Goal: Information Seeking & Learning: Learn about a topic

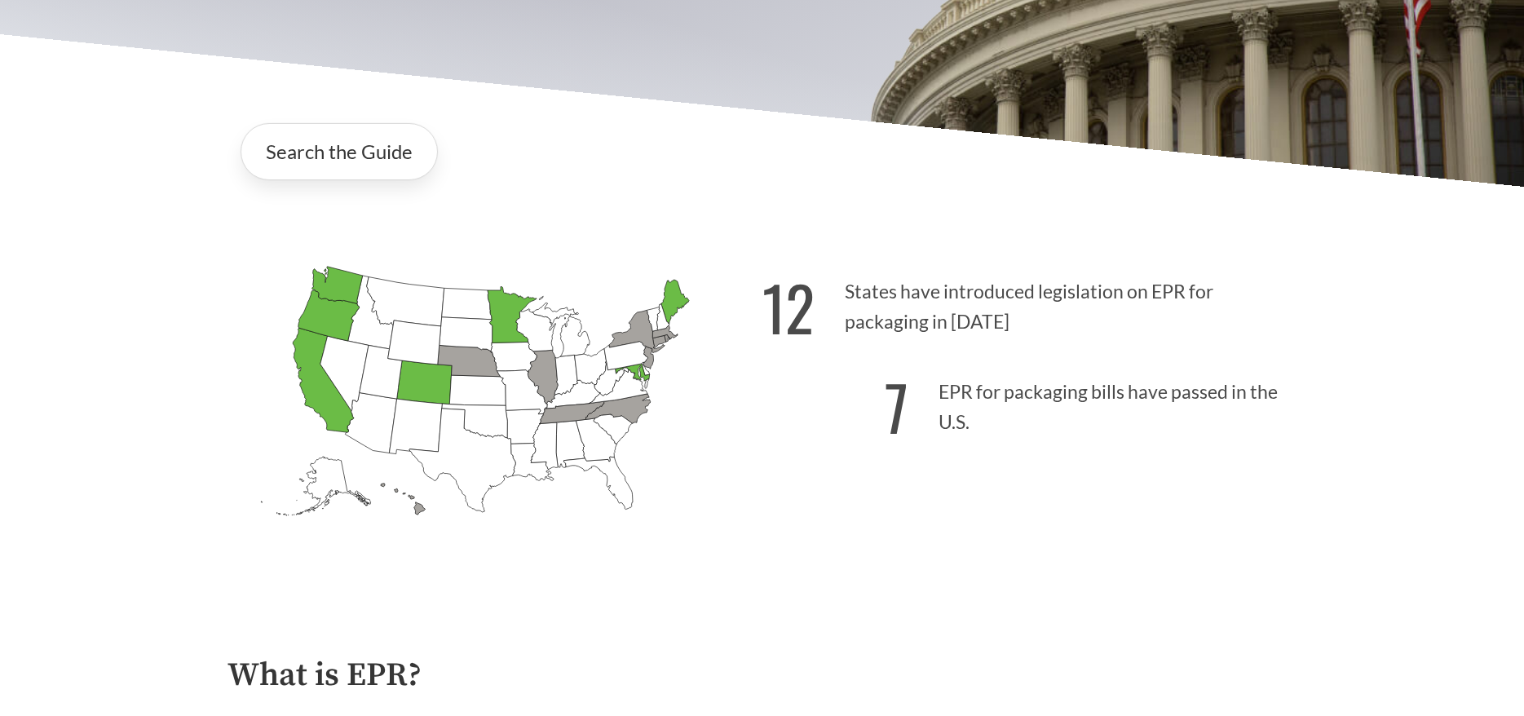
scroll to position [333, 0]
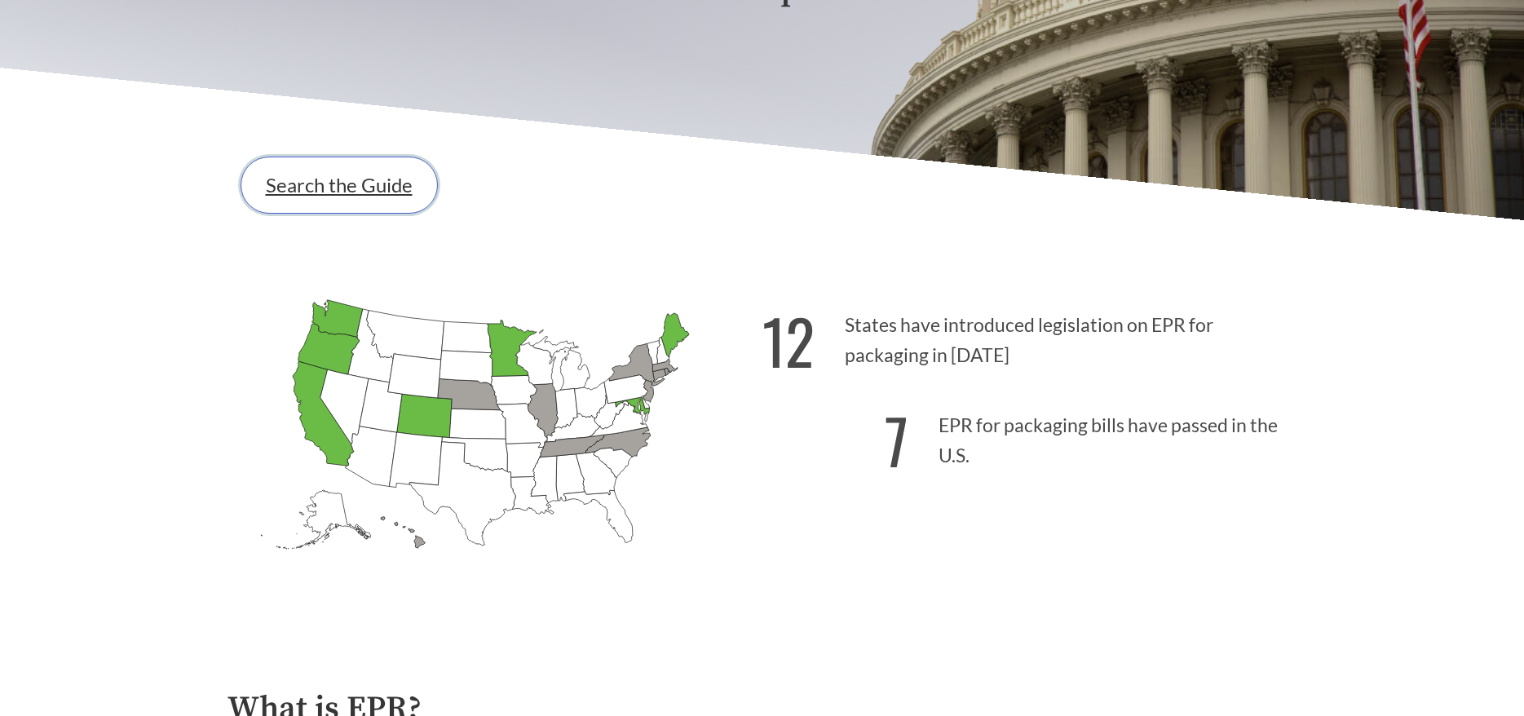
click at [313, 180] on link "Search the Guide" at bounding box center [339, 185] width 197 height 57
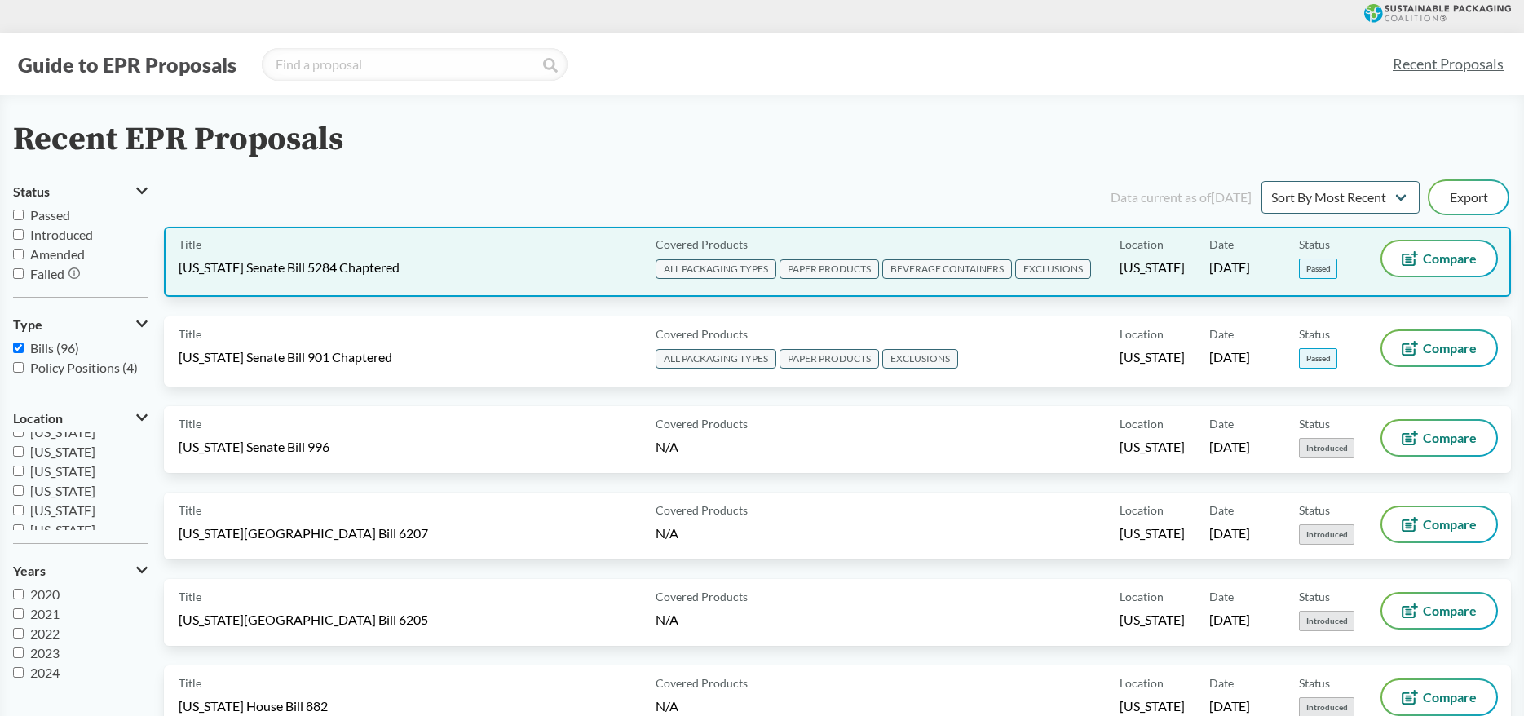
click at [472, 259] on div "Title [US_STATE] Senate Bill 5284 Chaptered" at bounding box center [414, 261] width 470 height 41
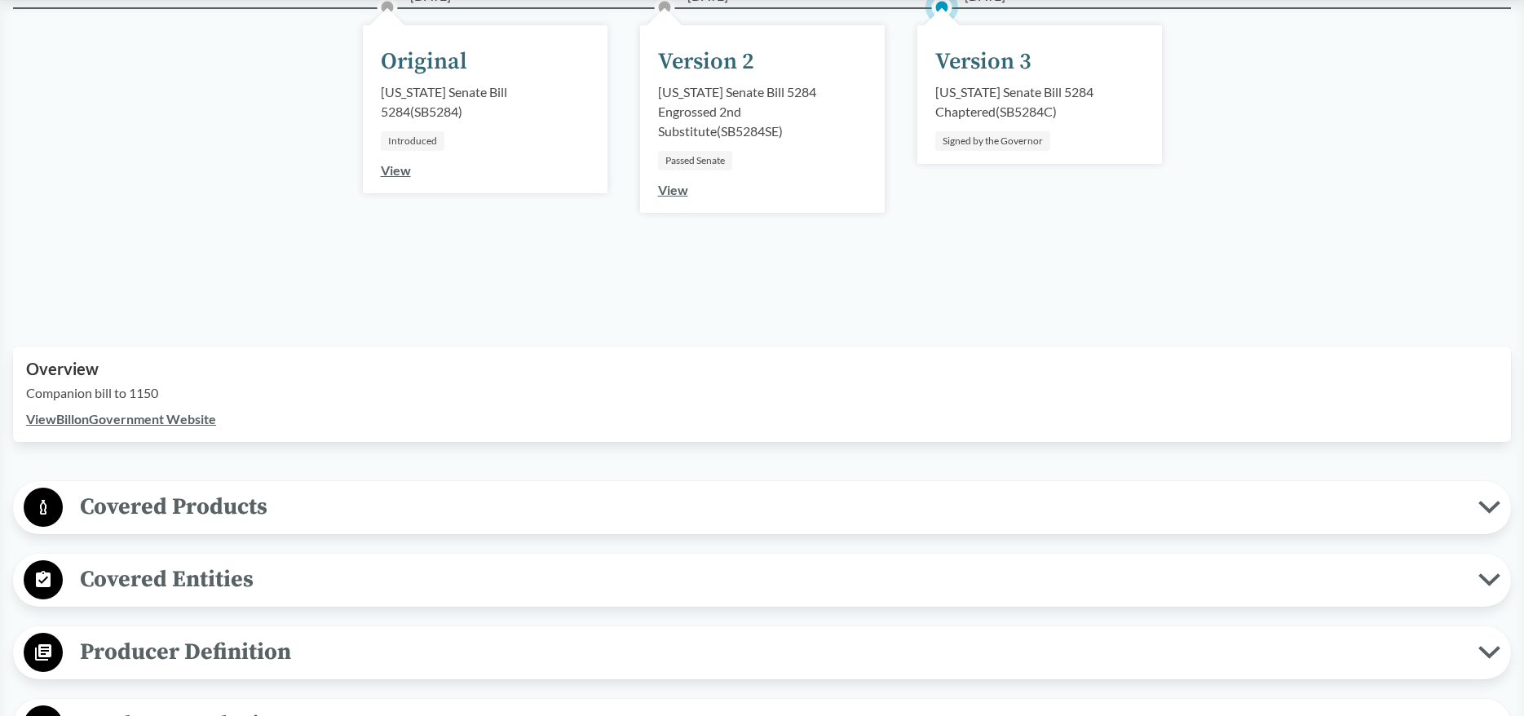
scroll to position [416, 0]
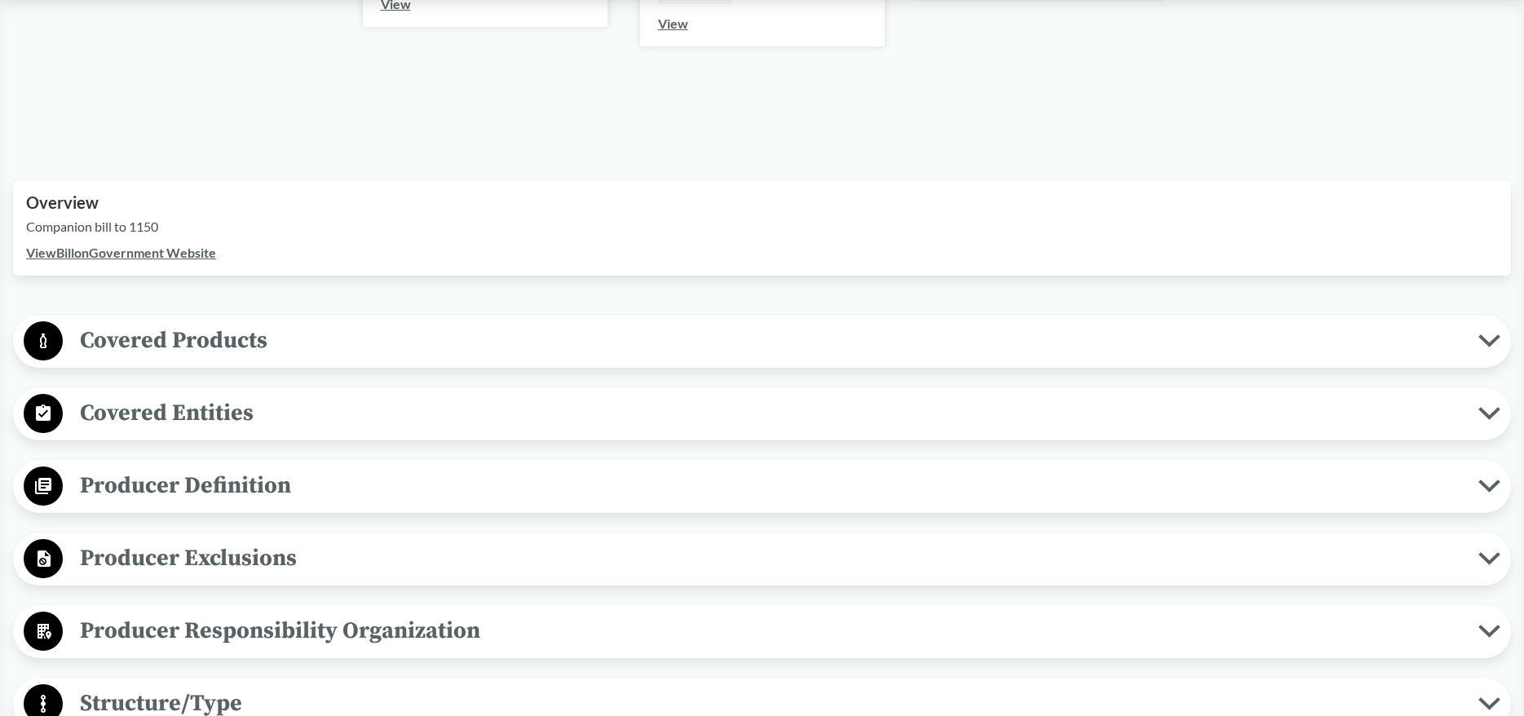
click at [231, 338] on span "Covered Products" at bounding box center [771, 340] width 1416 height 37
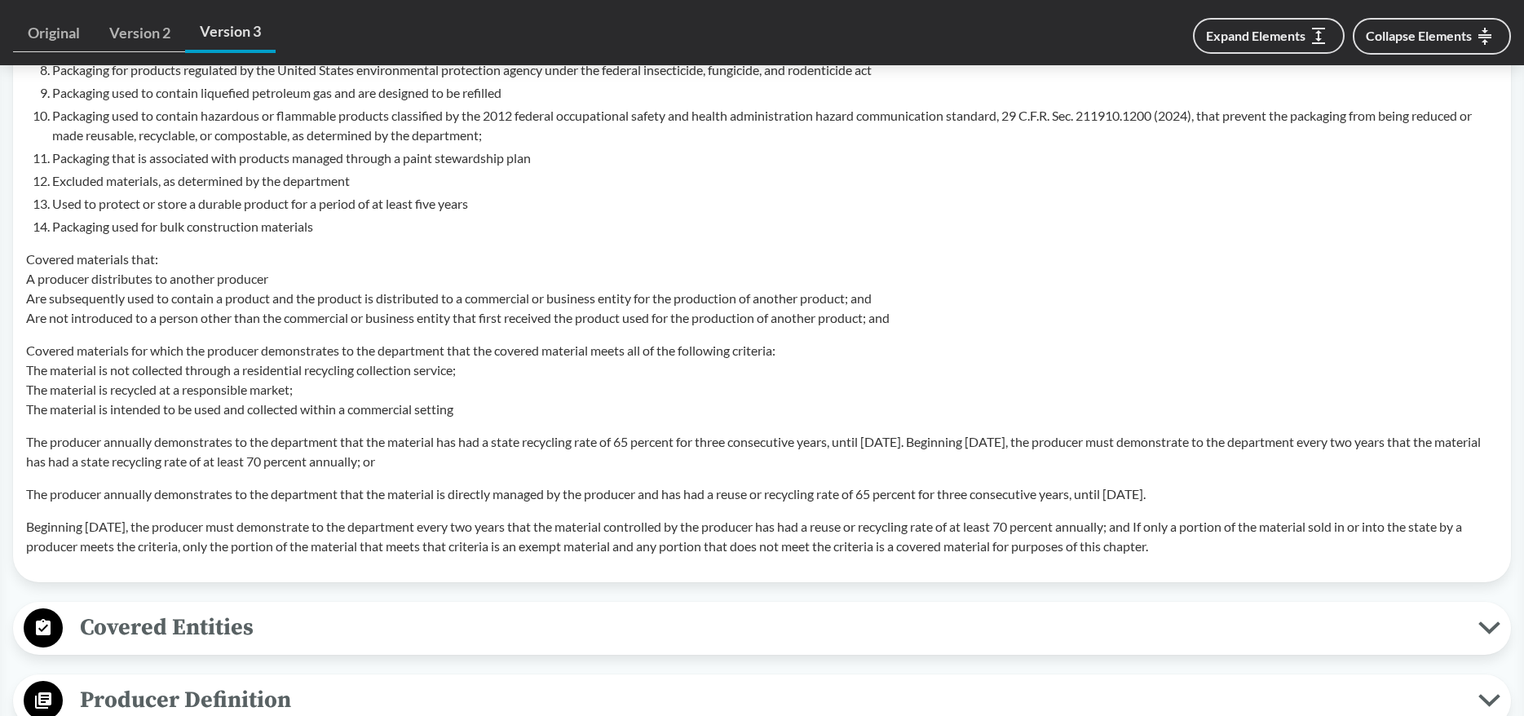
scroll to position [1663, 0]
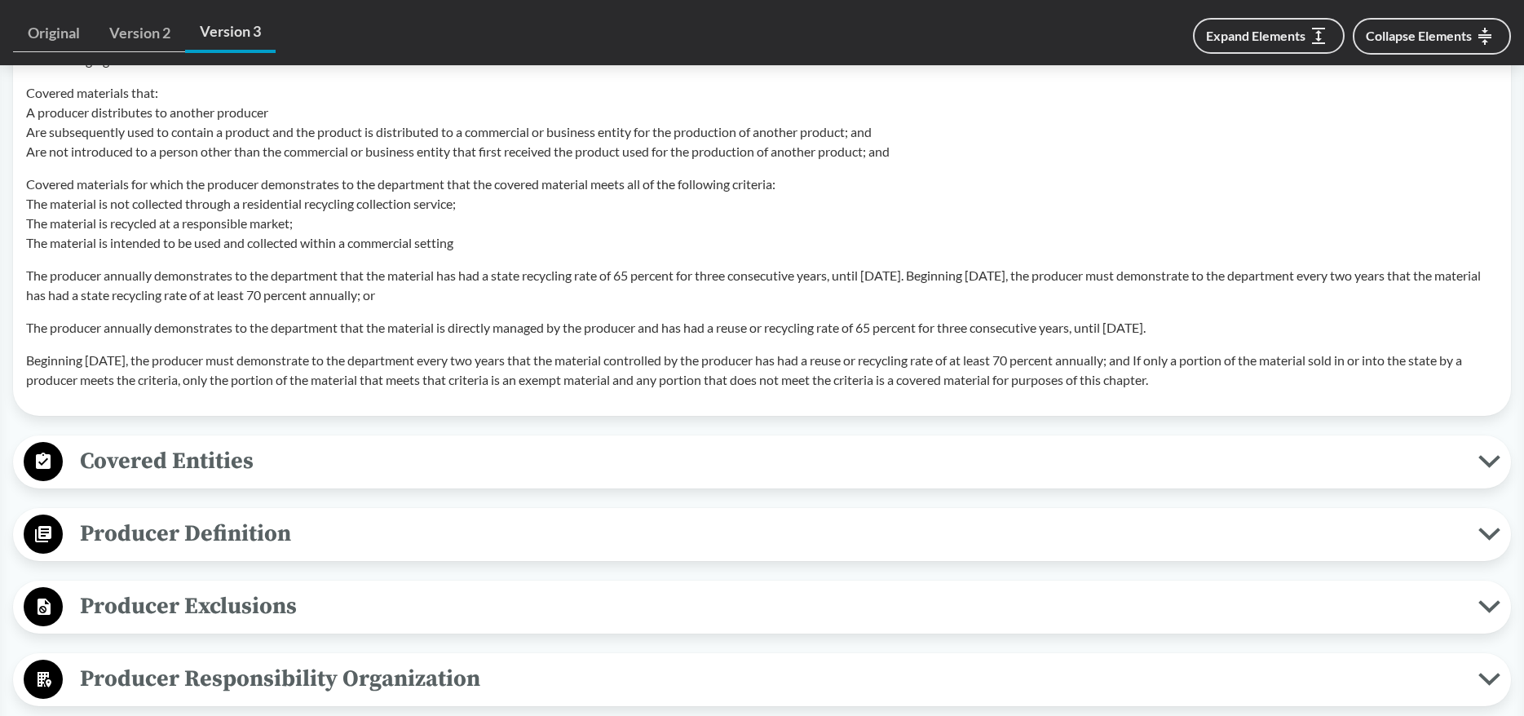
click at [134, 464] on span "Covered Entities" at bounding box center [771, 461] width 1416 height 37
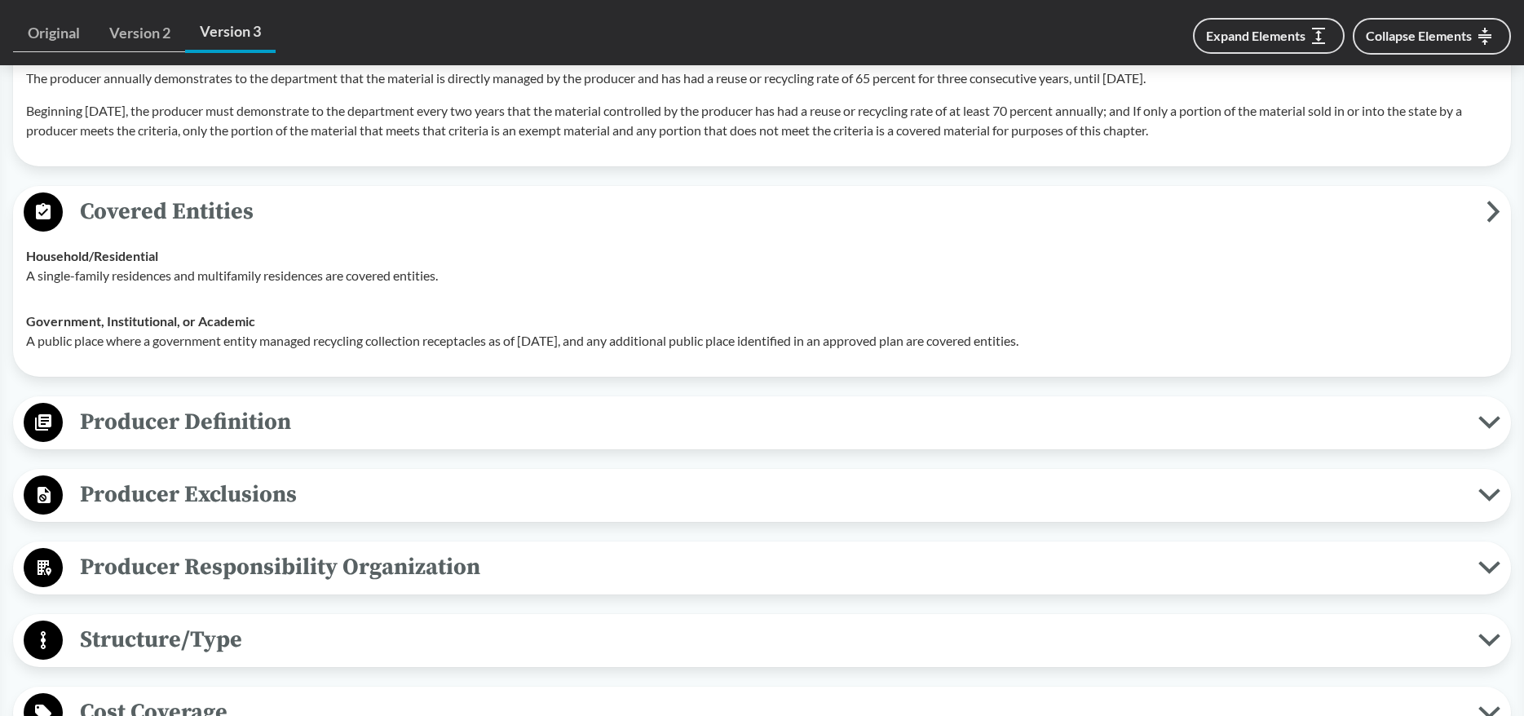
scroll to position [1996, 0]
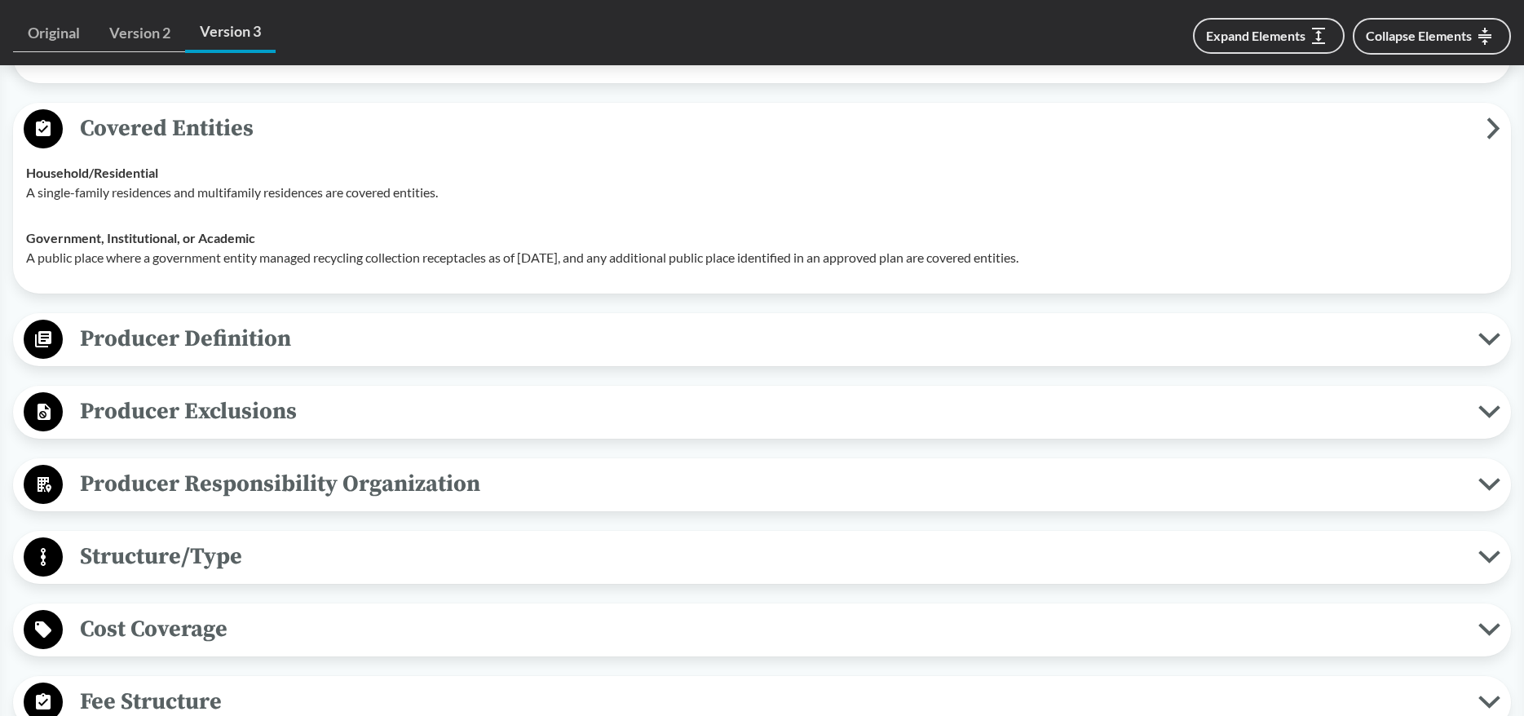
click at [205, 332] on span "Producer Definition" at bounding box center [771, 338] width 1416 height 37
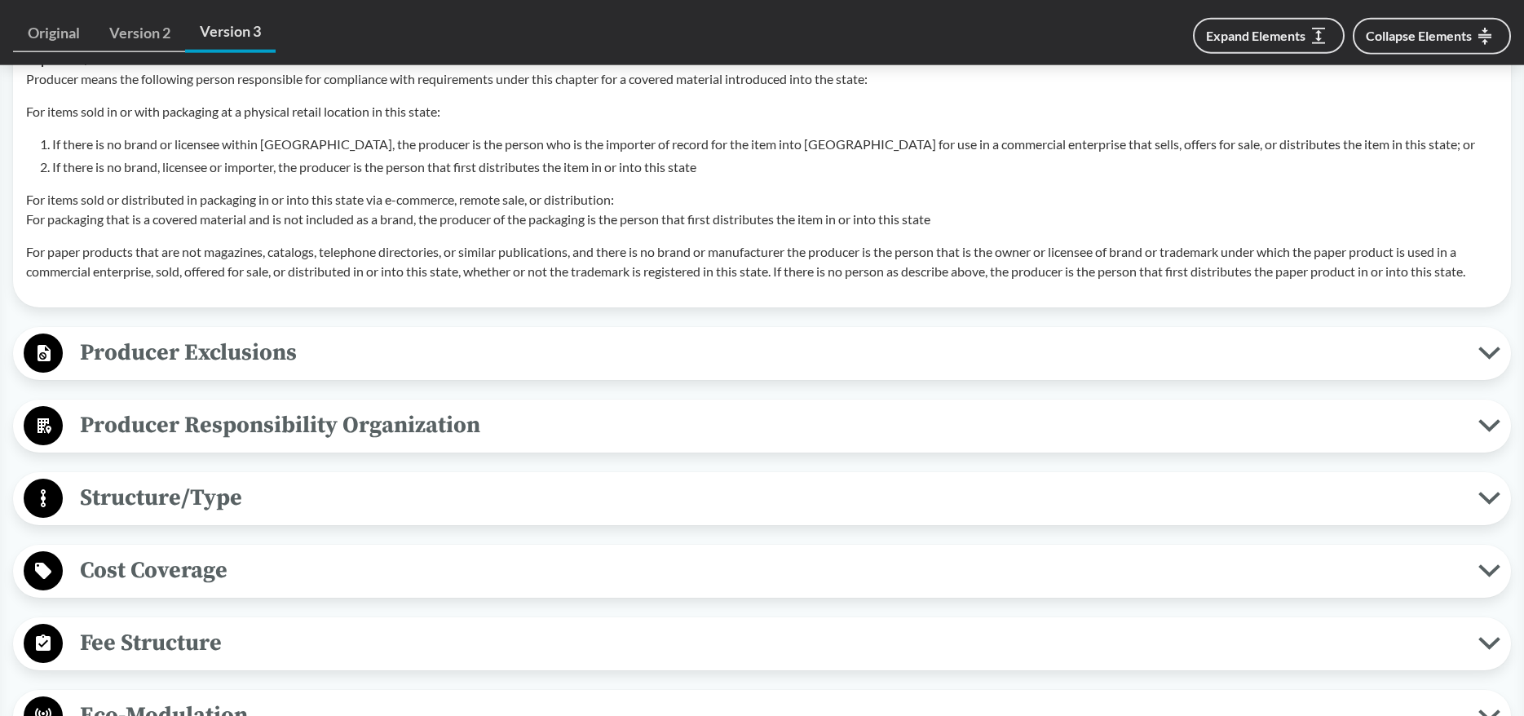
scroll to position [2911, 0]
click at [108, 351] on span "Producer Exclusions" at bounding box center [771, 352] width 1416 height 37
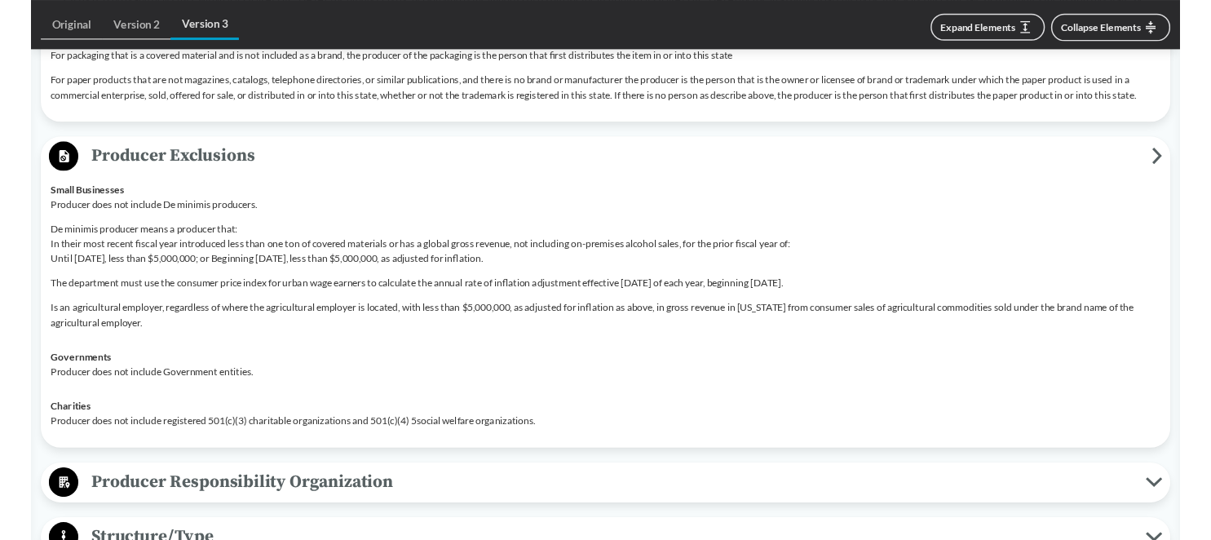
scroll to position [3077, 0]
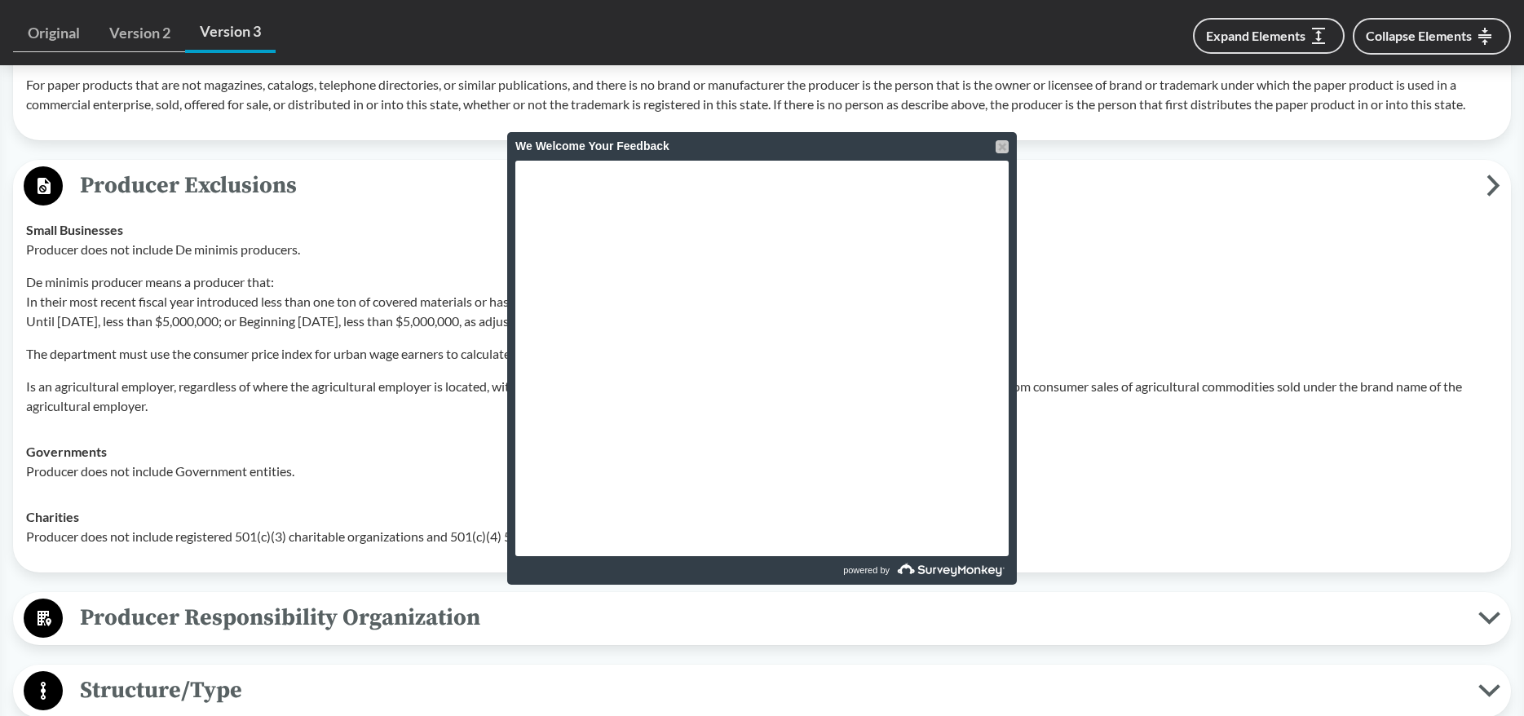
click at [1001, 144] on div at bounding box center [1002, 146] width 13 height 13
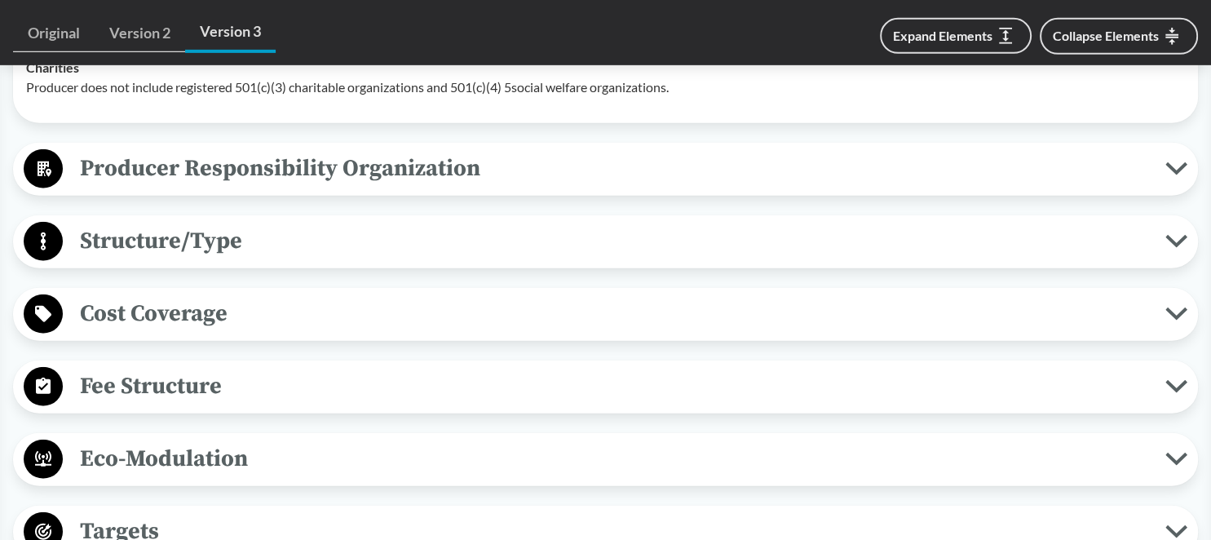
scroll to position [3702, 0]
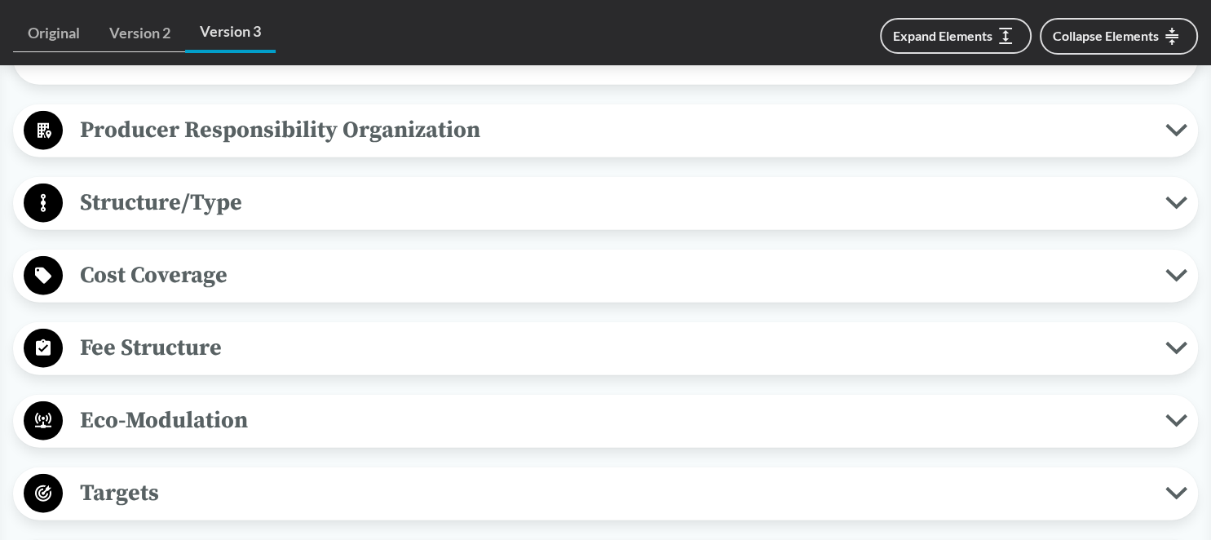
click at [205, 366] on span "Fee Structure" at bounding box center [614, 347] width 1102 height 37
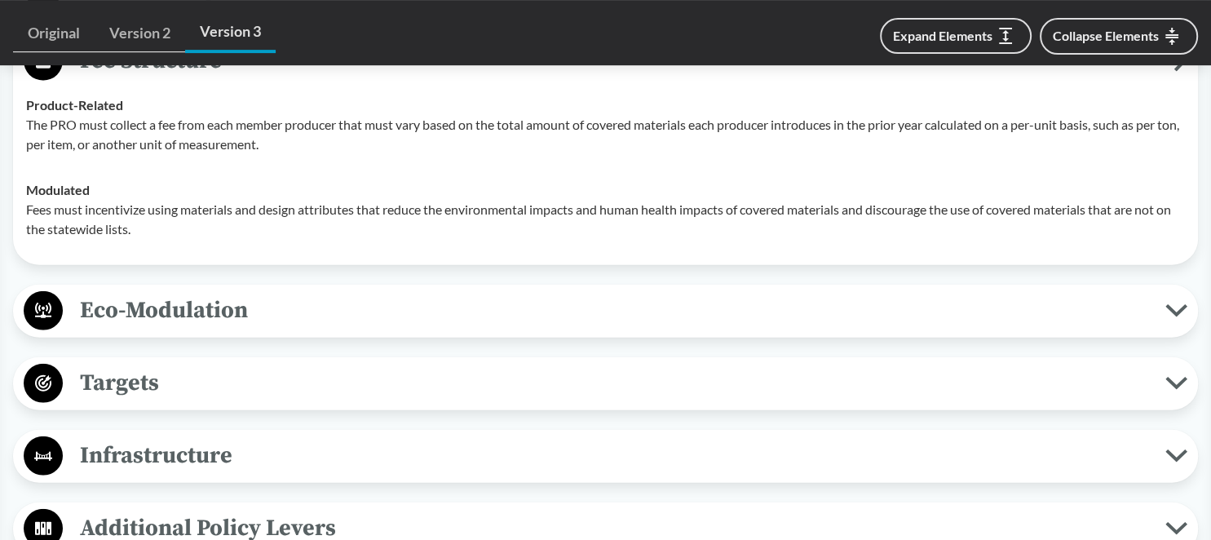
scroll to position [4133, 0]
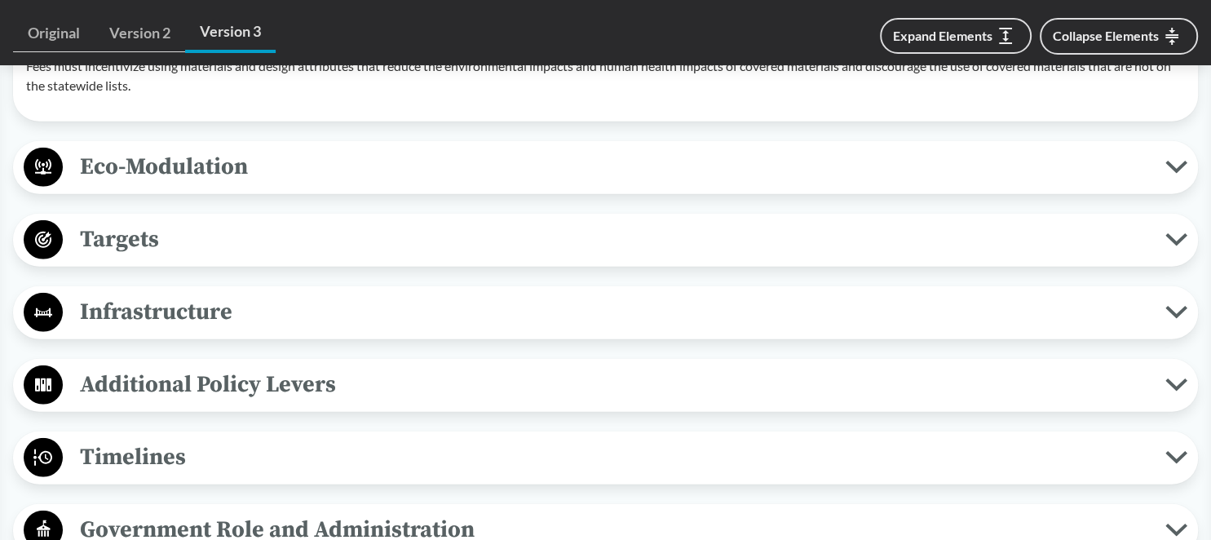
click at [236, 257] on span "Targets" at bounding box center [614, 239] width 1102 height 37
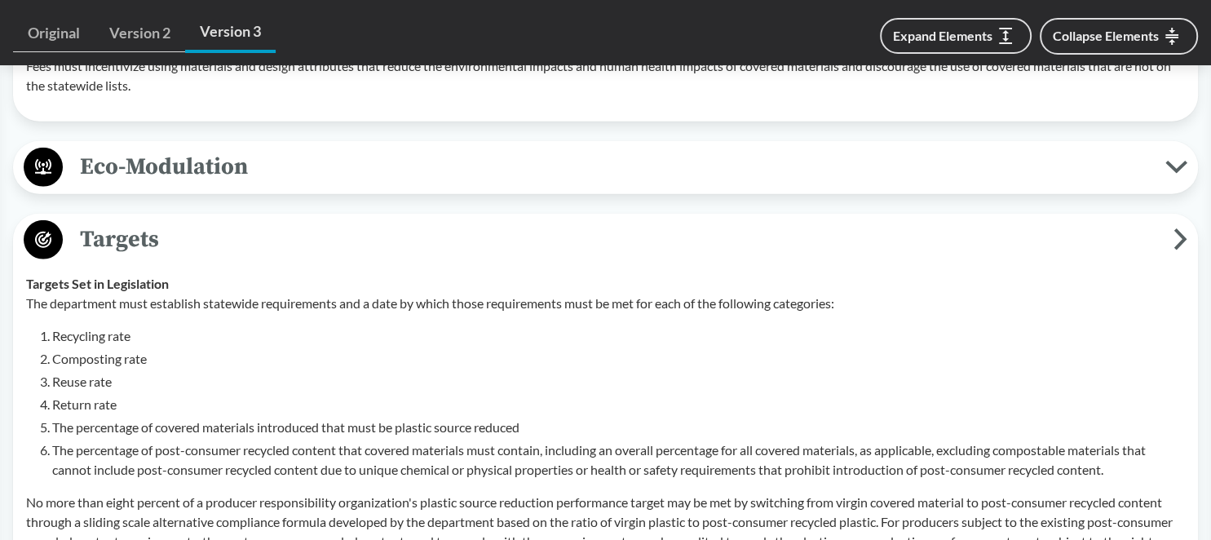
click at [236, 257] on span "Targets" at bounding box center [618, 239] width 1111 height 37
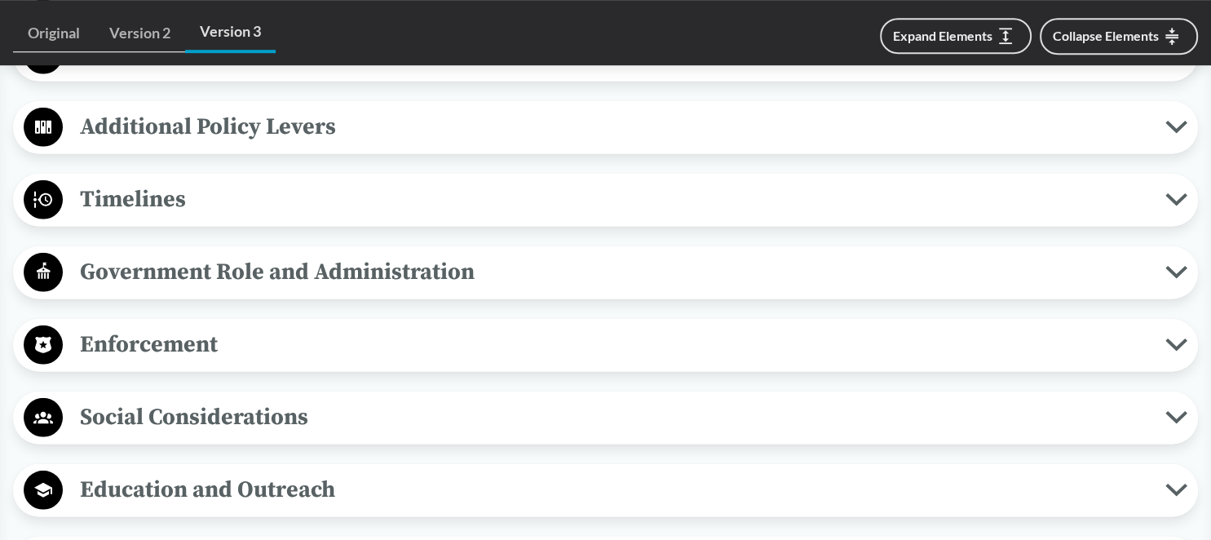
scroll to position [4391, 0]
click at [220, 217] on span "Timelines" at bounding box center [614, 198] width 1102 height 37
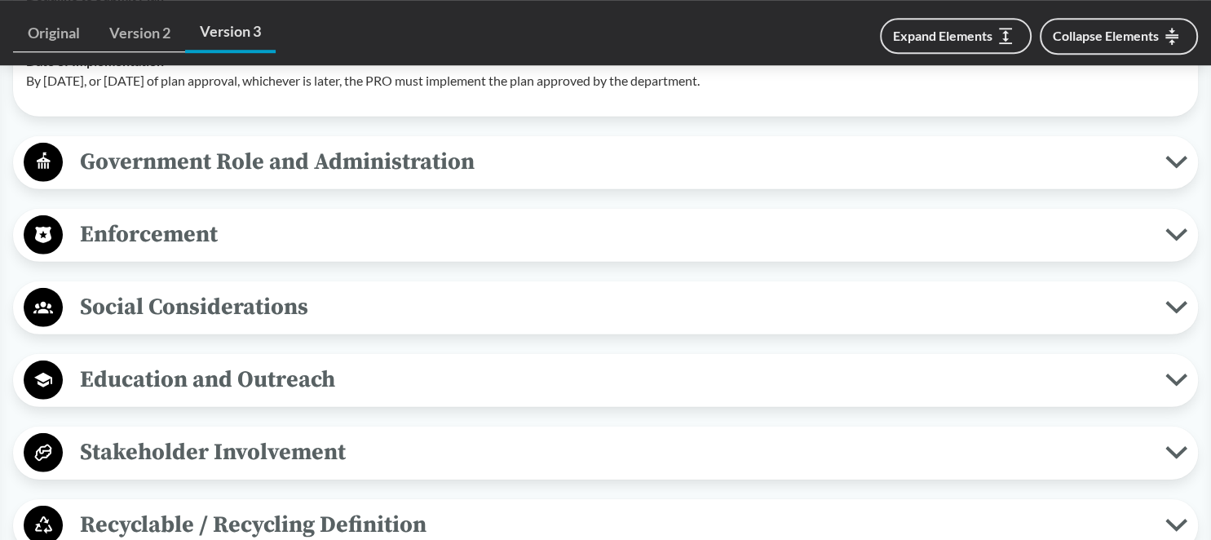
scroll to position [4822, 0]
click at [210, 247] on span "Enforcement" at bounding box center [614, 233] width 1102 height 37
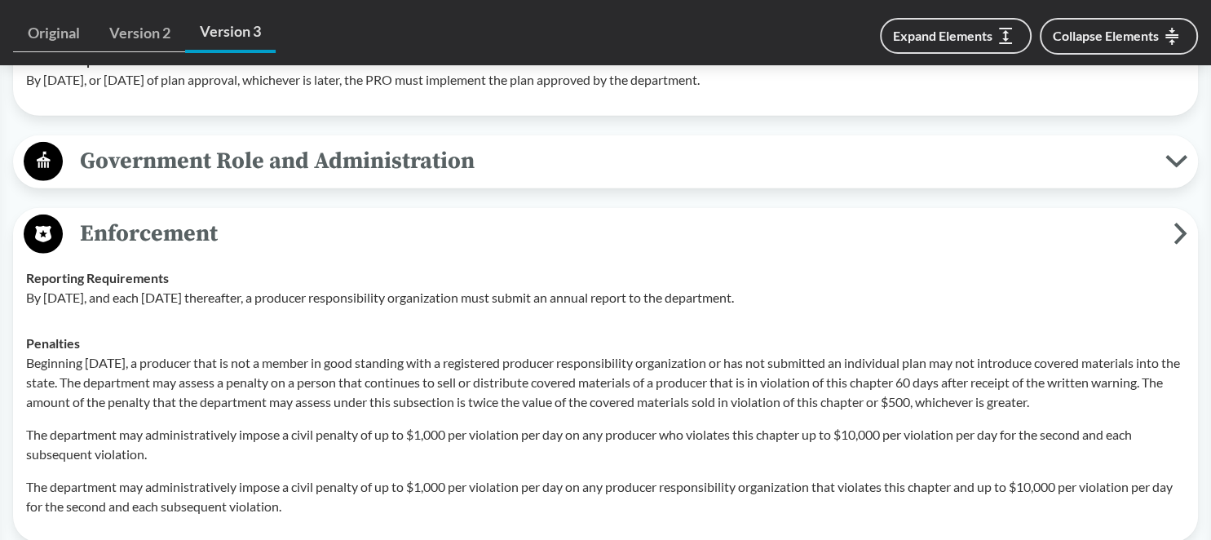
click at [210, 247] on span "Enforcement" at bounding box center [618, 233] width 1111 height 37
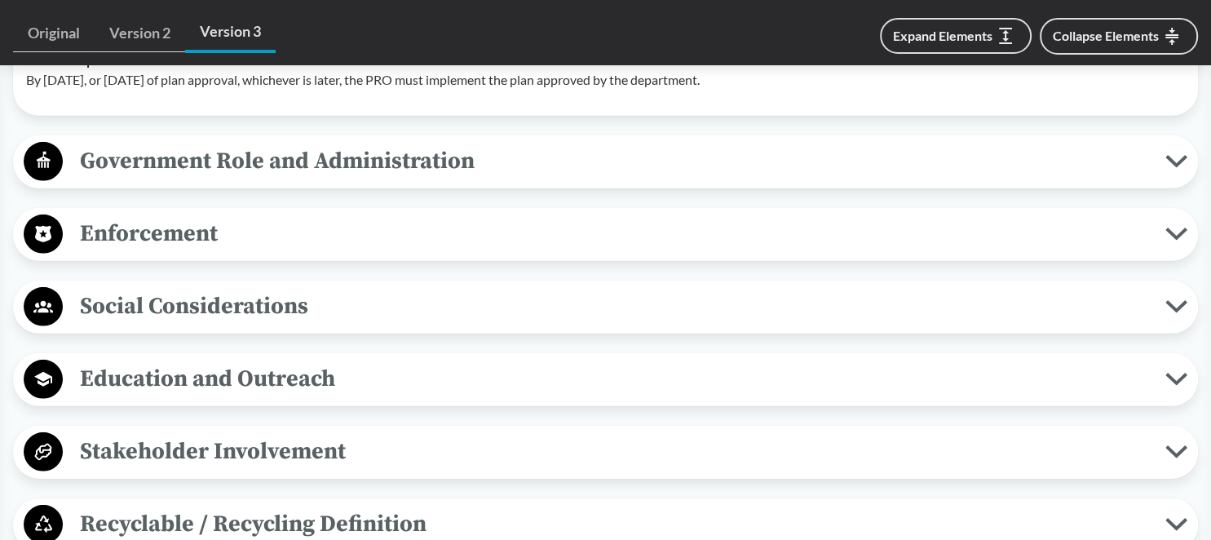
click at [210, 247] on span "Enforcement" at bounding box center [614, 233] width 1102 height 37
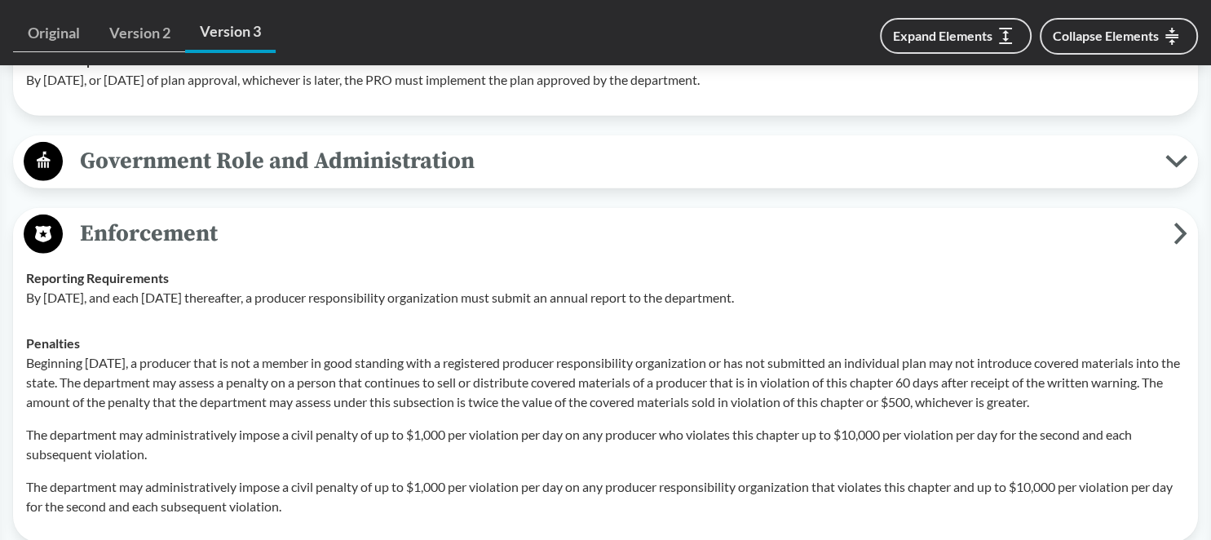
click at [210, 247] on span "Enforcement" at bounding box center [618, 233] width 1111 height 37
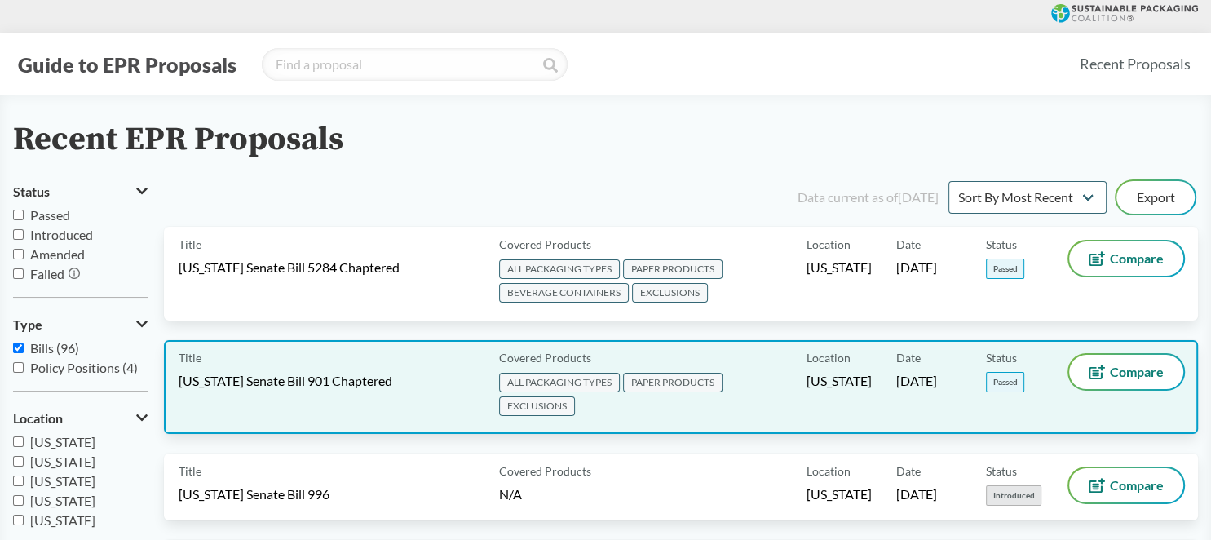
click at [310, 373] on span "[US_STATE] Senate Bill 901 Chaptered" at bounding box center [286, 381] width 214 height 18
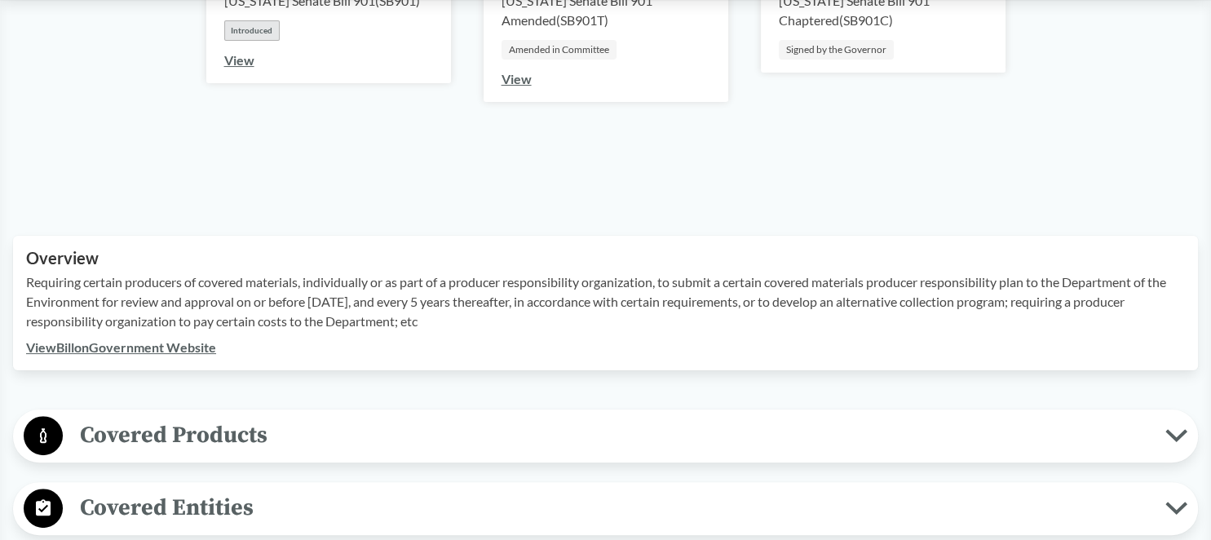
scroll to position [431, 0]
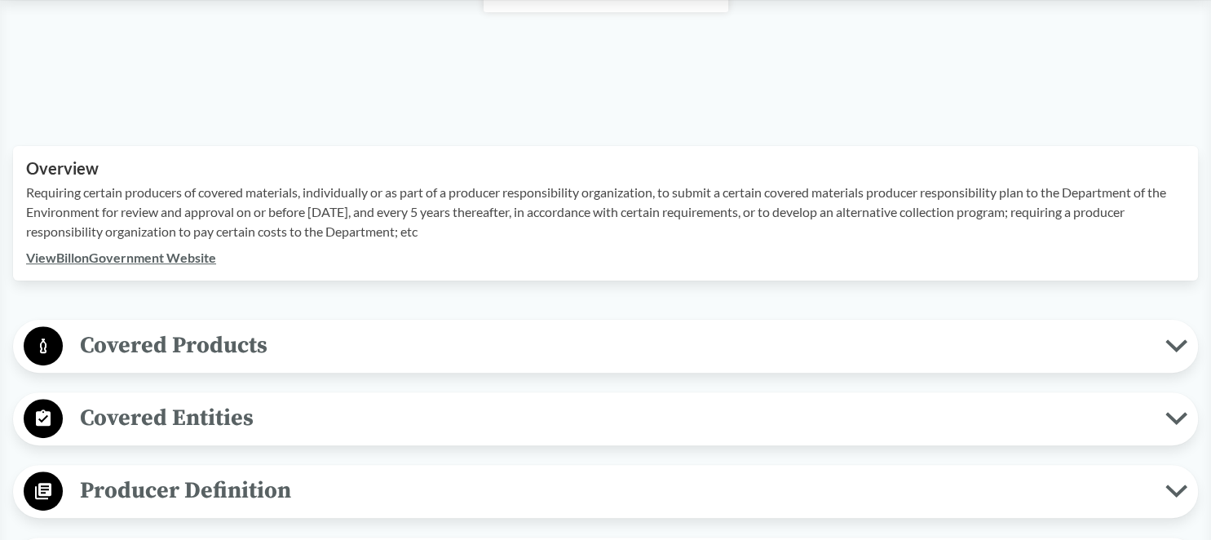
click at [255, 347] on span "Covered Products" at bounding box center [614, 345] width 1102 height 37
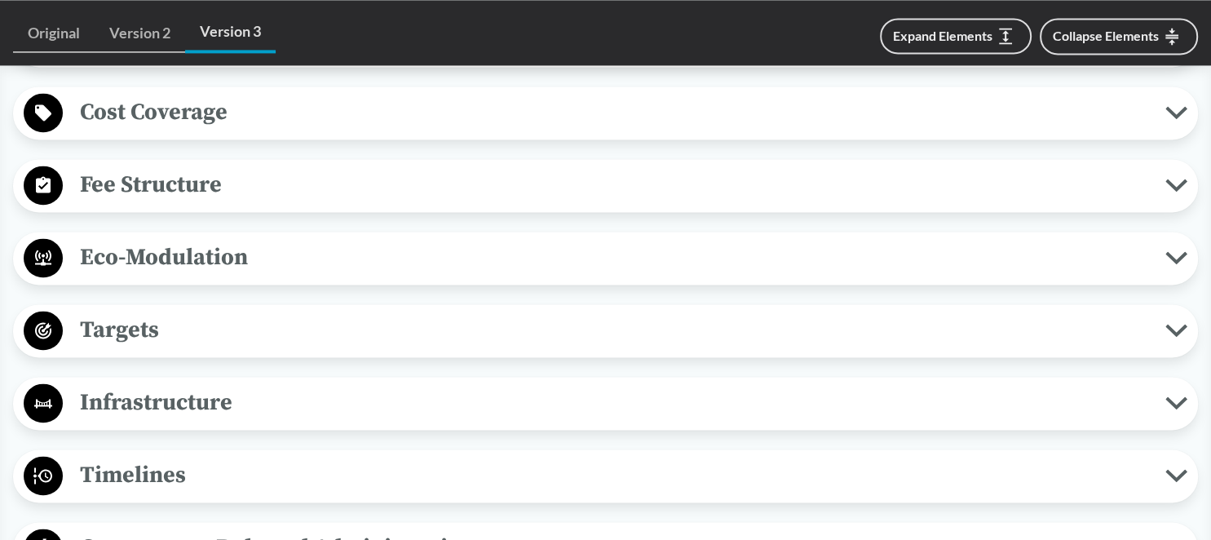
scroll to position [1894, 0]
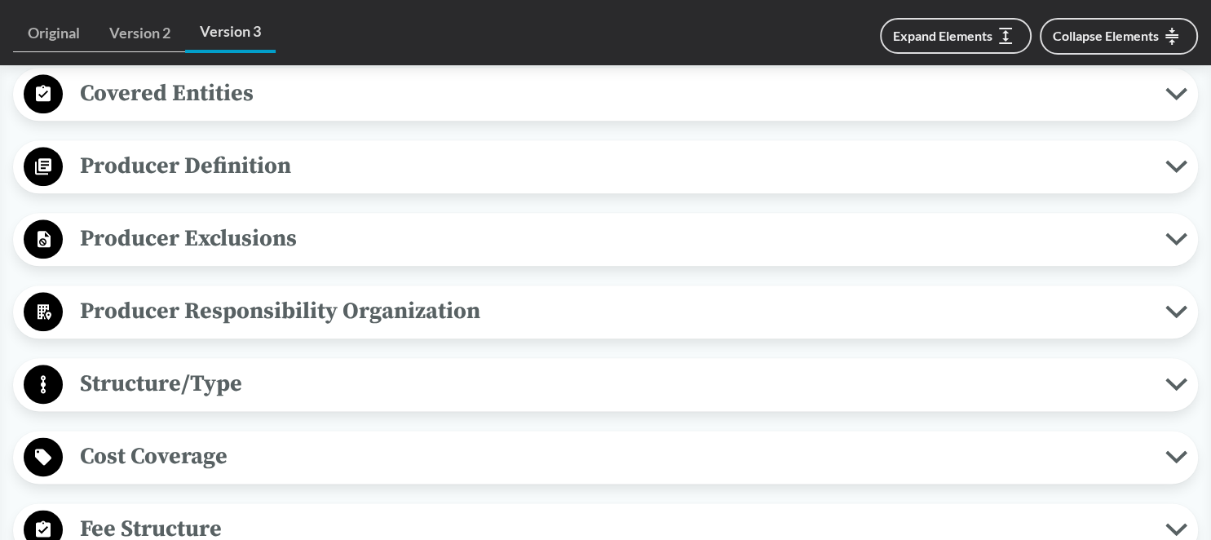
click at [196, 111] on button "Covered Entities" at bounding box center [605, 94] width 1173 height 42
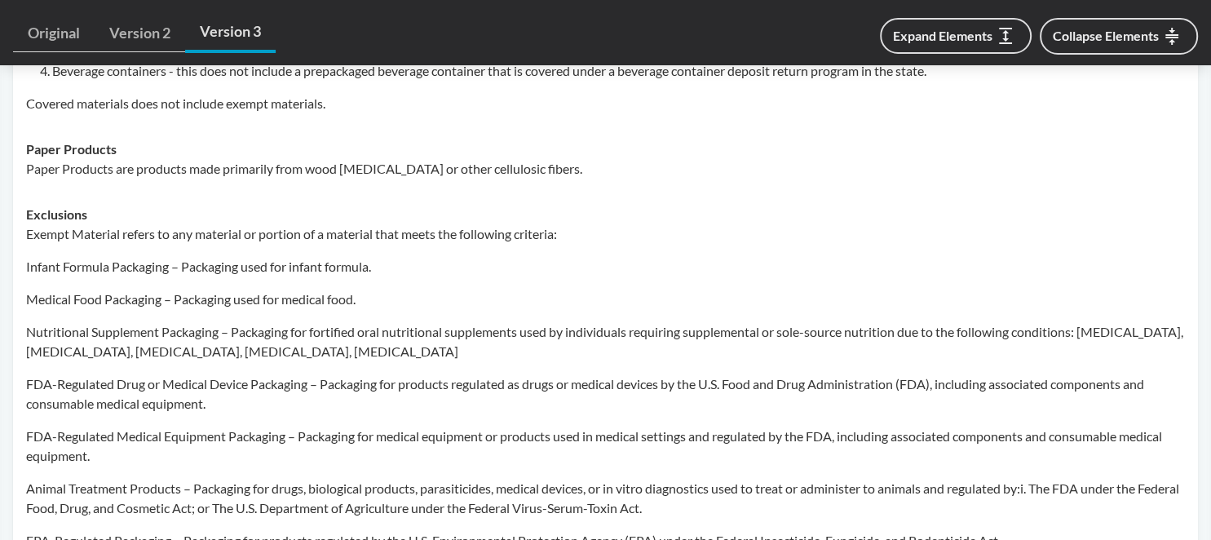
scroll to position [1377, 0]
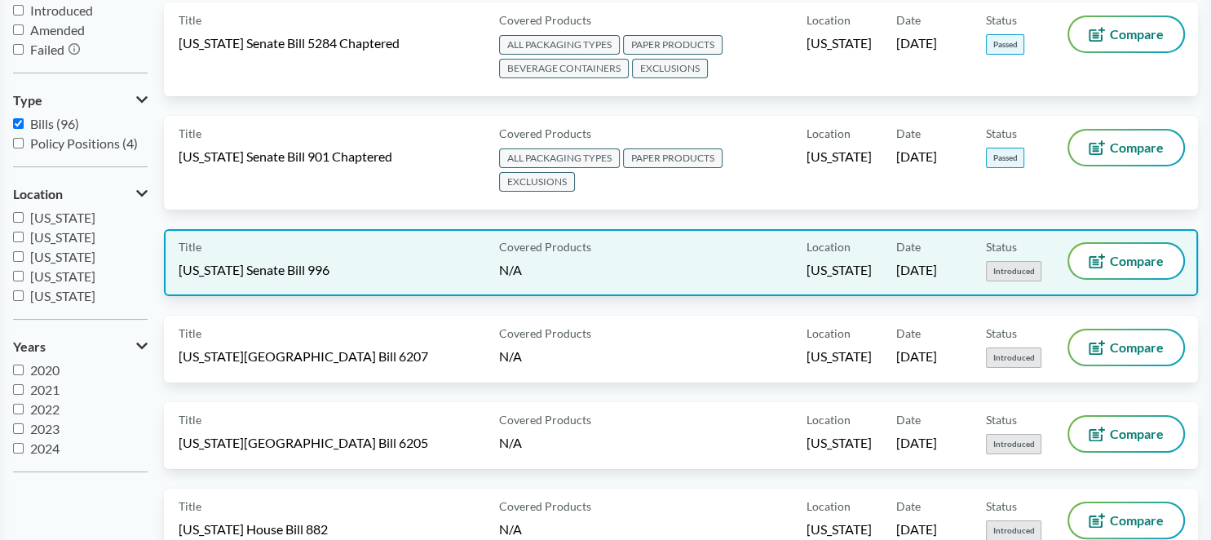
scroll to position [258, 0]
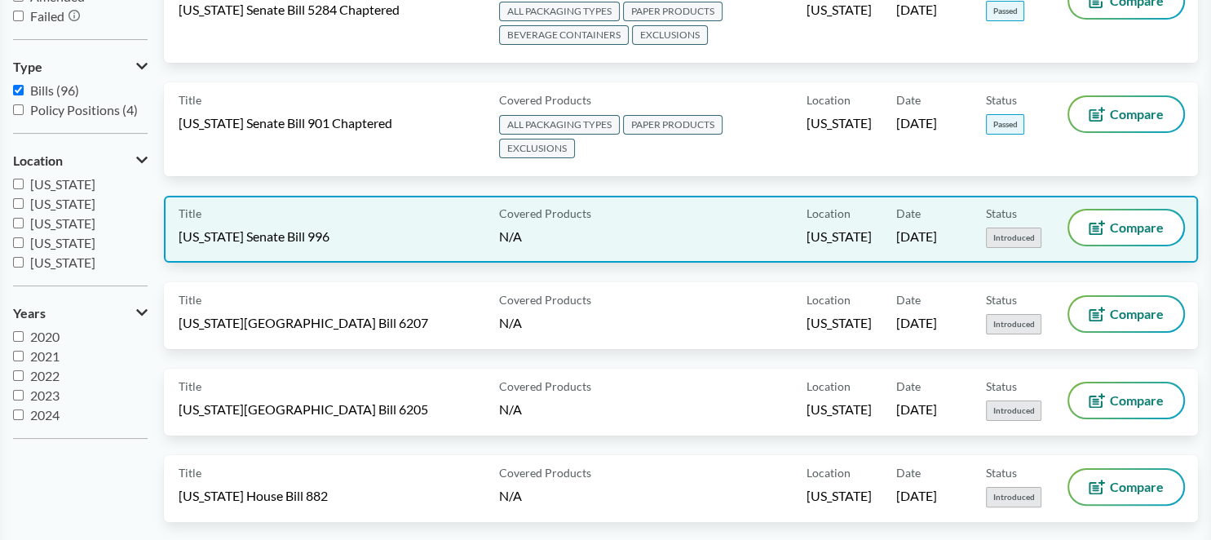
click at [323, 228] on span "[US_STATE] Senate Bill 996" at bounding box center [254, 237] width 151 height 18
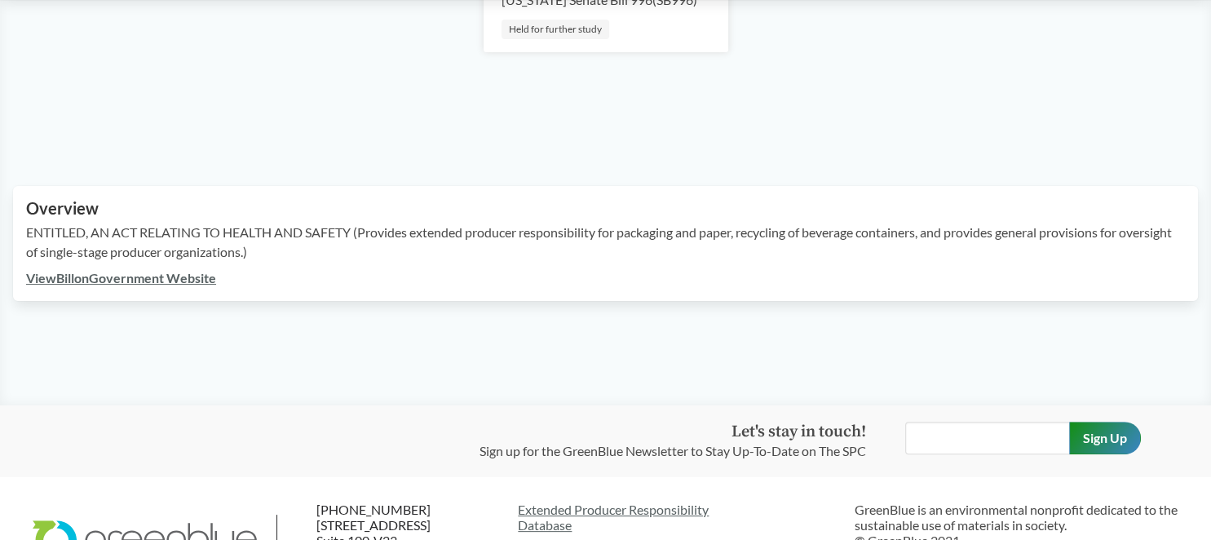
scroll to position [338, 0]
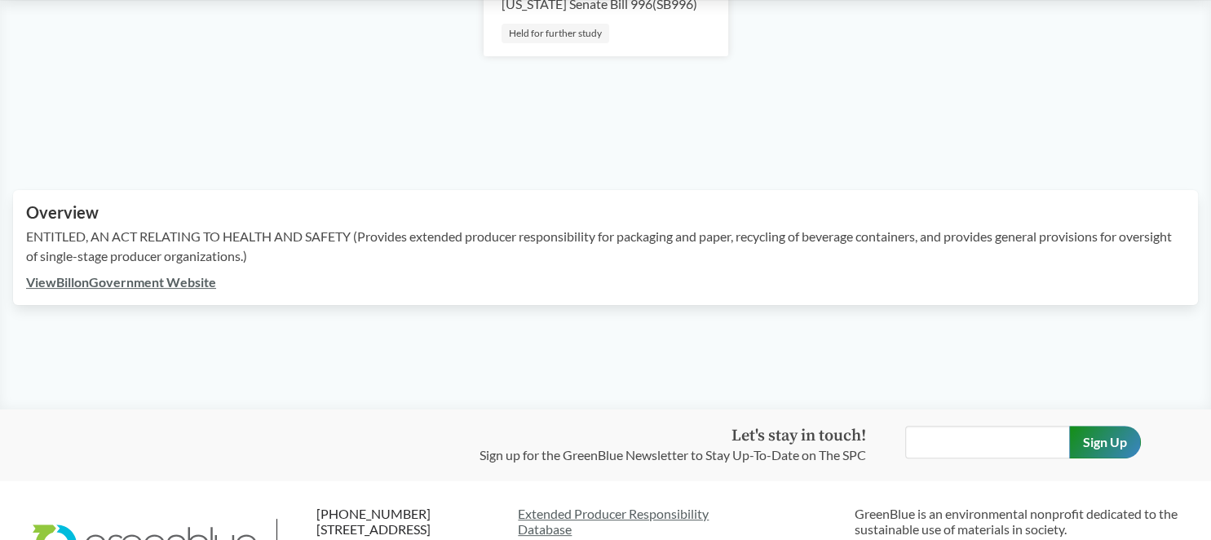
click at [142, 289] on link "View Bill on Government Website" at bounding box center [121, 281] width 190 height 15
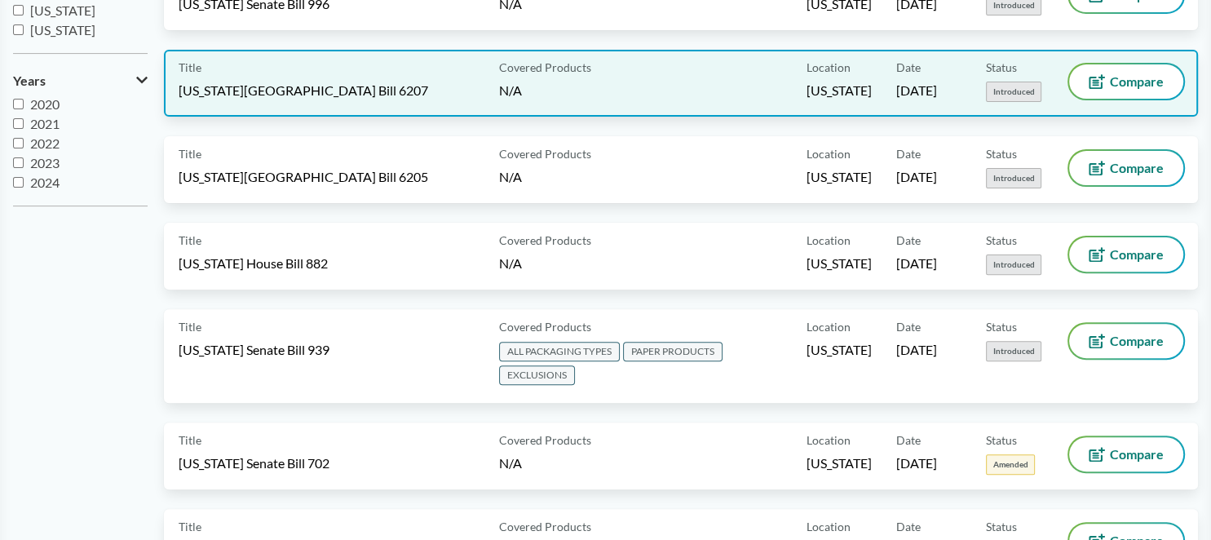
scroll to position [516, 0]
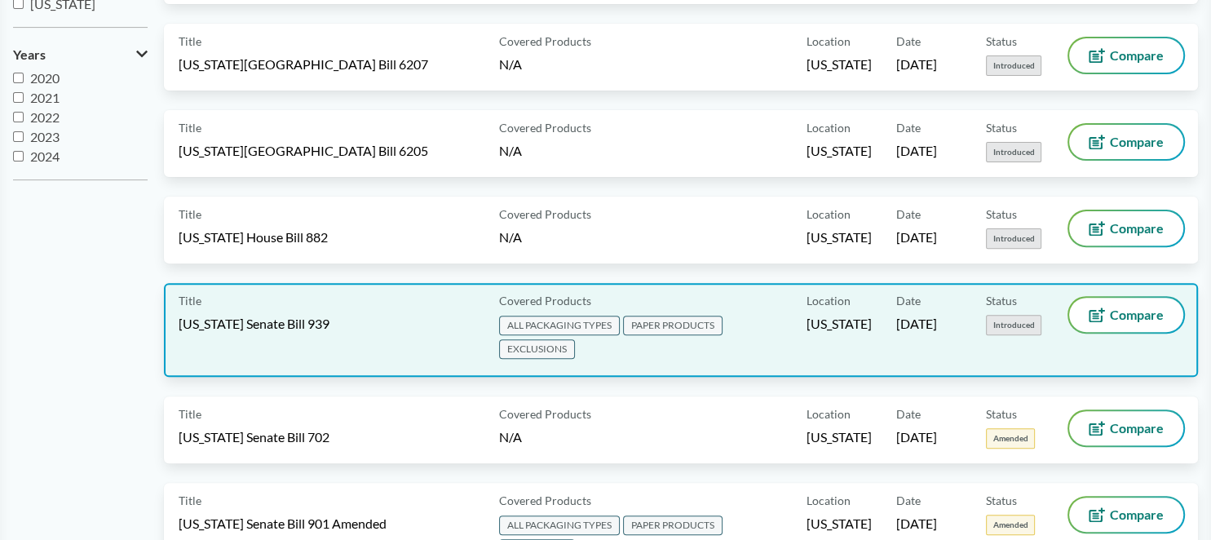
click at [329, 319] on span "[US_STATE] Senate Bill 939" at bounding box center [254, 324] width 151 height 18
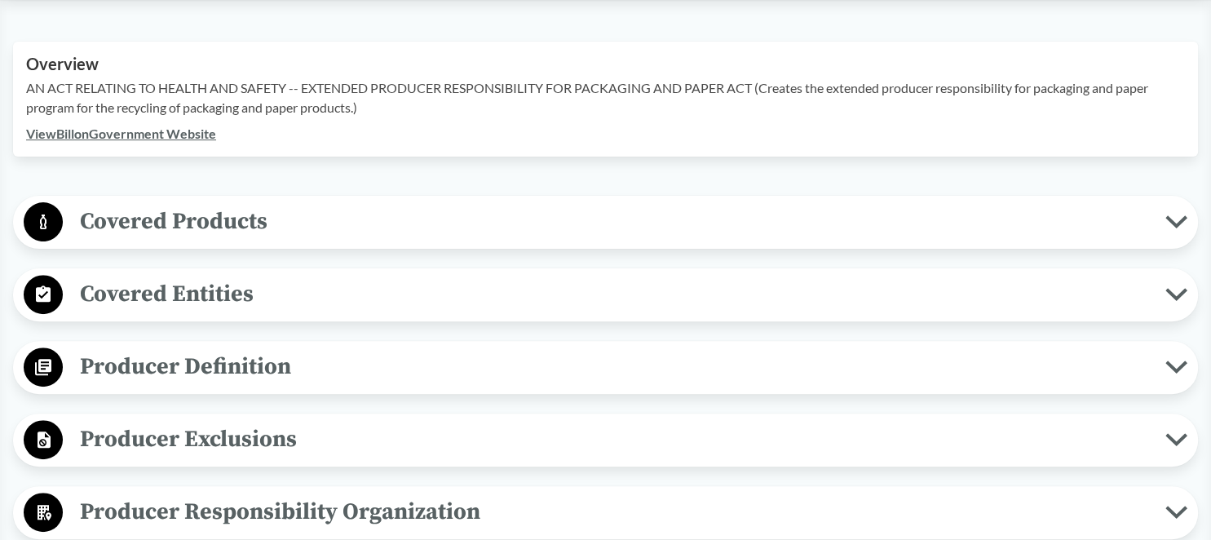
scroll to position [516, 0]
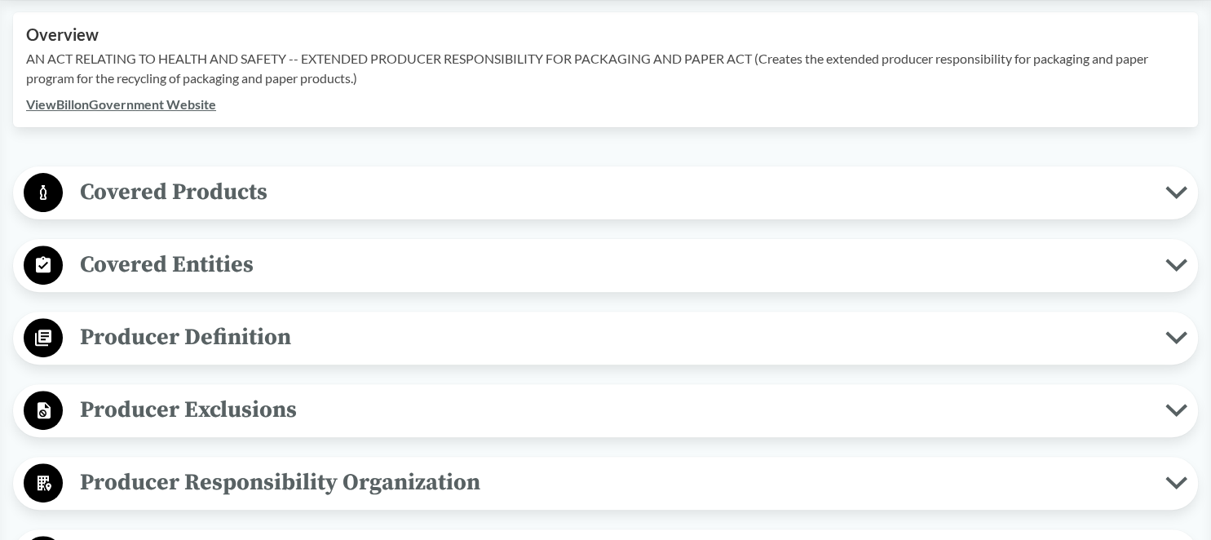
click at [246, 210] on span "Covered Products" at bounding box center [614, 192] width 1102 height 37
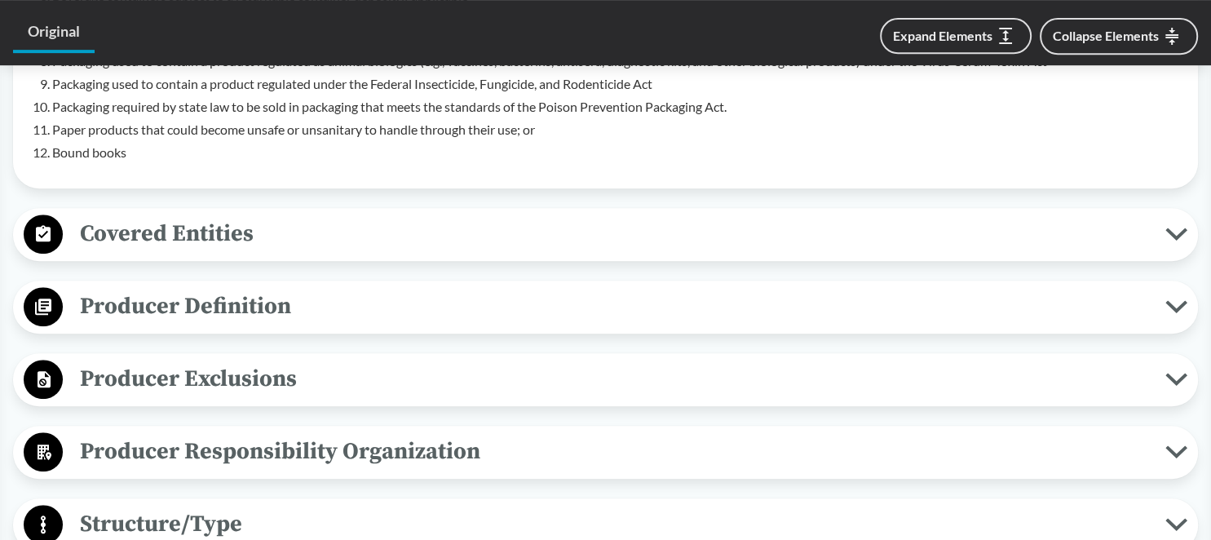
scroll to position [1119, 0]
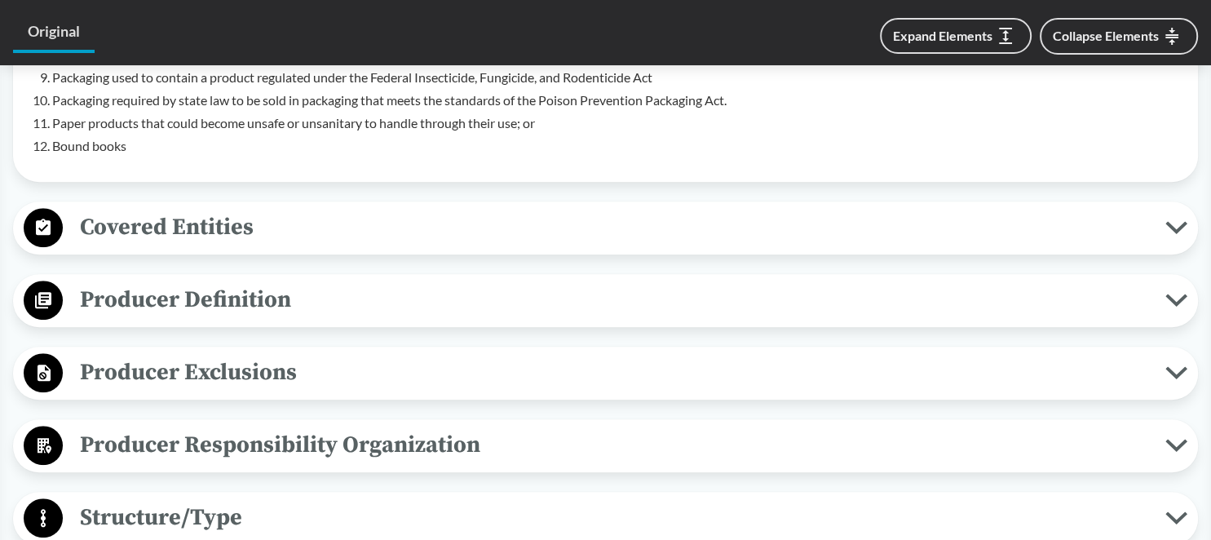
click at [246, 311] on span "Producer Definition" at bounding box center [614, 299] width 1102 height 37
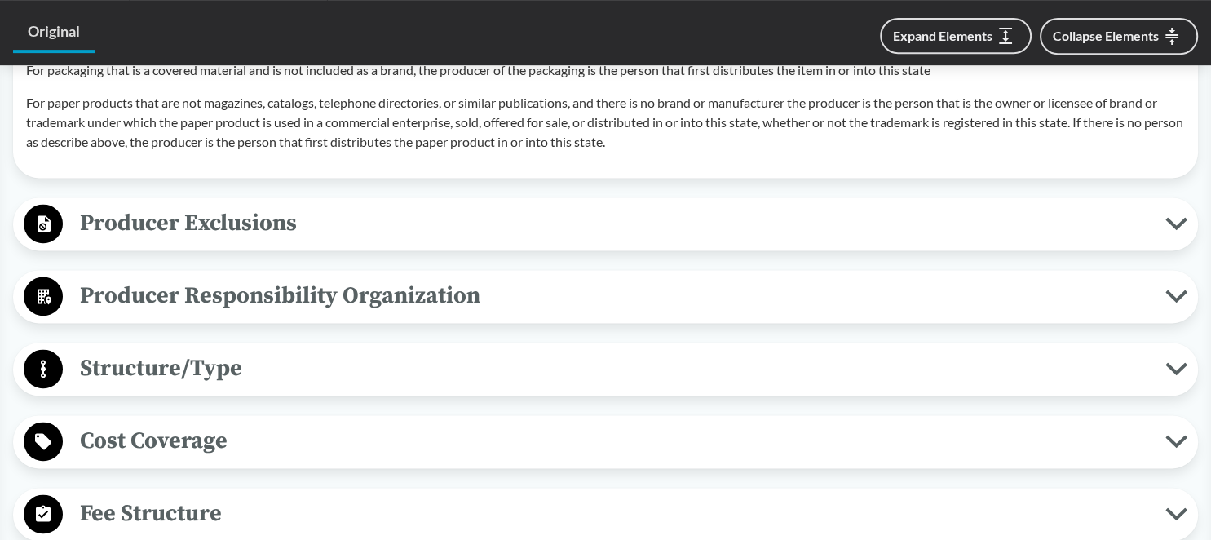
scroll to position [2153, 0]
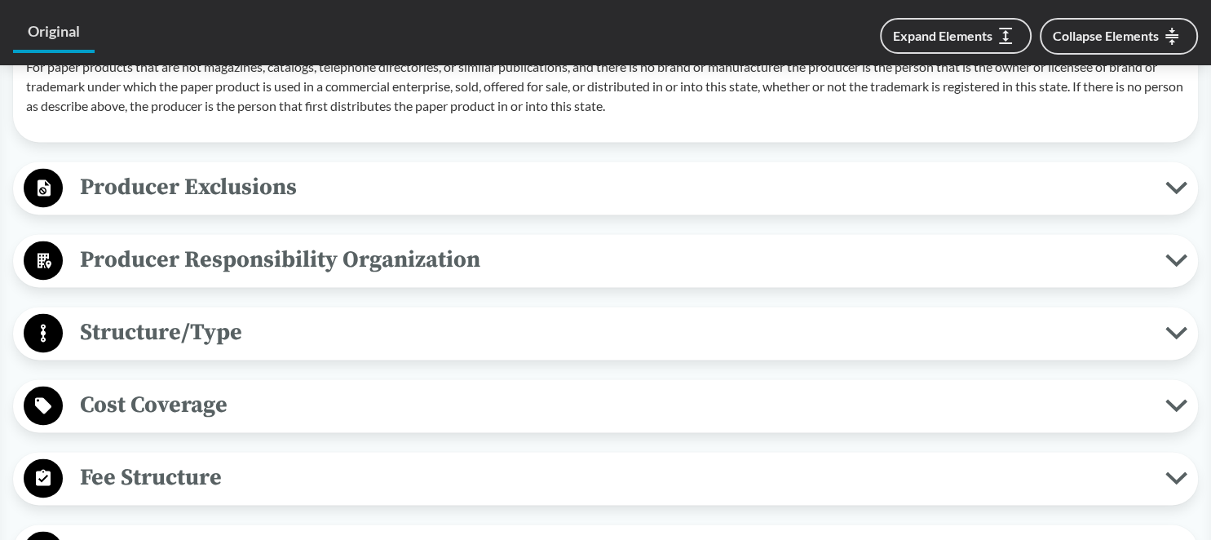
click at [234, 205] on span "Producer Exclusions" at bounding box center [614, 187] width 1102 height 37
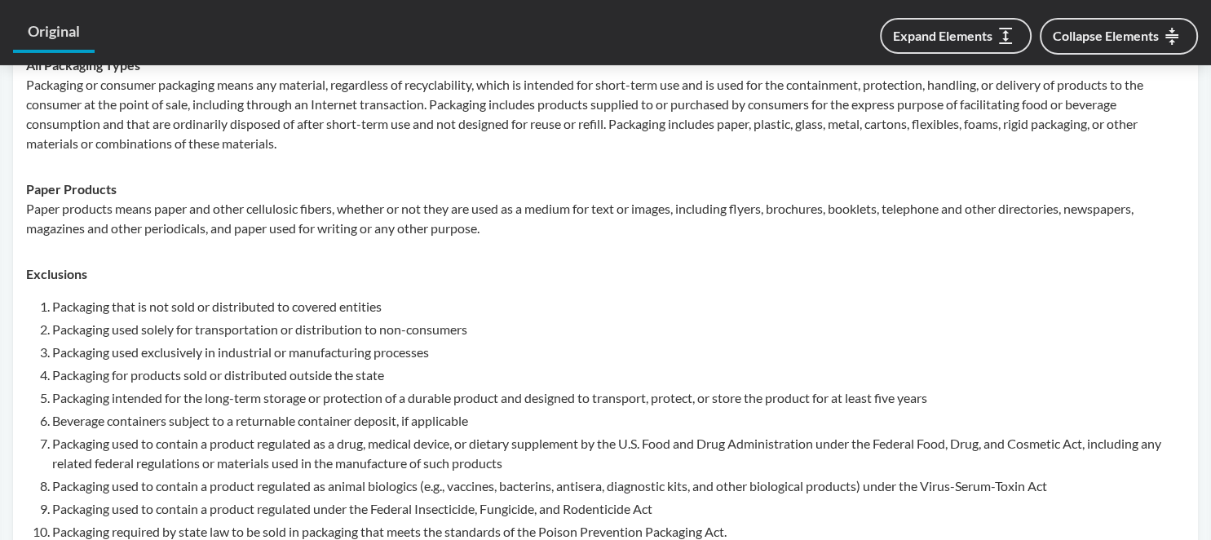
scroll to position [688, 0]
click at [305, 184] on td "Paper Products Paper products means paper and other cellulosic fibers, whether …" at bounding box center [605, 208] width 1173 height 85
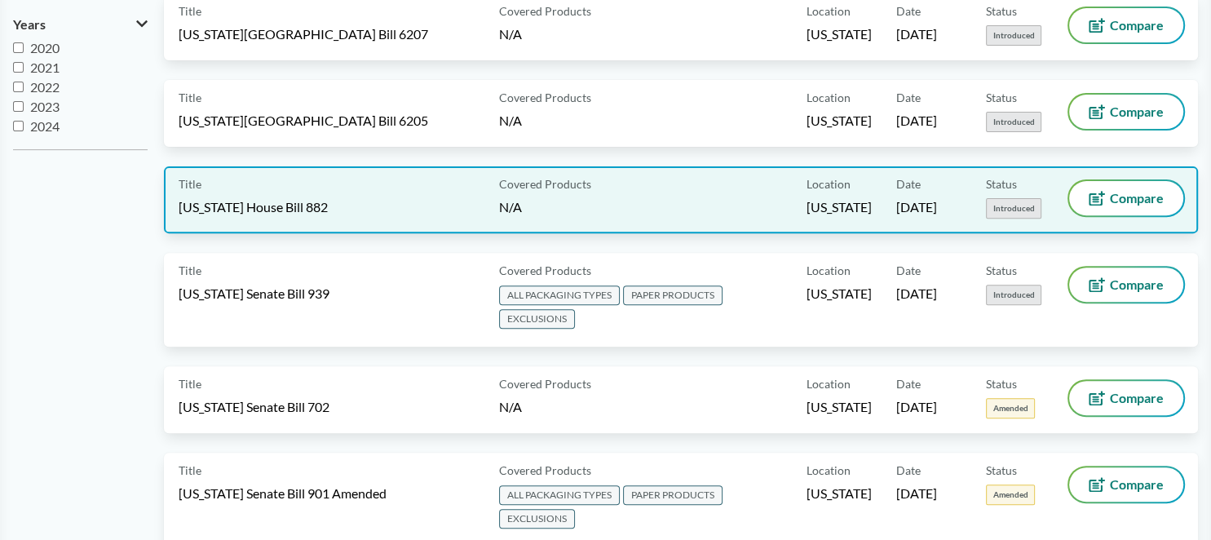
scroll to position [688, 0]
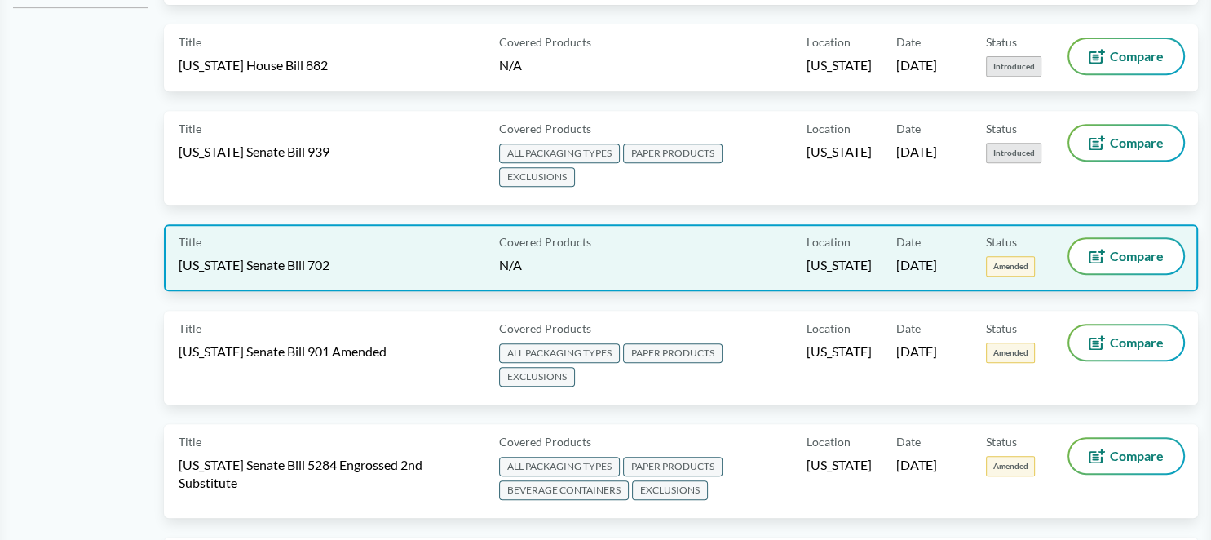
click at [589, 257] on div "Covered Products N/A" at bounding box center [650, 258] width 314 height 38
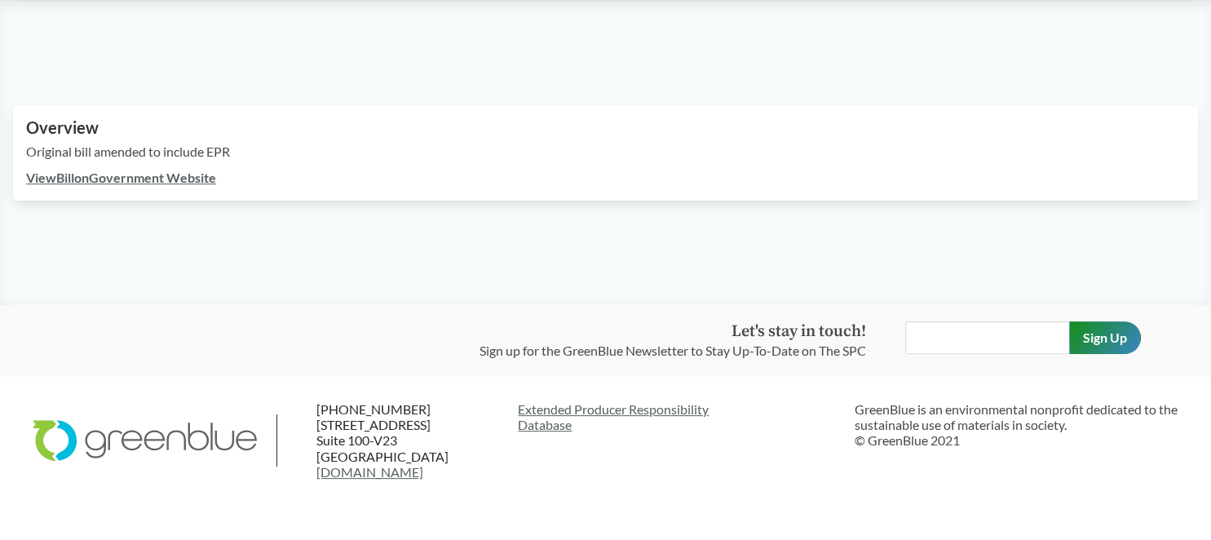
scroll to position [431, 0]
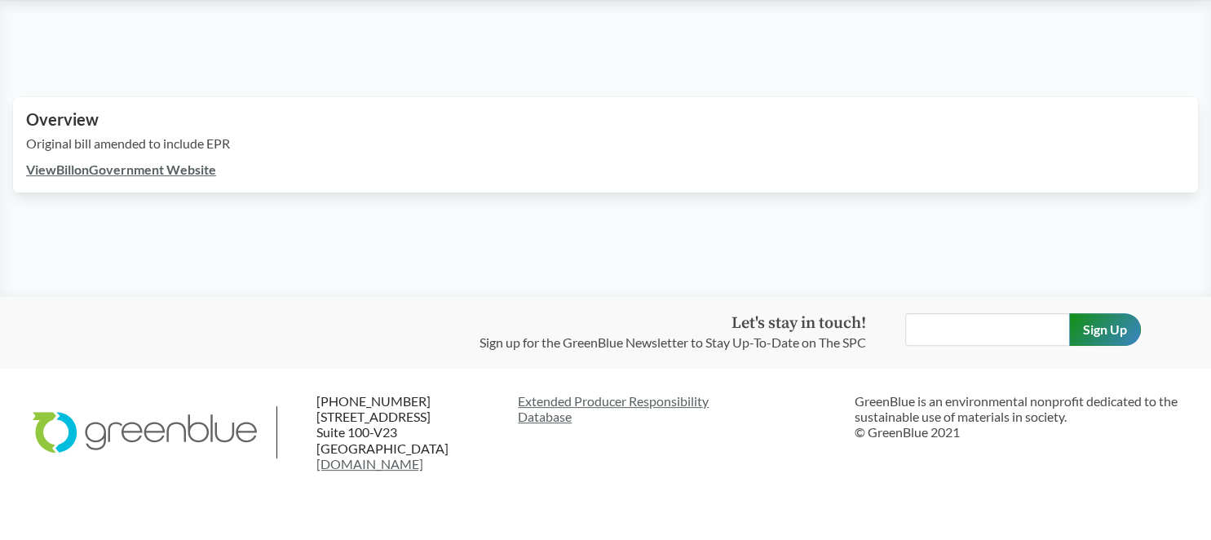
click at [168, 168] on link "View Bill on Government Website" at bounding box center [121, 168] width 190 height 15
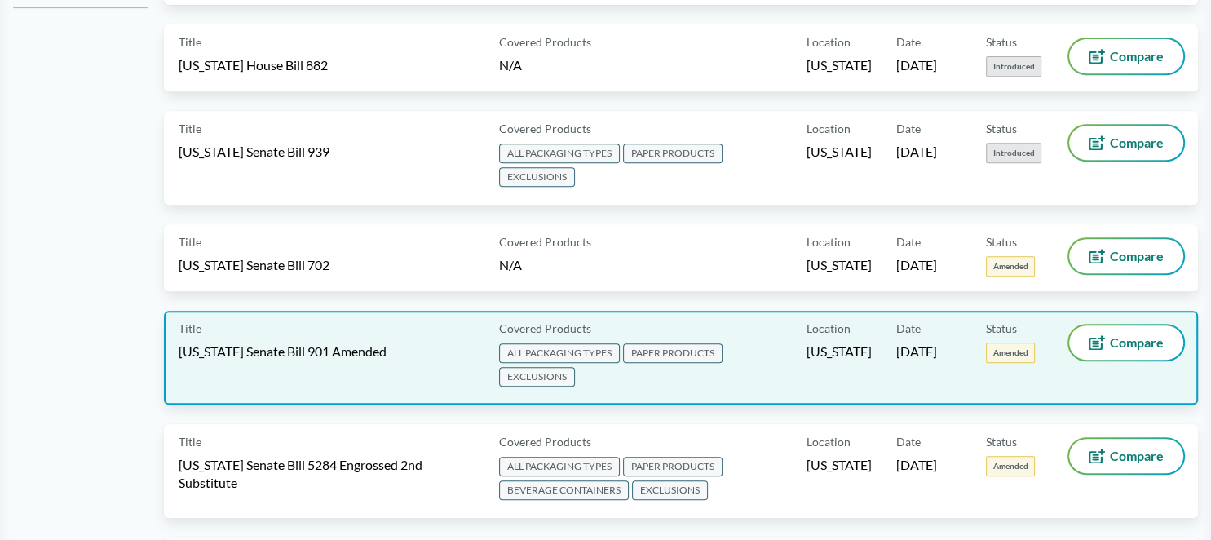
scroll to position [775, 0]
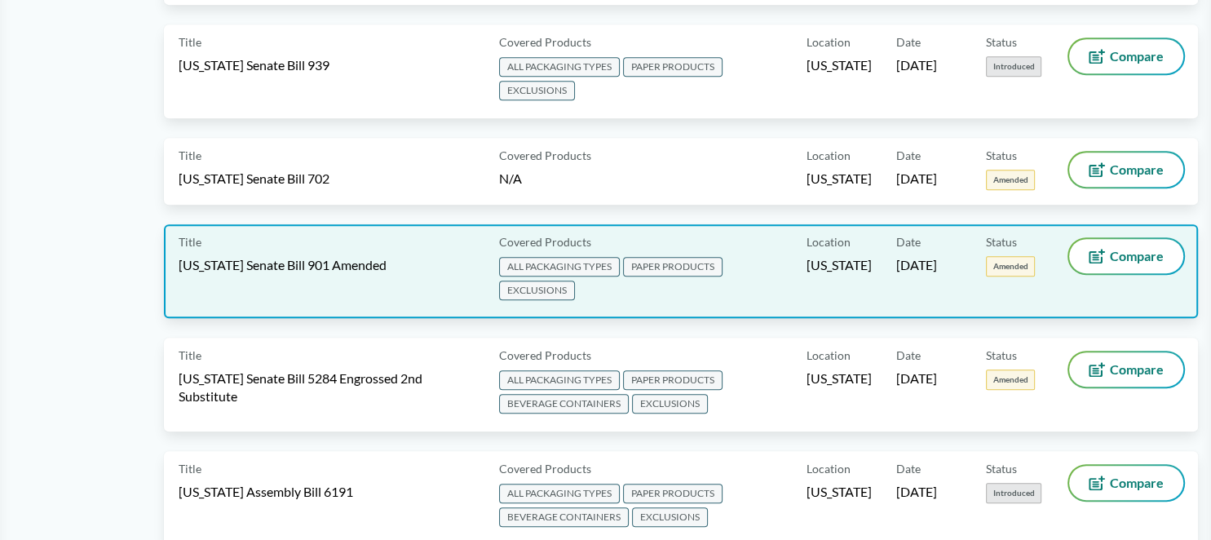
click at [642, 289] on span "ALL PACKAGING TYPES PAPER PRODUCTS EXCLUSIONS" at bounding box center [649, 279] width 301 height 47
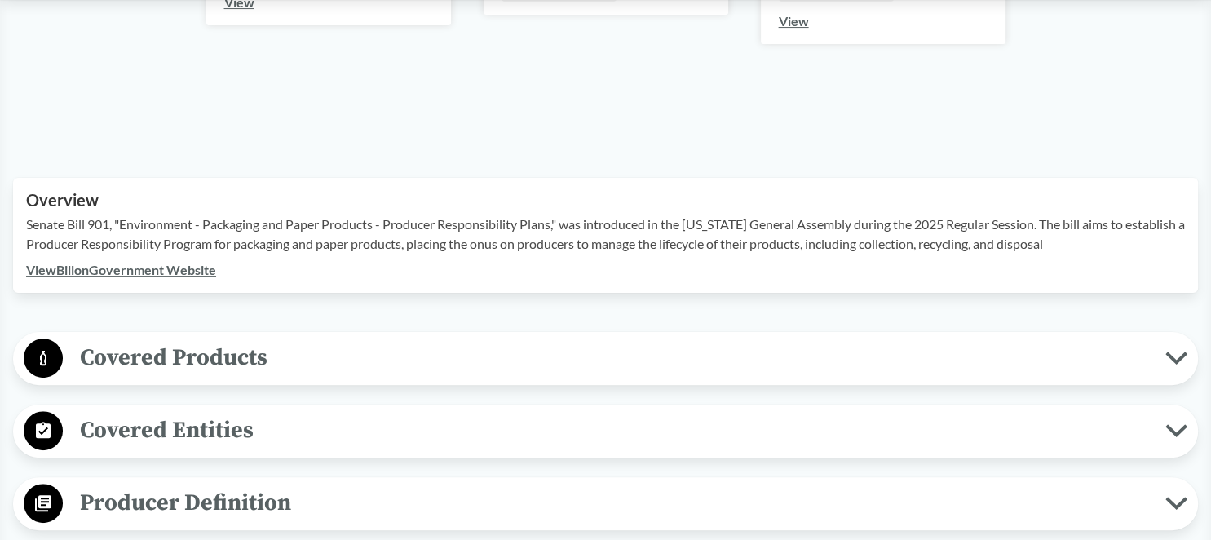
scroll to position [516, 0]
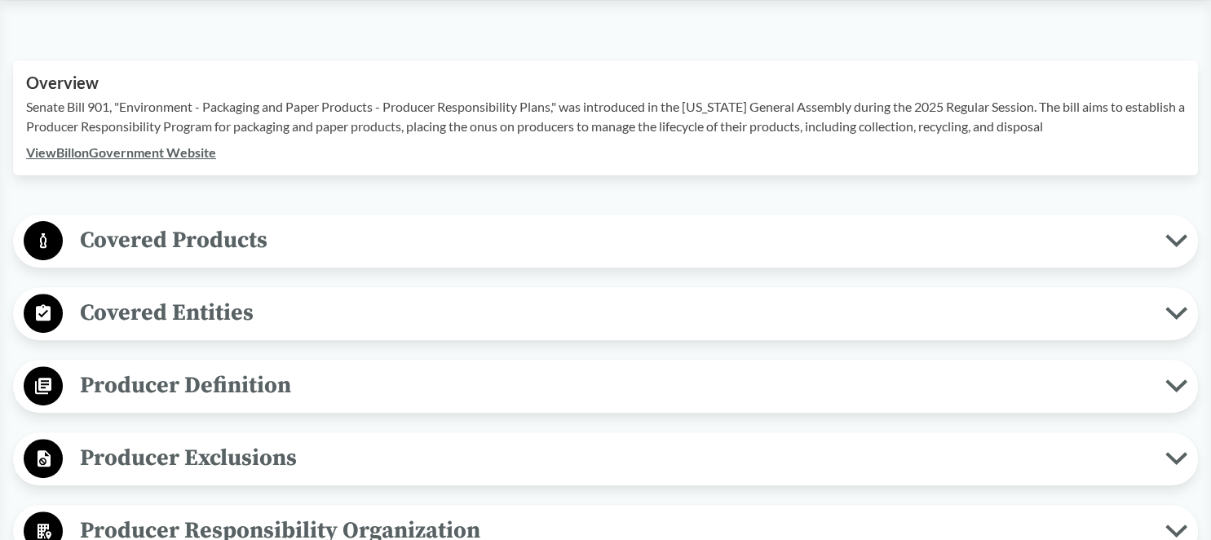
click at [174, 248] on span "Covered Products" at bounding box center [614, 240] width 1102 height 37
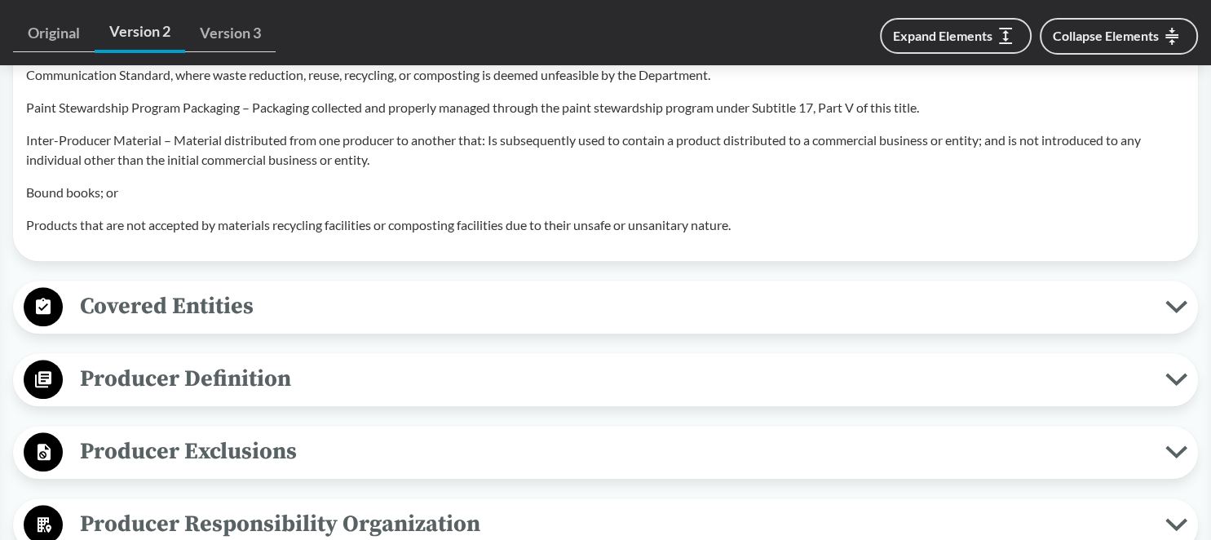
scroll to position [1722, 0]
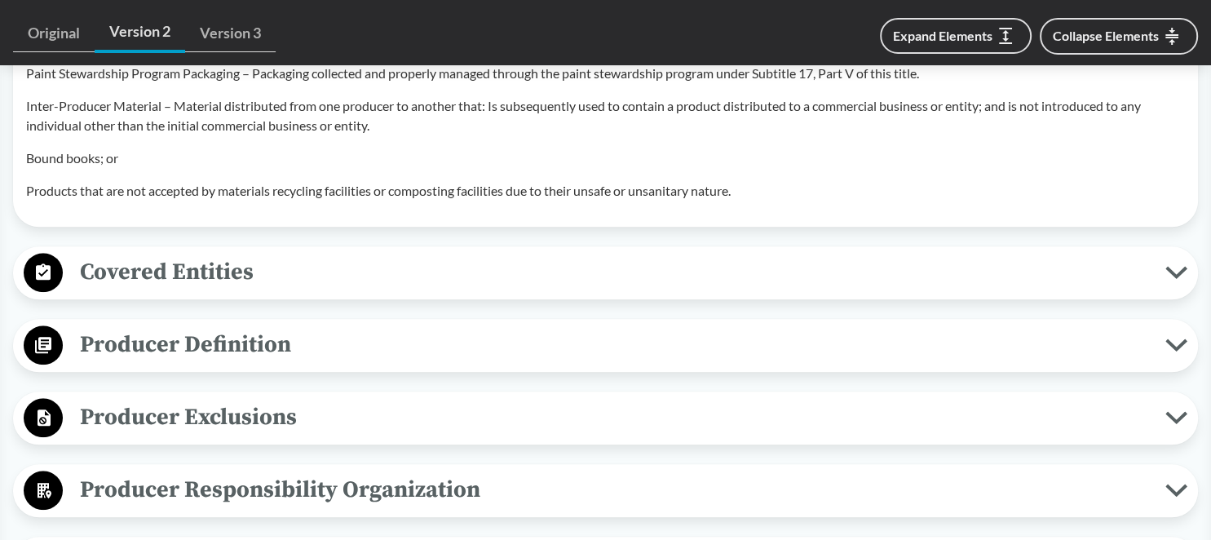
click at [249, 269] on span "Covered Entities" at bounding box center [614, 272] width 1102 height 37
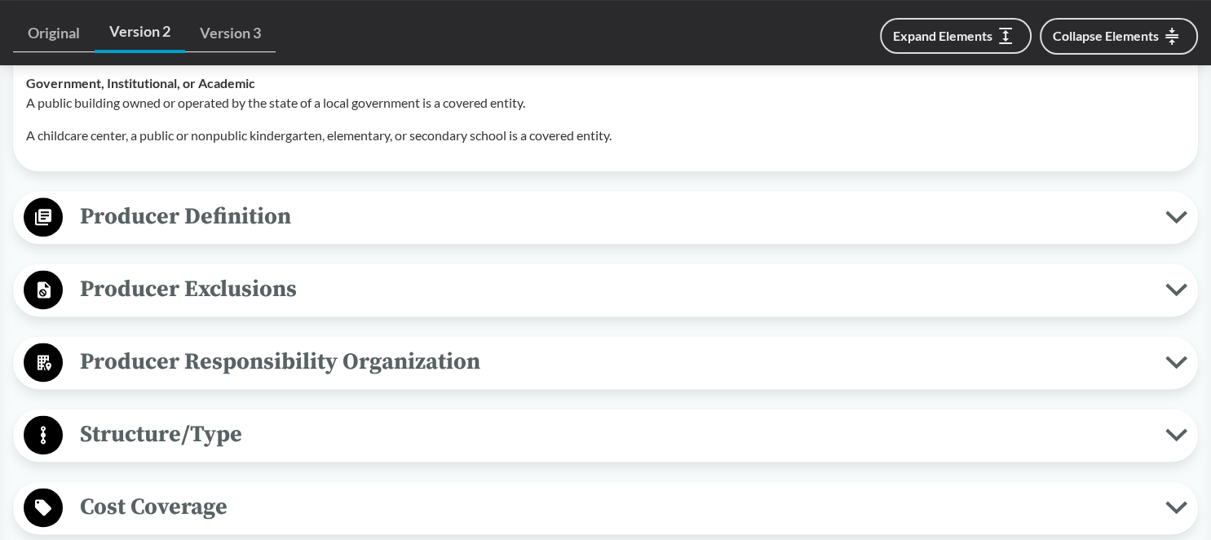
scroll to position [2066, 0]
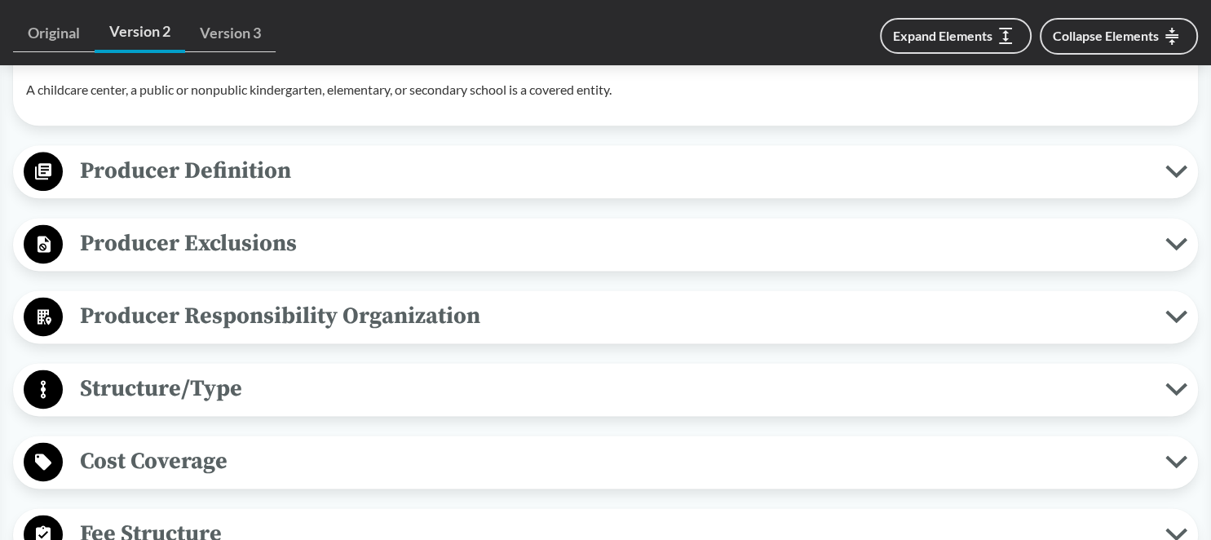
click at [204, 243] on span "Producer Exclusions" at bounding box center [614, 243] width 1102 height 37
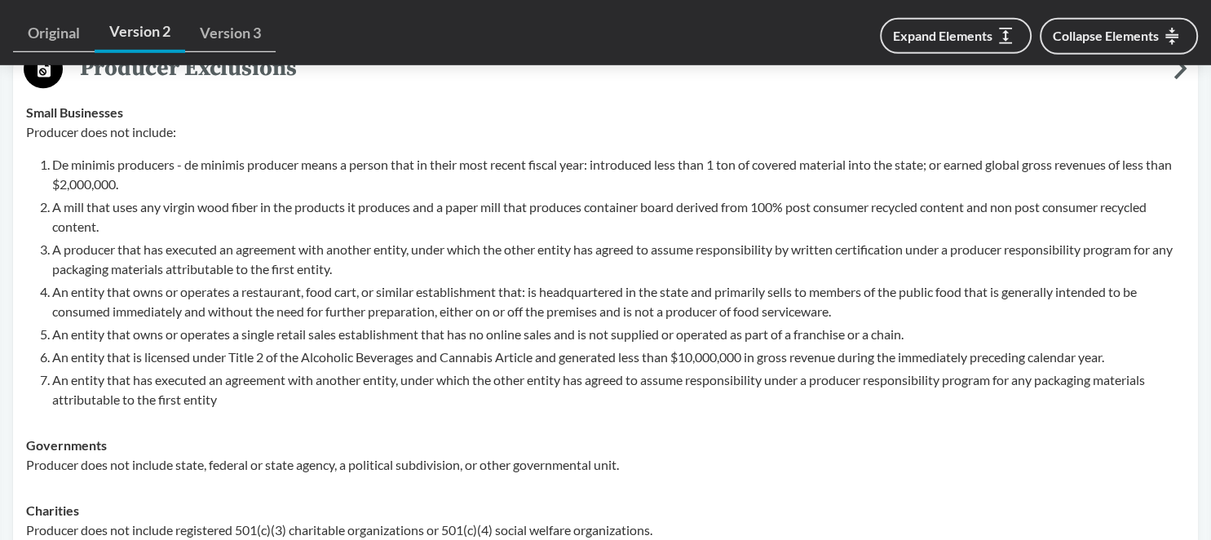
scroll to position [2238, 0]
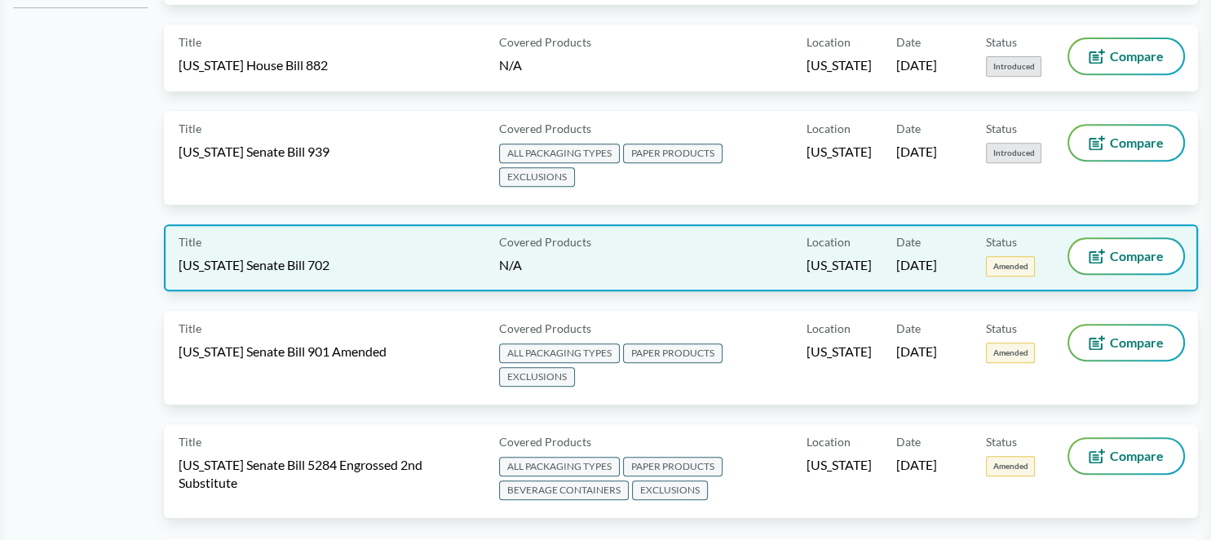
scroll to position [775, 0]
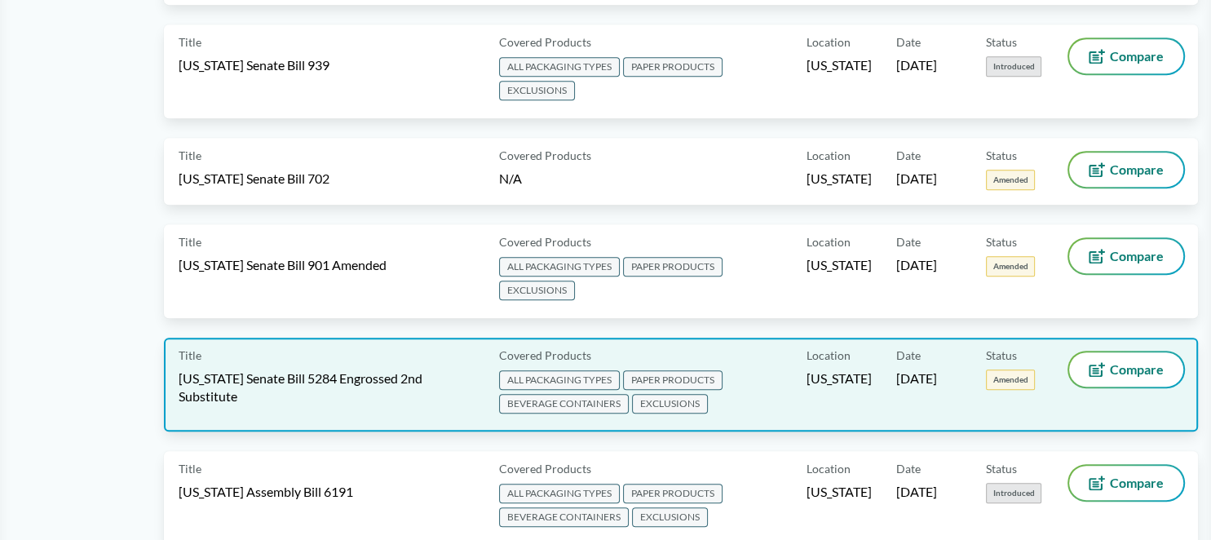
click at [440, 387] on span "[US_STATE] Senate Bill 5284 Engrossed 2nd Substitute" at bounding box center [329, 387] width 301 height 36
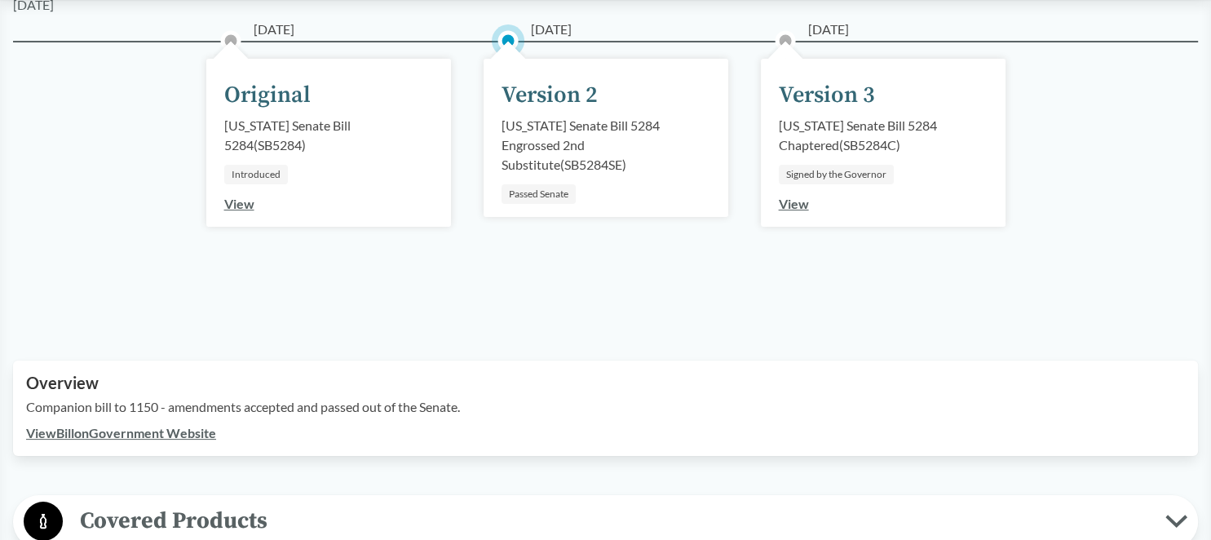
scroll to position [86, 0]
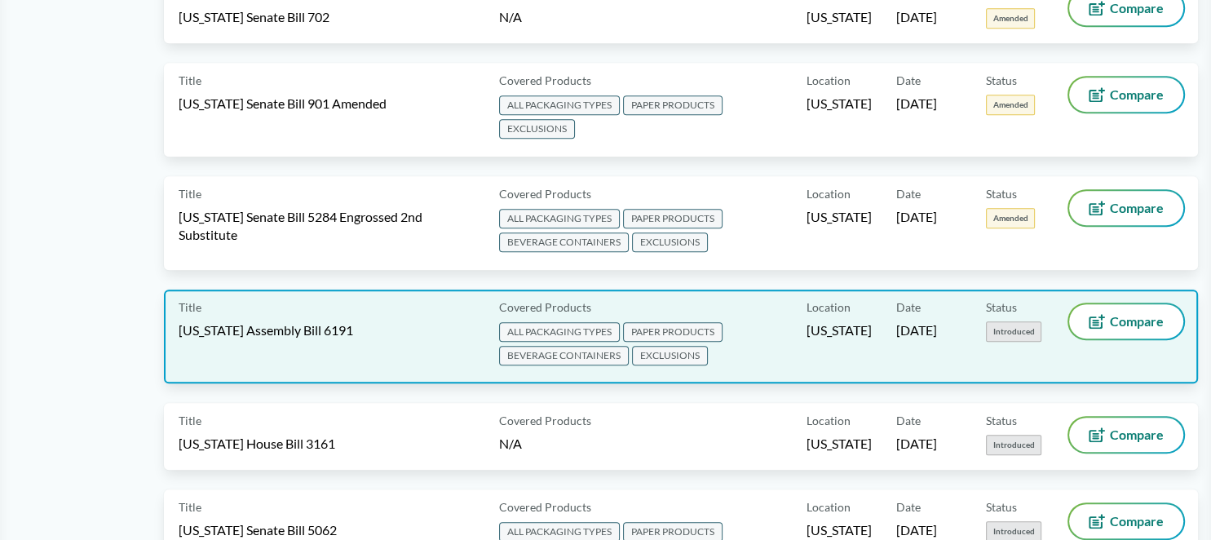
scroll to position [947, 0]
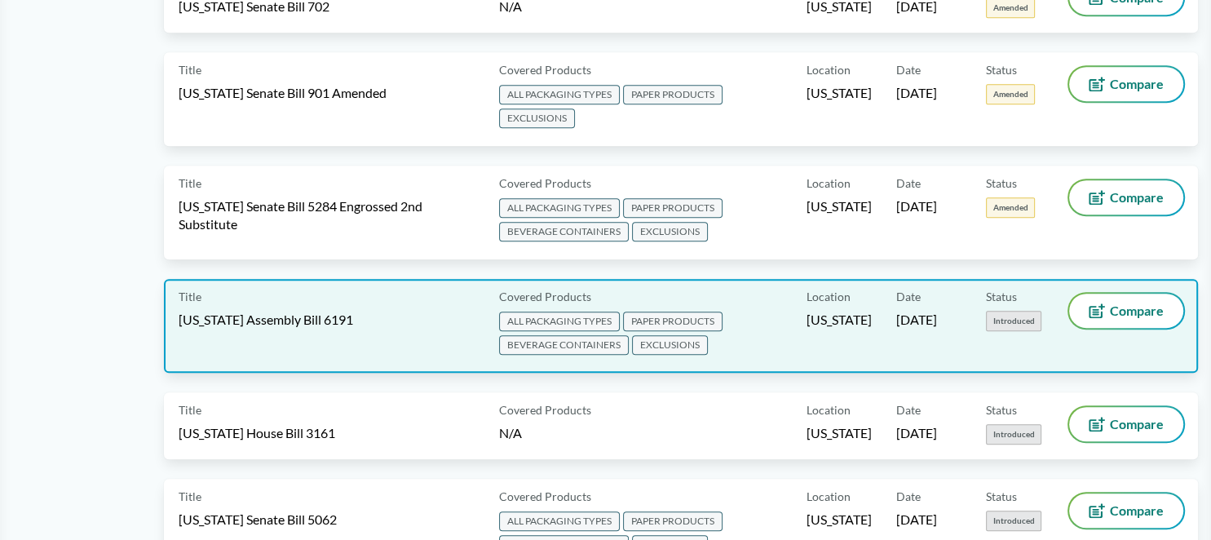
click at [370, 313] on div "Title [US_STATE] Assembly Bill 6191" at bounding box center [336, 326] width 314 height 64
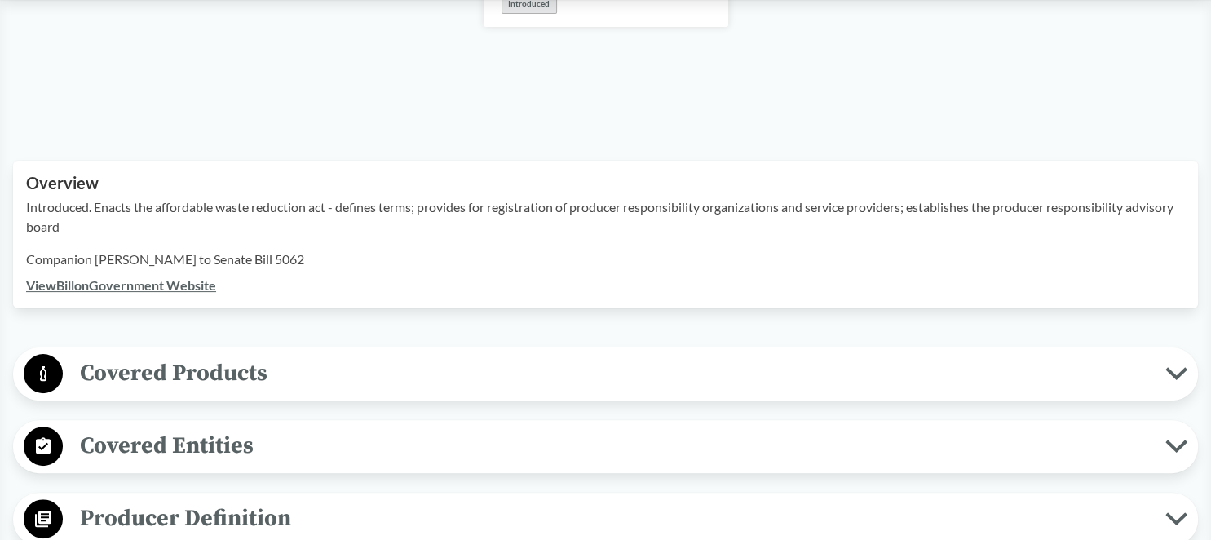
scroll to position [431, 0]
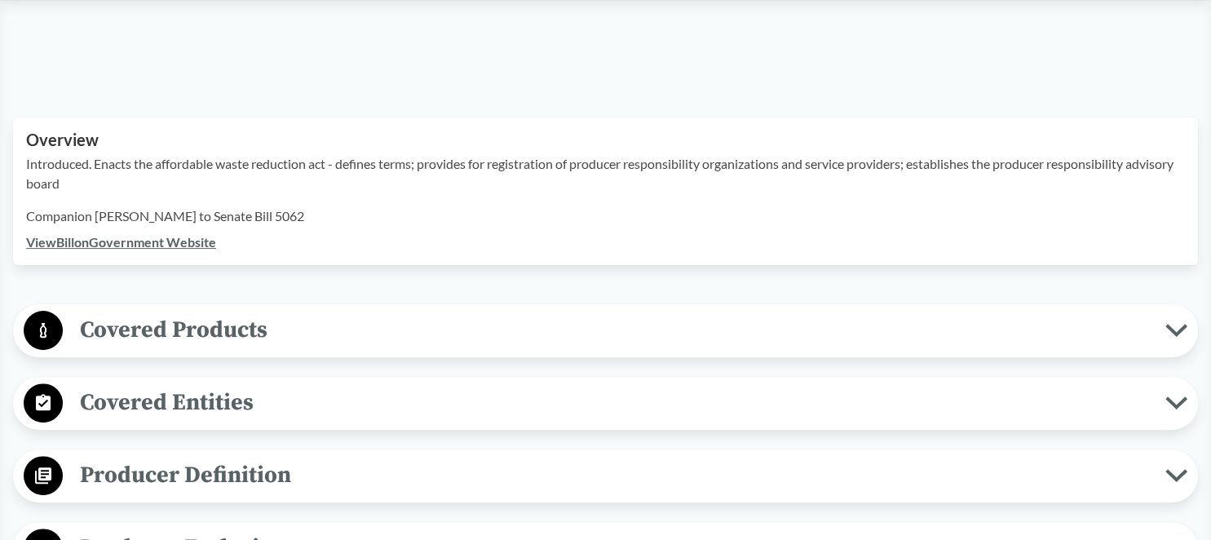
click at [283, 331] on span "Covered Products" at bounding box center [614, 329] width 1102 height 37
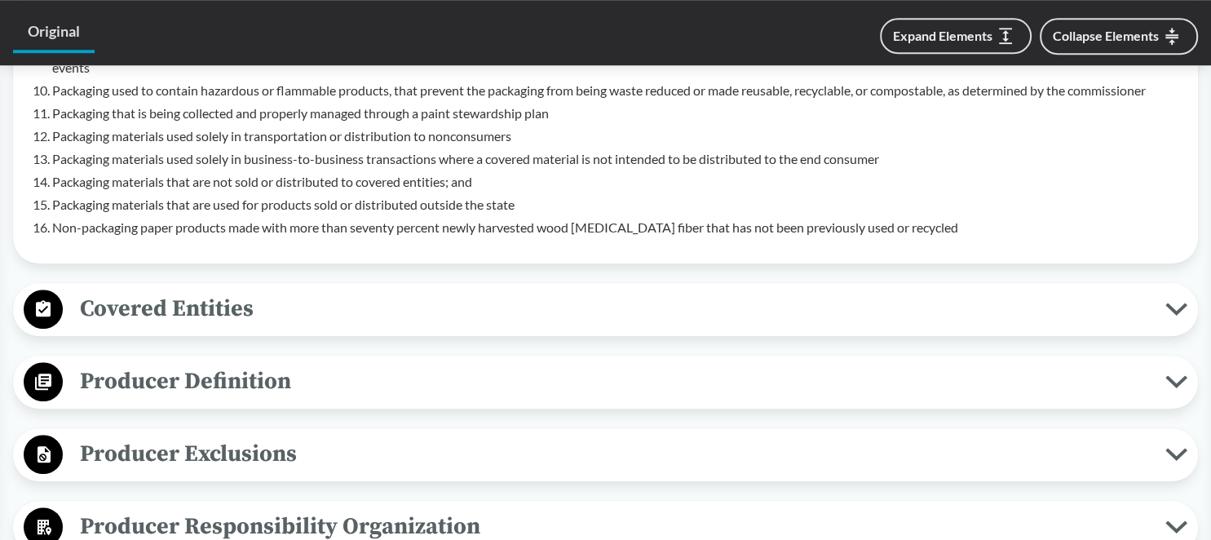
scroll to position [1377, 0]
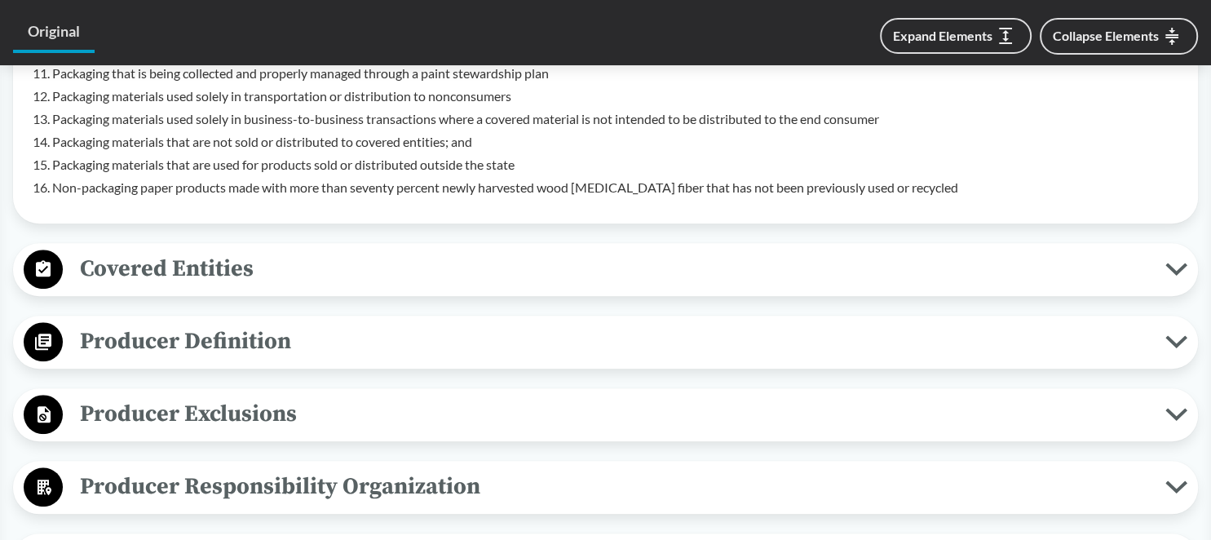
click at [331, 411] on span "Producer Exclusions" at bounding box center [614, 413] width 1102 height 37
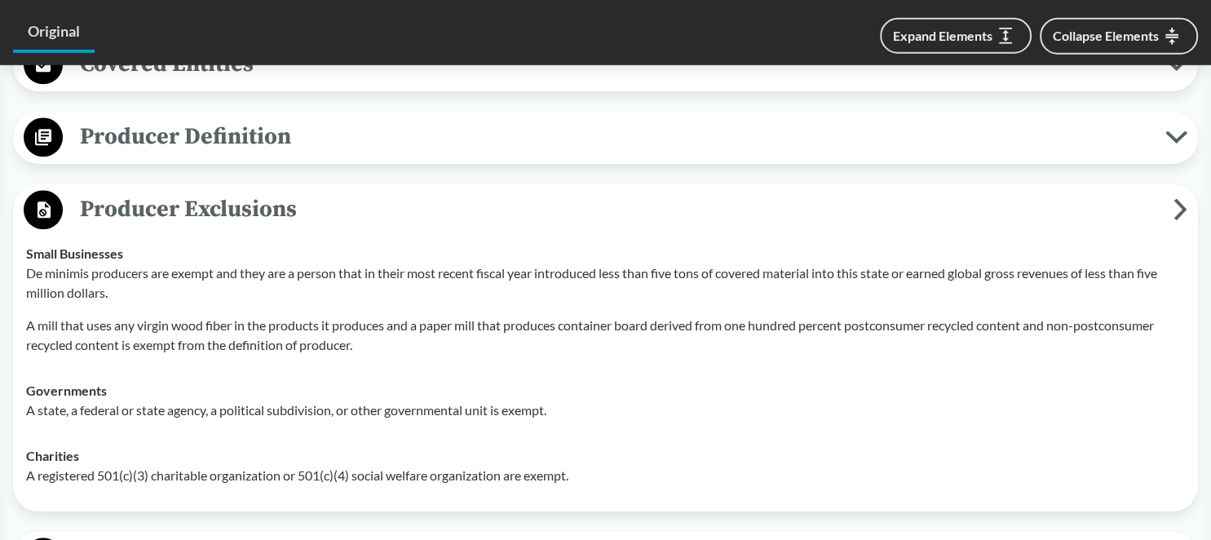
scroll to position [1636, 0]
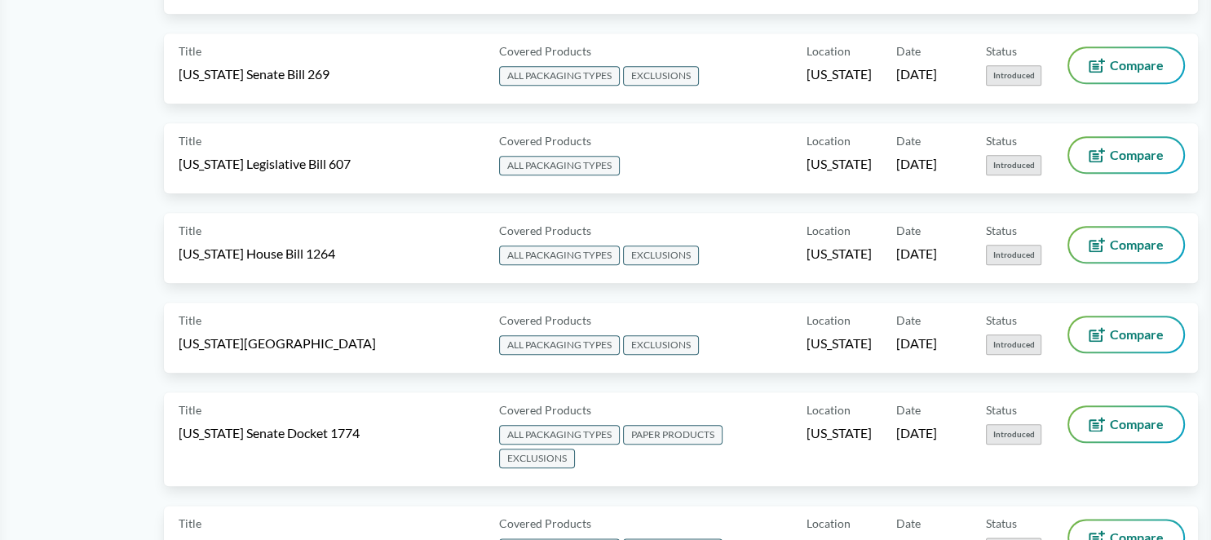
scroll to position [1808, 0]
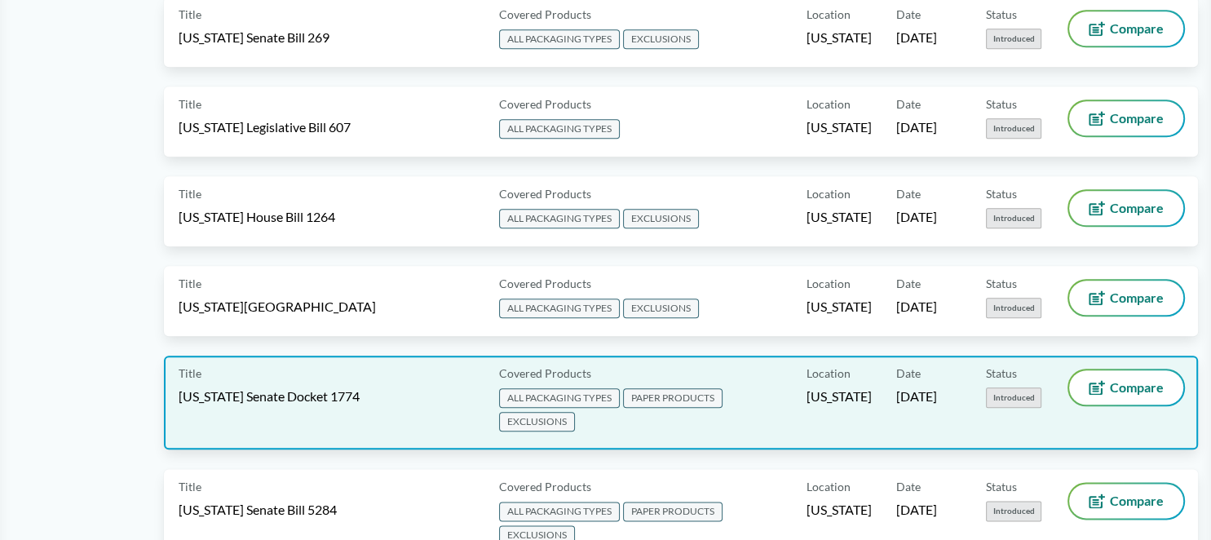
click at [360, 387] on span "[US_STATE] Senate Docket 1774" at bounding box center [269, 396] width 181 height 18
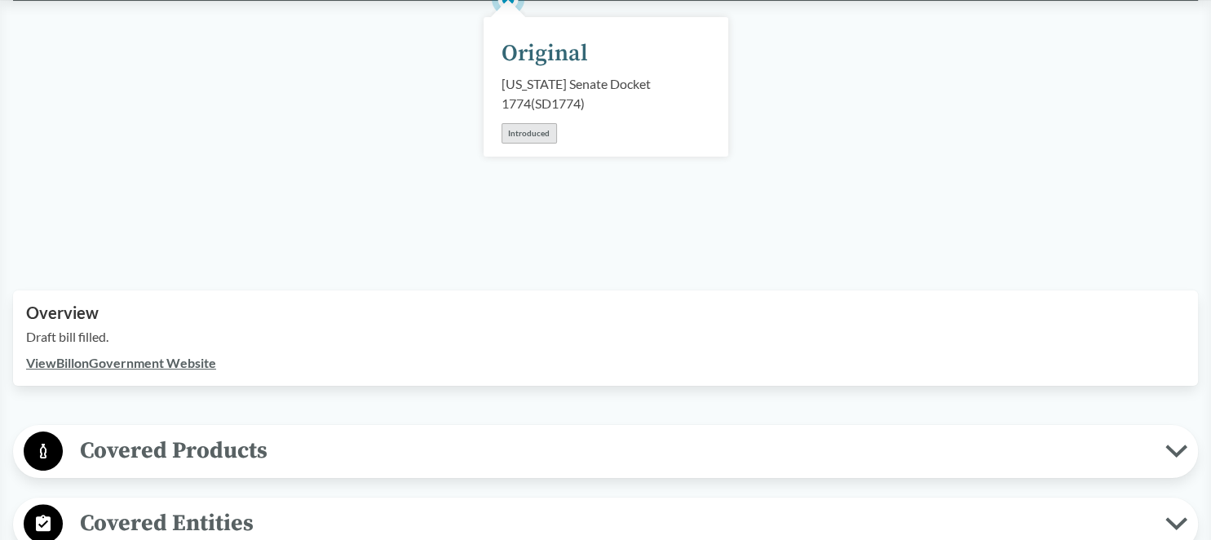
scroll to position [516, 0]
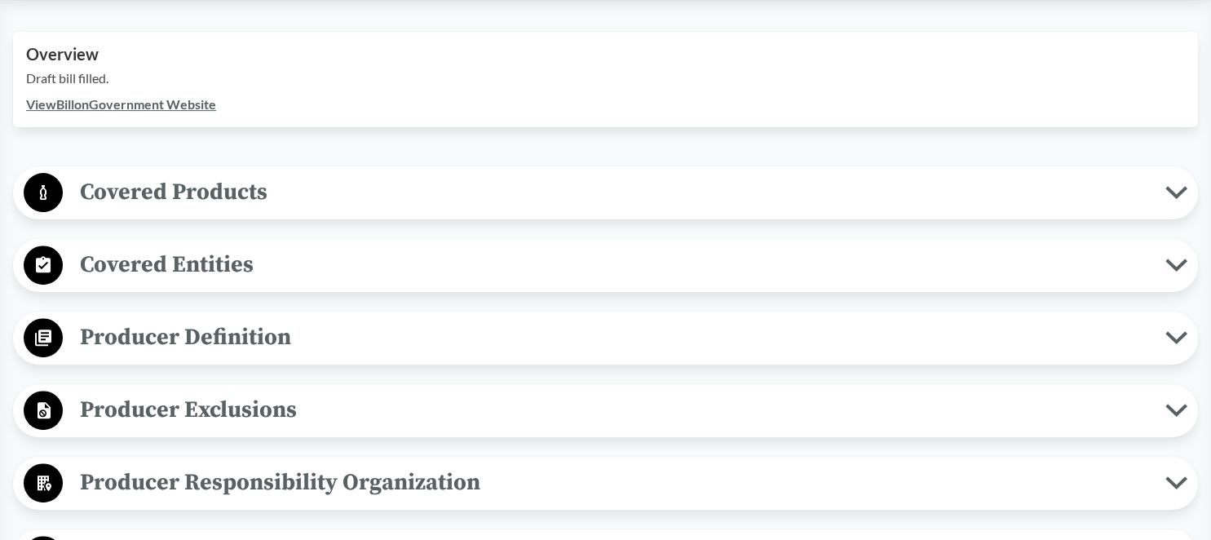
click at [270, 202] on span "Covered Products" at bounding box center [614, 192] width 1102 height 37
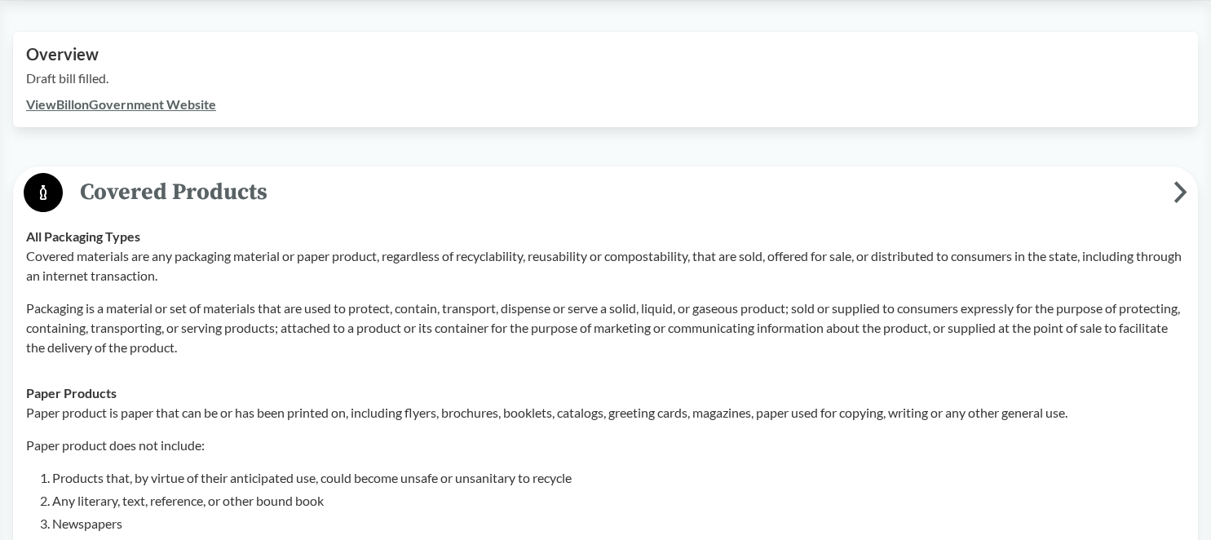
click at [339, 205] on span "Covered Products" at bounding box center [618, 192] width 1111 height 37
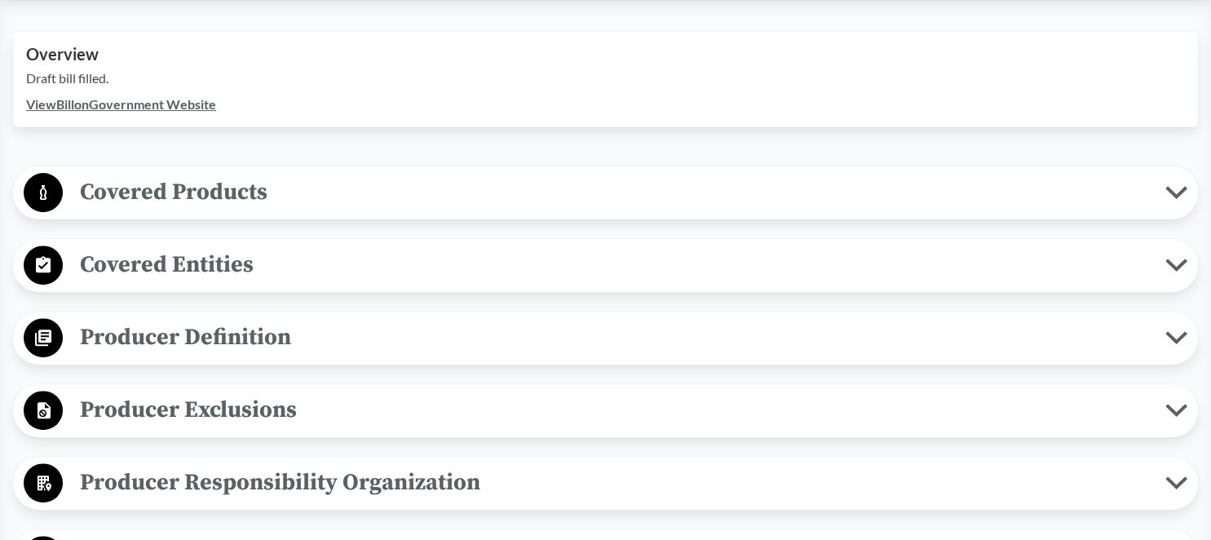
click at [334, 195] on span "Covered Products" at bounding box center [614, 192] width 1102 height 37
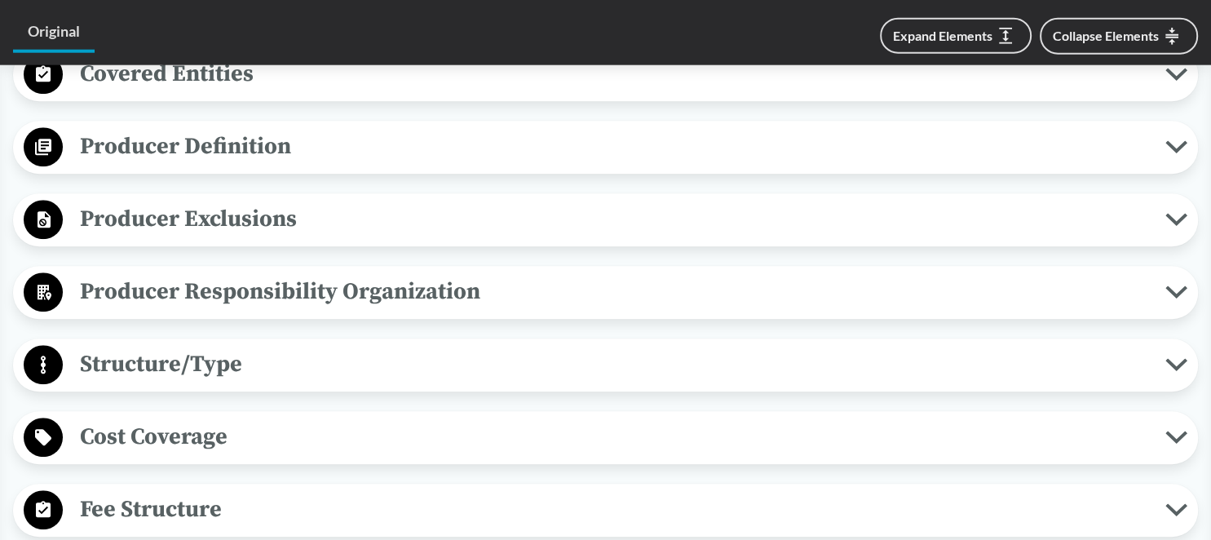
scroll to position [1292, 0]
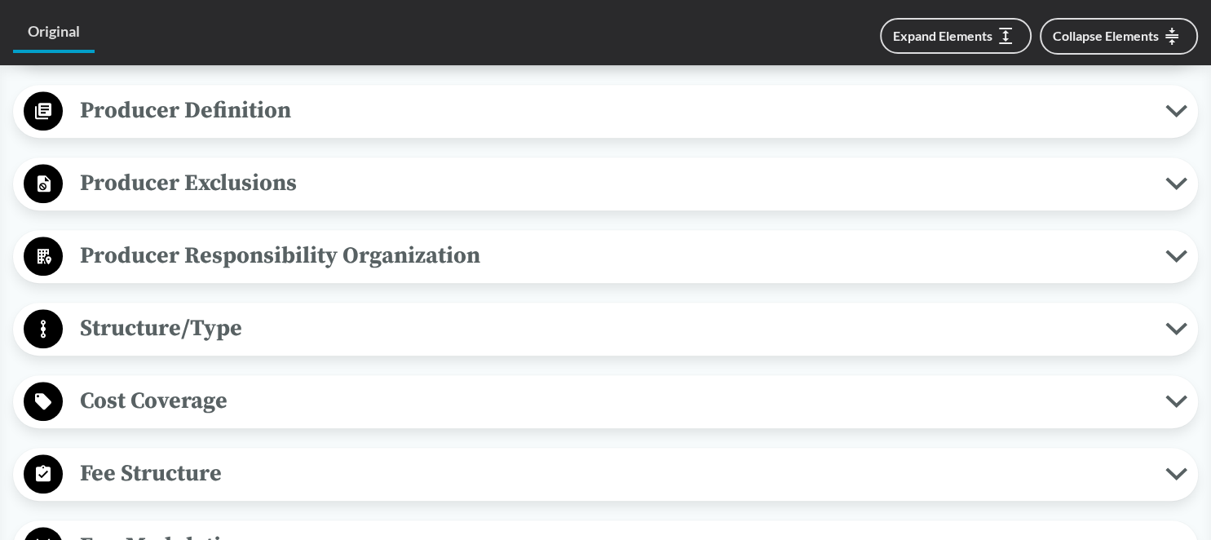
click at [284, 183] on span "Producer Exclusions" at bounding box center [614, 183] width 1102 height 37
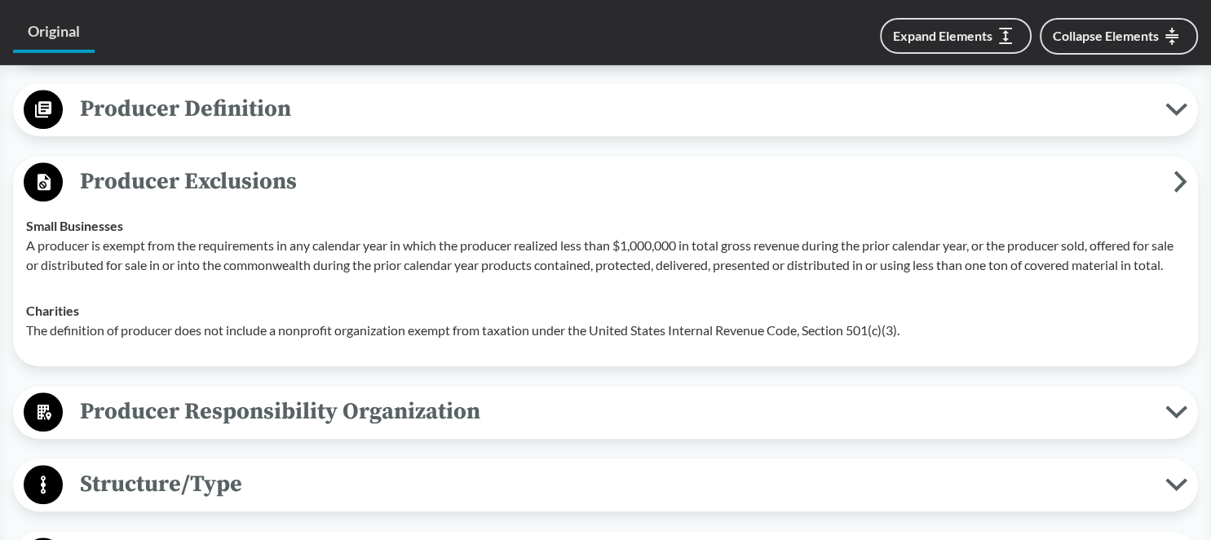
scroll to position [1205, 0]
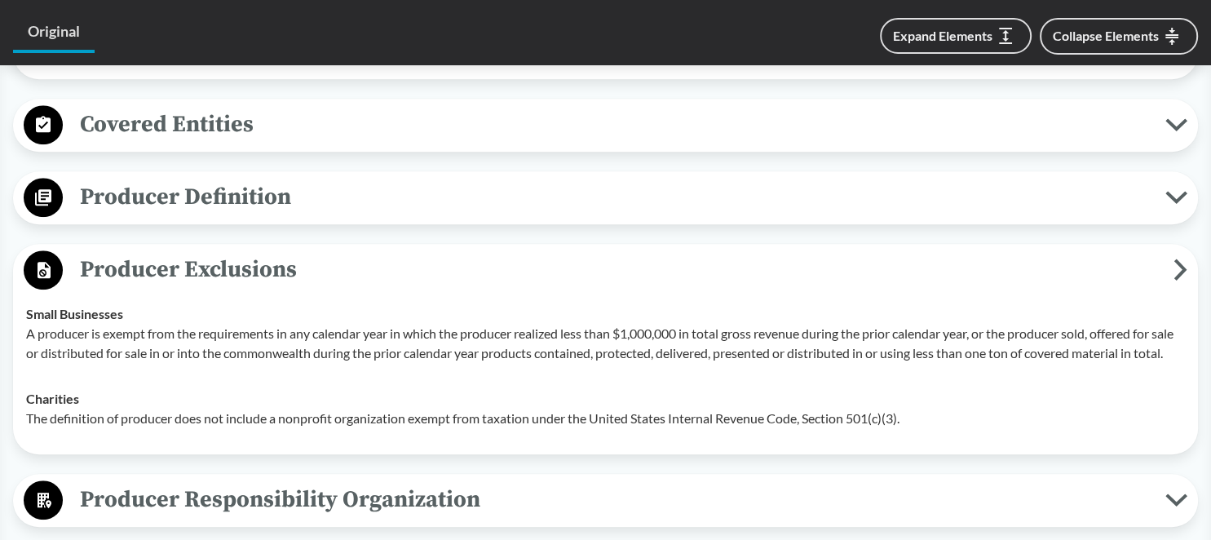
click at [258, 201] on span "Producer Definition" at bounding box center [614, 197] width 1102 height 37
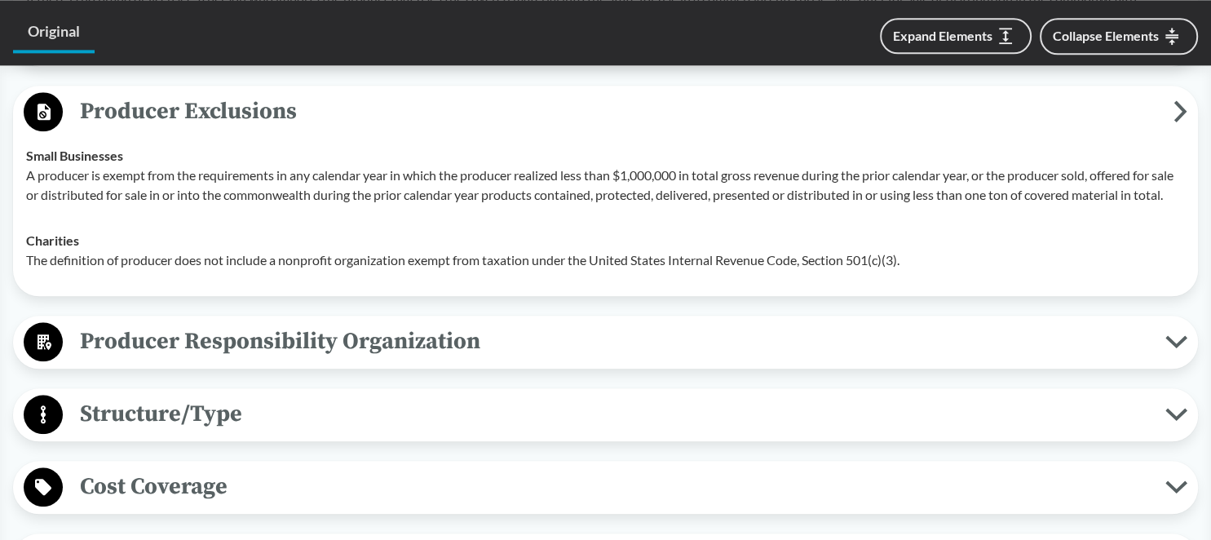
scroll to position [1808, 0]
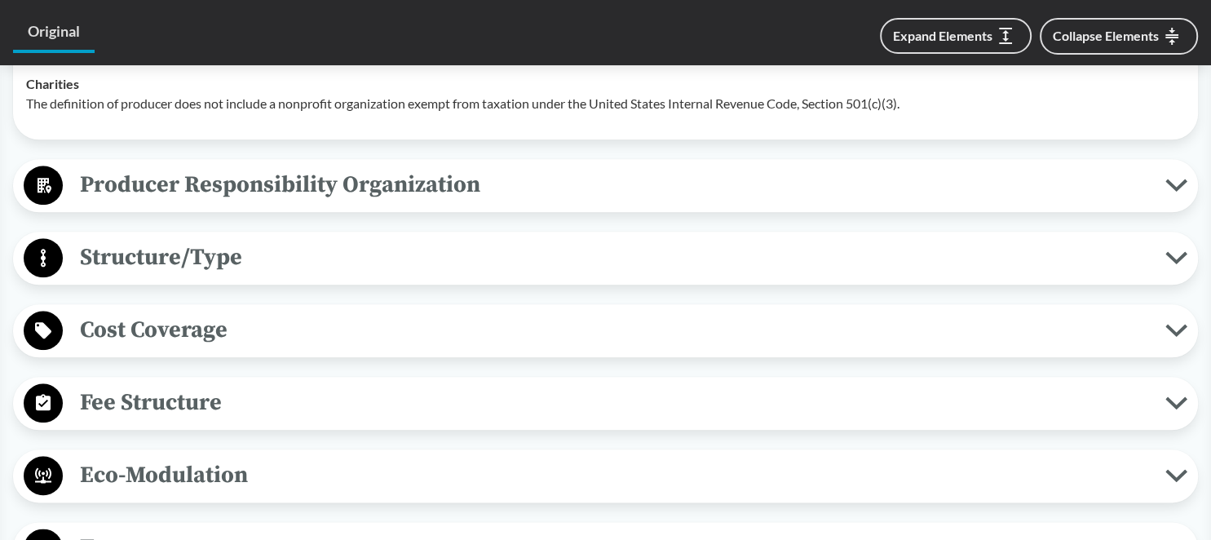
click at [247, 269] on span "Structure/Type" at bounding box center [614, 257] width 1102 height 37
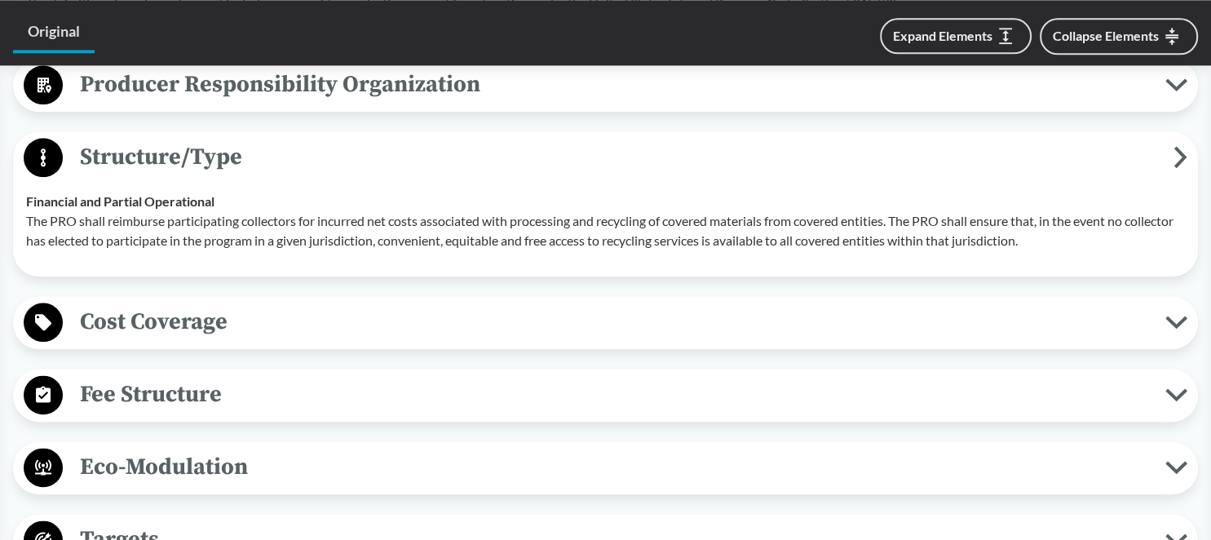
scroll to position [1980, 0]
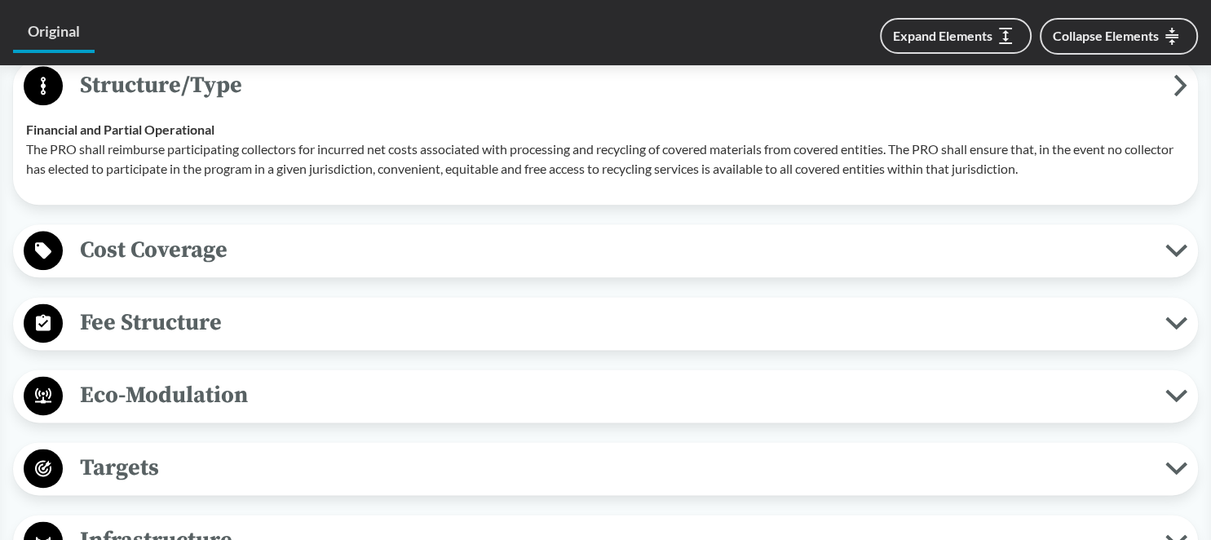
click at [250, 268] on span "Cost Coverage" at bounding box center [614, 250] width 1102 height 37
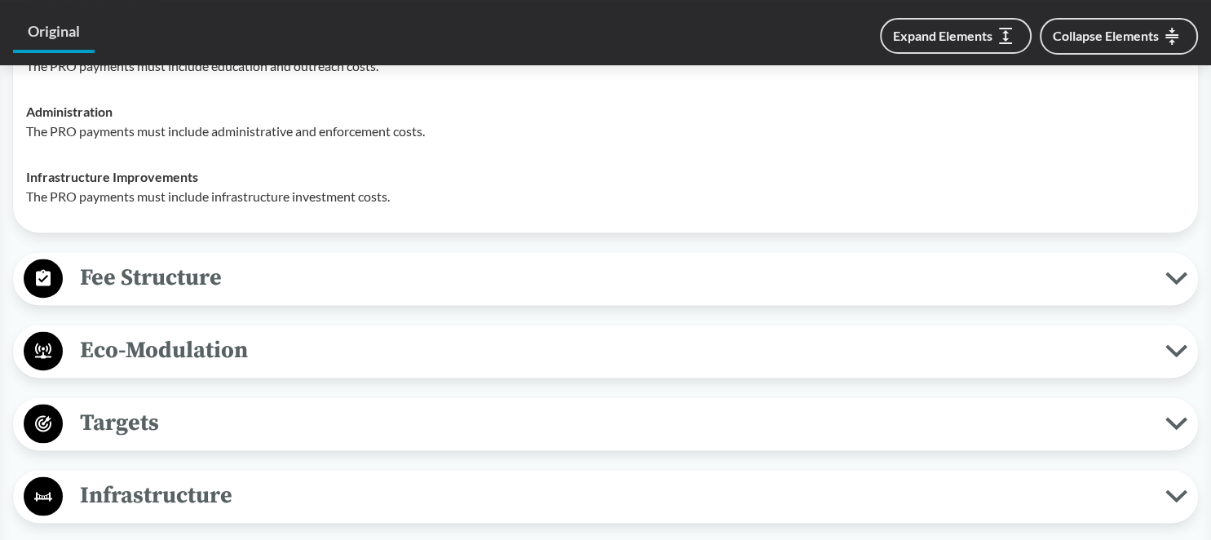
scroll to position [2410, 0]
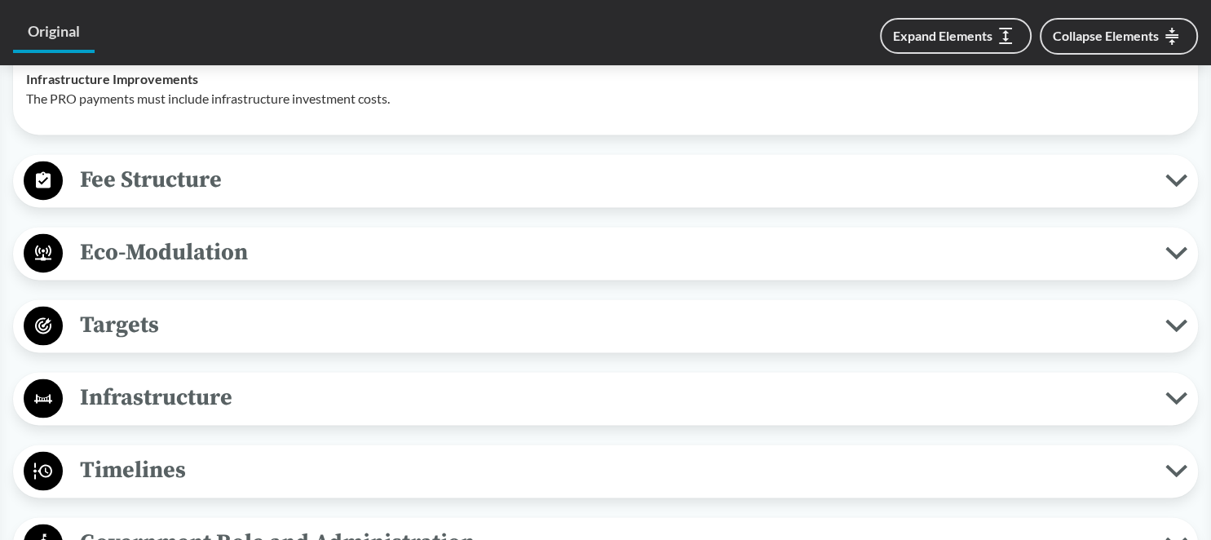
click at [256, 198] on span "Fee Structure" at bounding box center [614, 179] width 1102 height 37
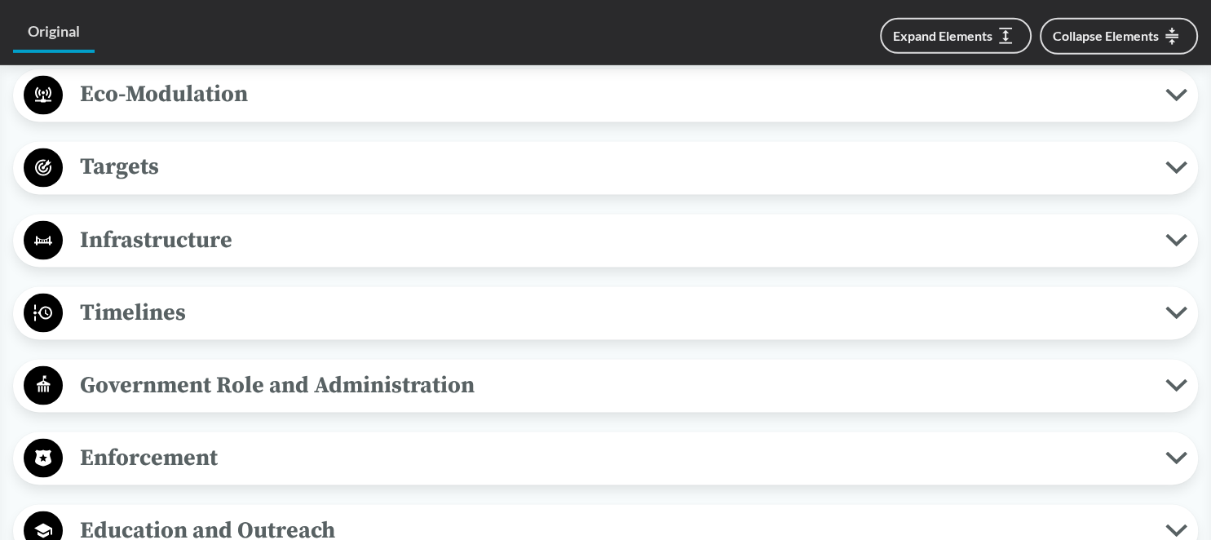
scroll to position [2927, 0]
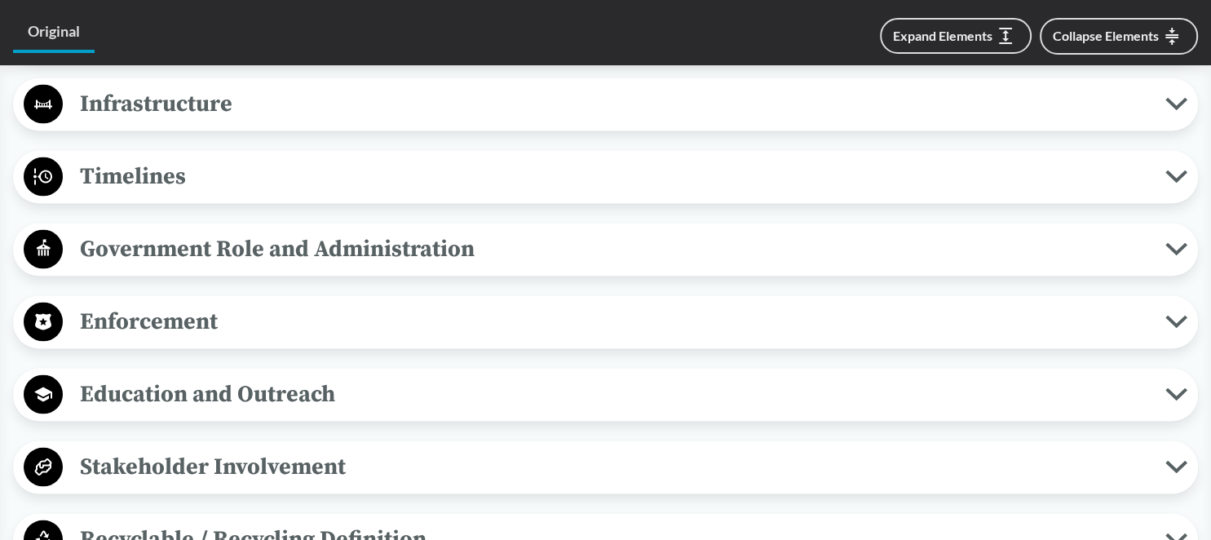
click at [228, 181] on span "Timelines" at bounding box center [614, 175] width 1102 height 37
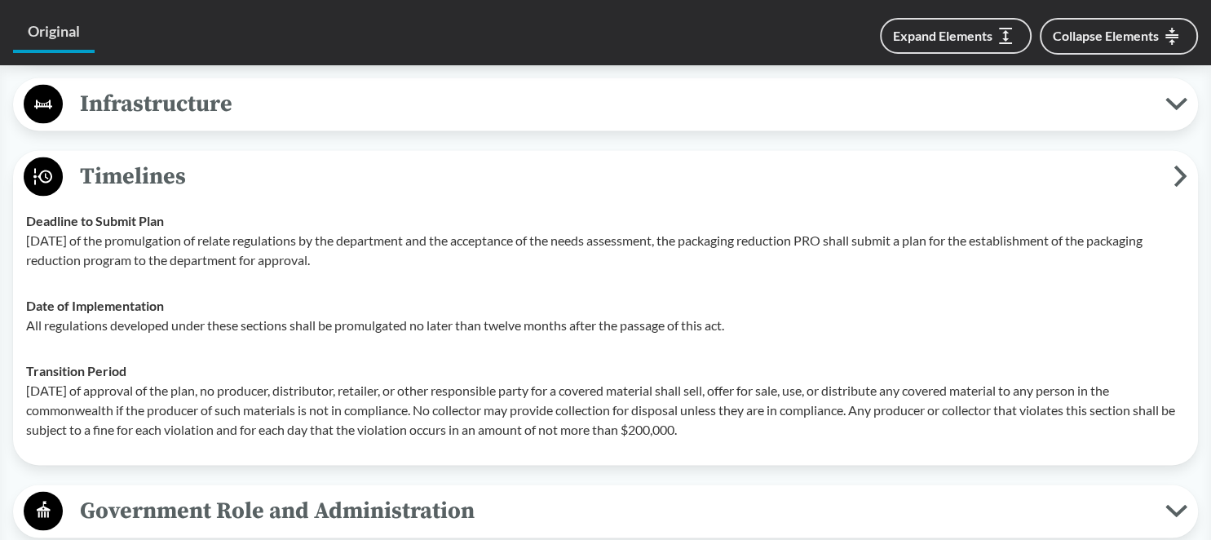
click at [228, 181] on span "Timelines" at bounding box center [618, 175] width 1111 height 37
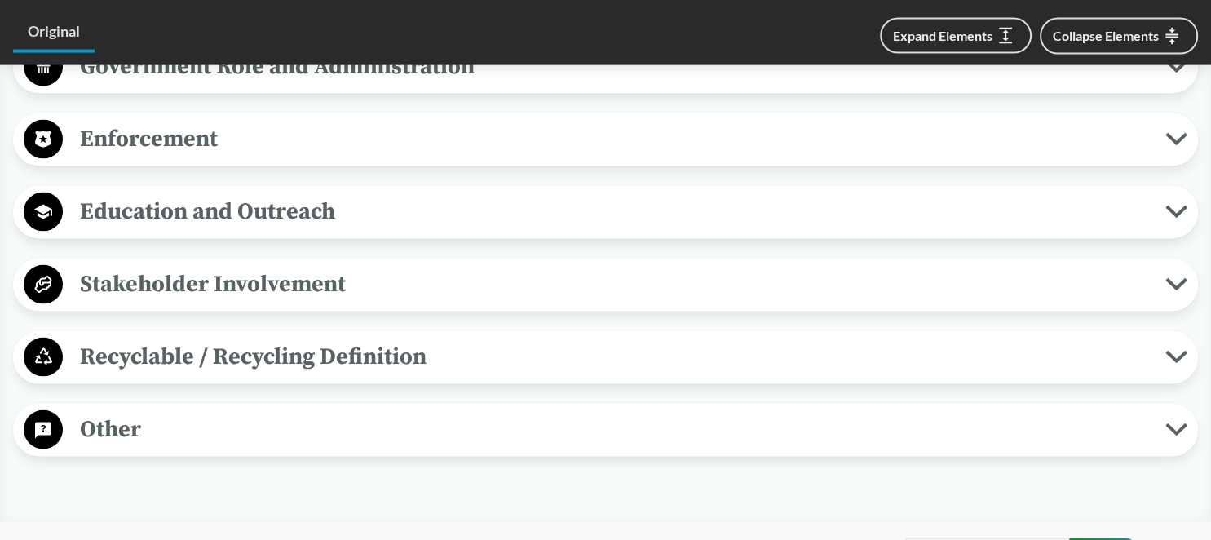
scroll to position [3014, 0]
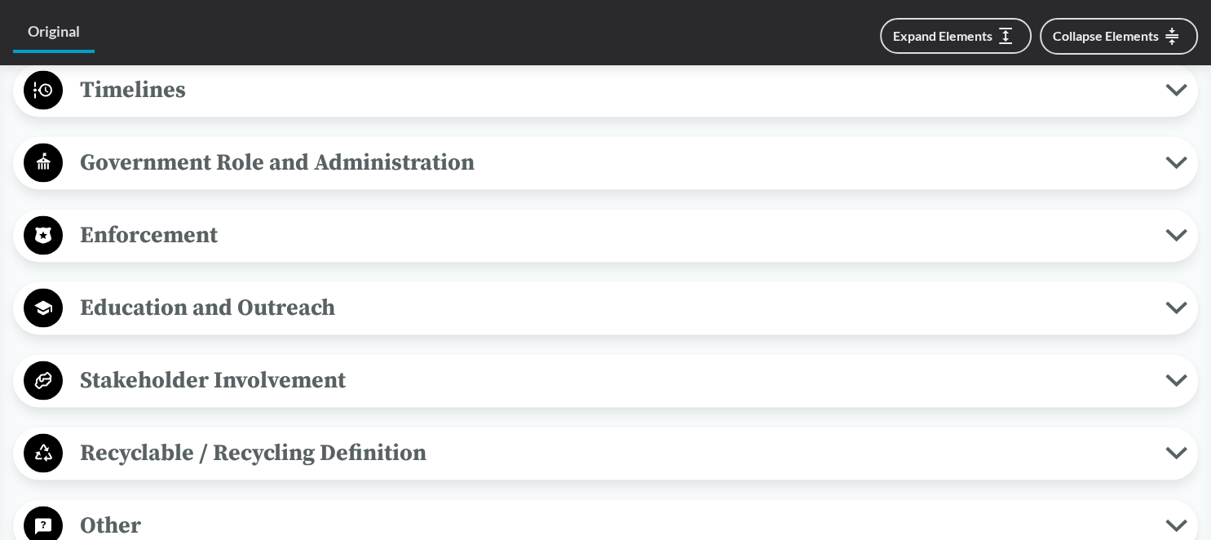
click at [312, 180] on span "Government Role and Administration" at bounding box center [614, 162] width 1102 height 37
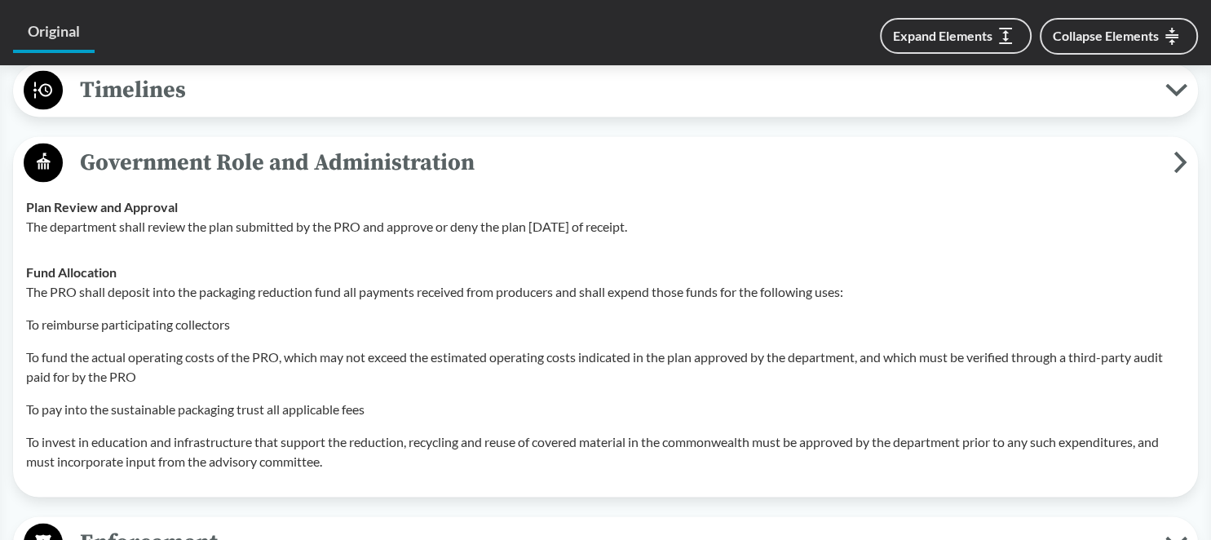
click at [312, 180] on span "Government Role and Administration" at bounding box center [618, 162] width 1111 height 37
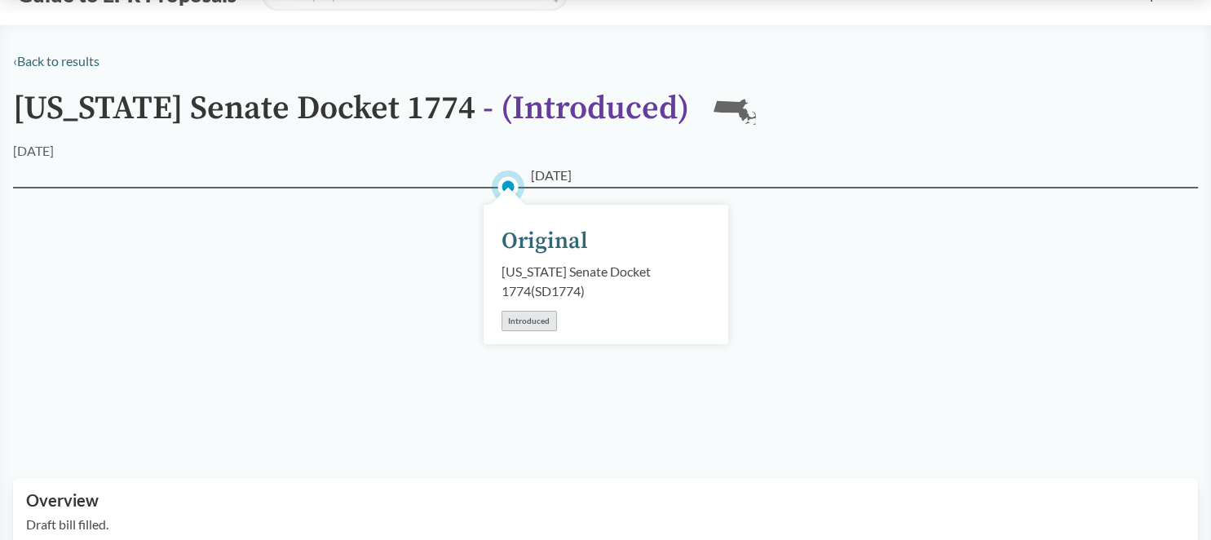
scroll to position [258, 0]
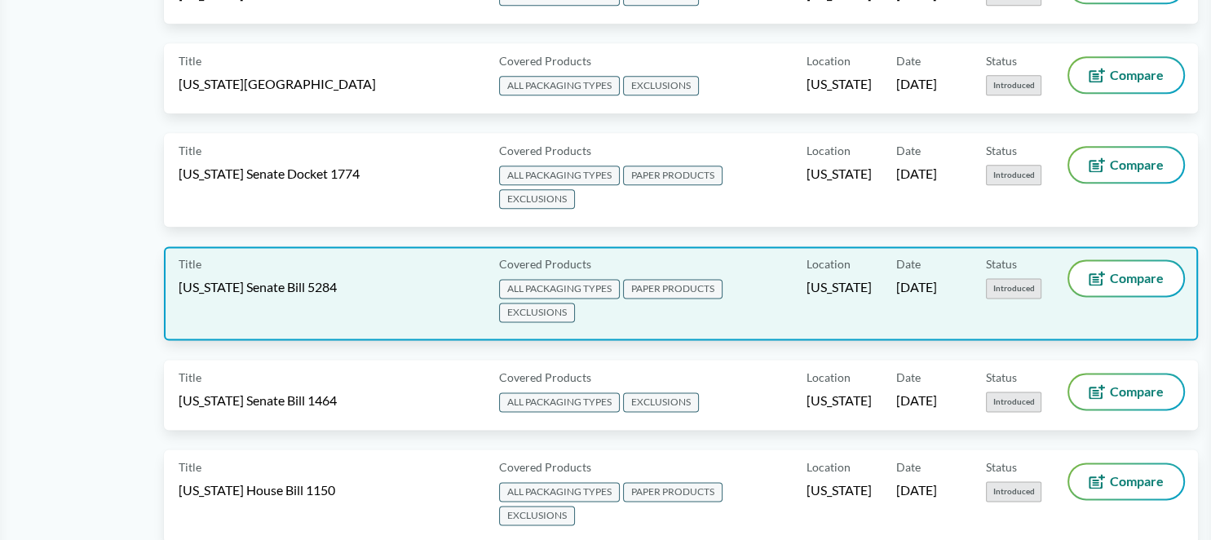
scroll to position [2066, 0]
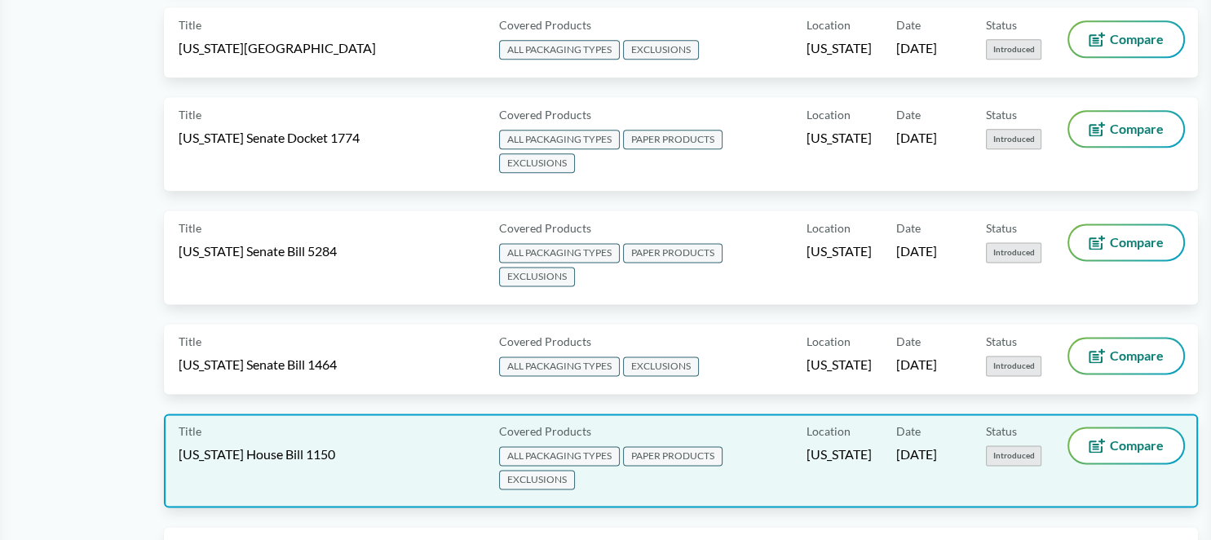
click at [388, 429] on div "Title [US_STATE] House Bill 1150" at bounding box center [336, 460] width 314 height 64
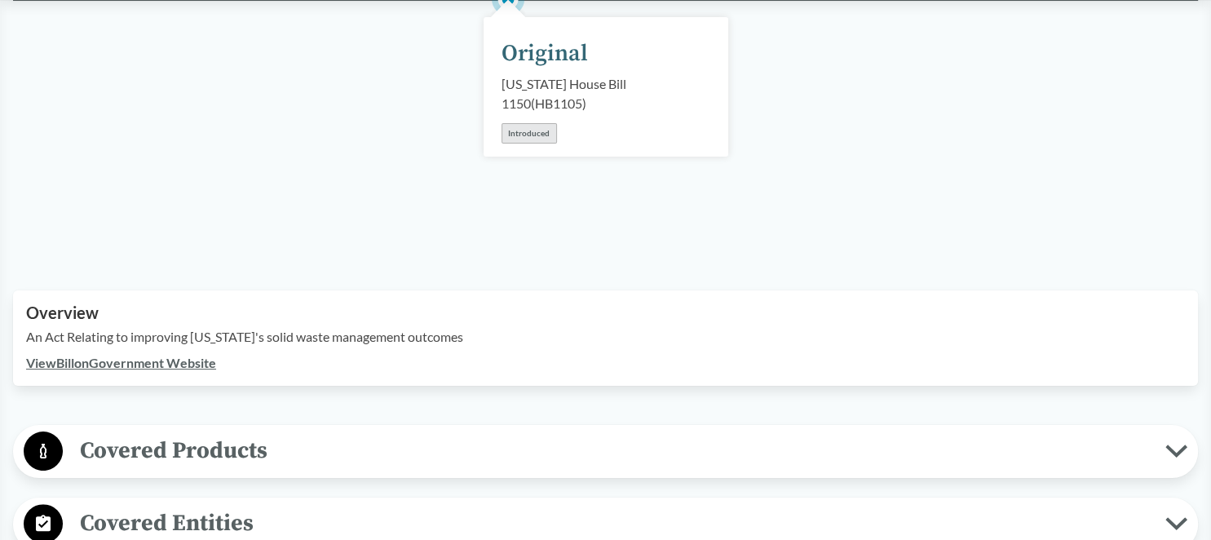
scroll to position [431, 0]
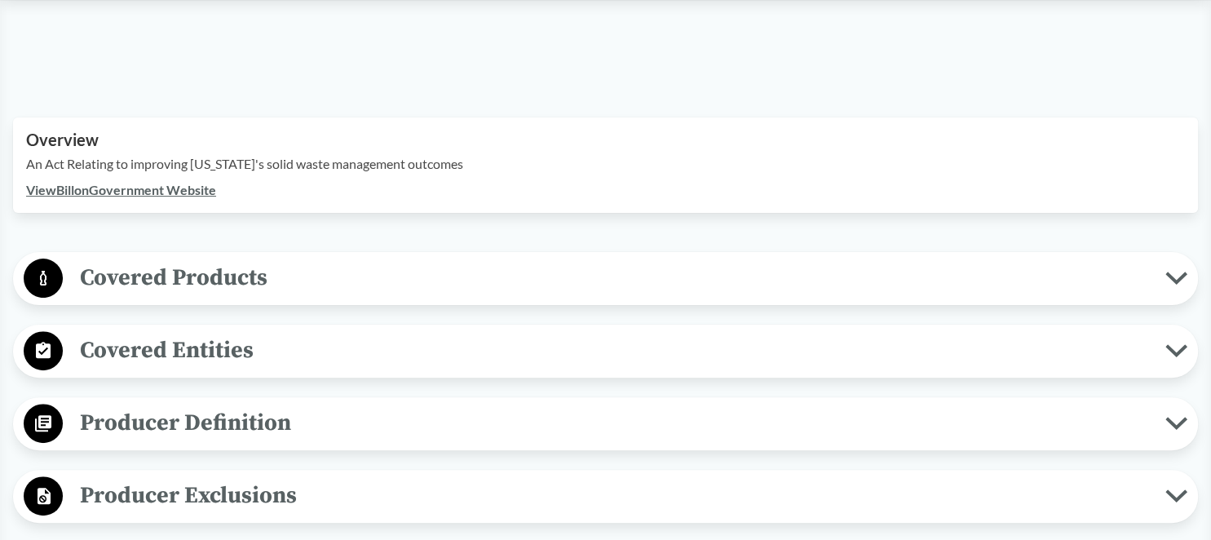
click at [340, 269] on span "Covered Products" at bounding box center [614, 277] width 1102 height 37
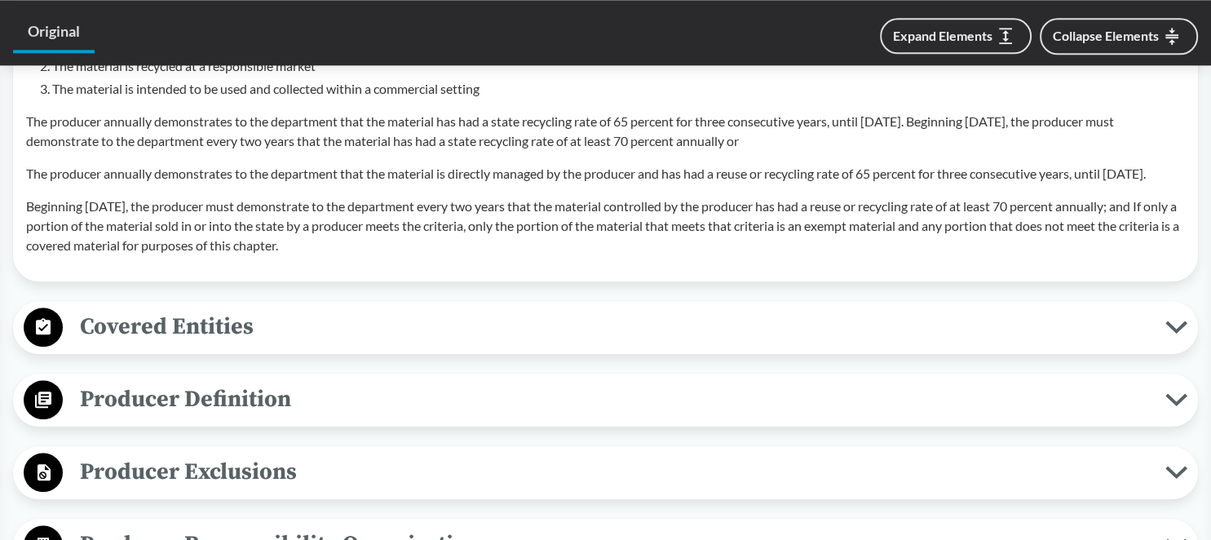
scroll to position [1808, 0]
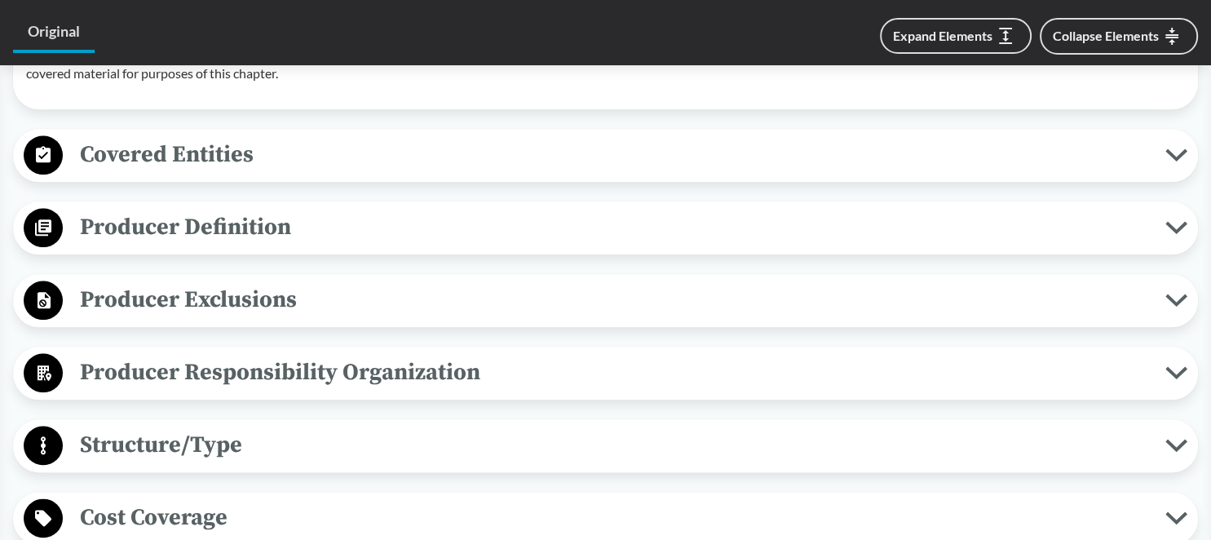
click at [340, 318] on span "Producer Exclusions" at bounding box center [614, 299] width 1102 height 37
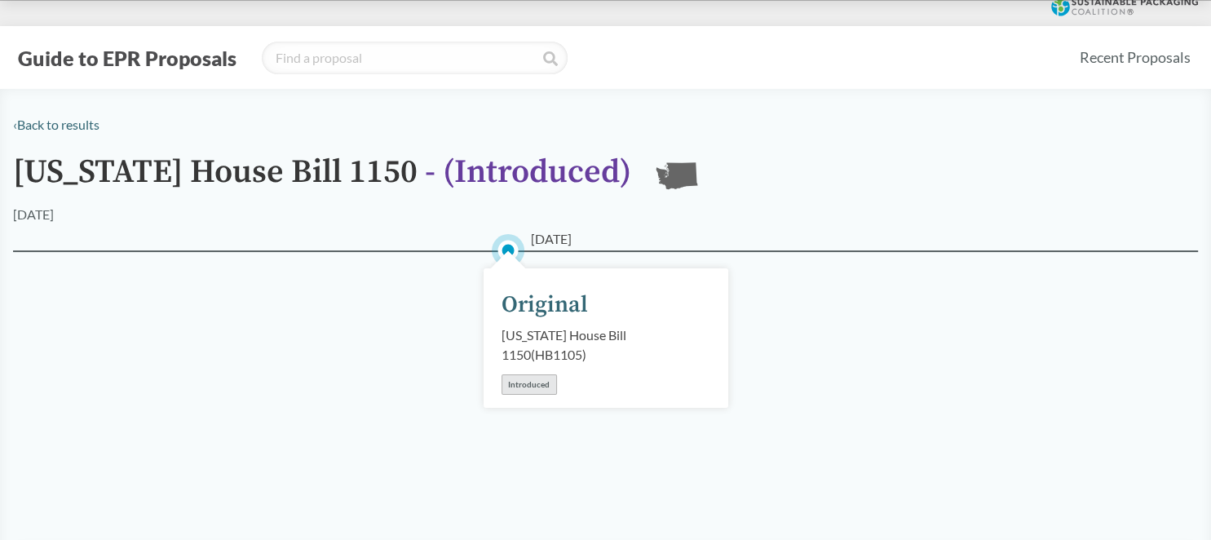
scroll to position [0, 0]
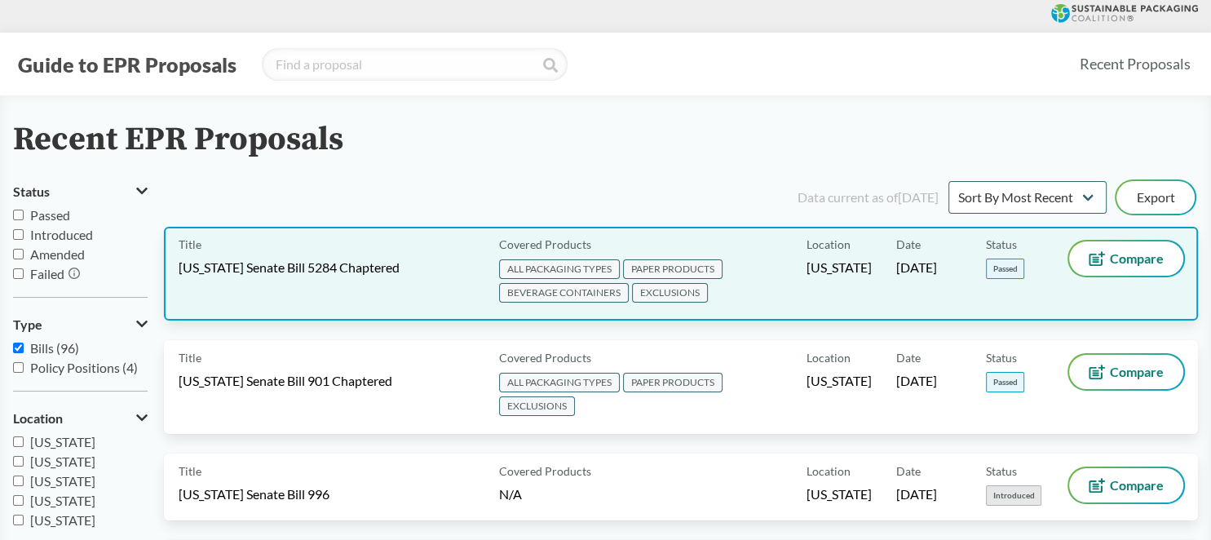
click at [353, 272] on span "[US_STATE] Senate Bill 5284 Chaptered" at bounding box center [289, 267] width 221 height 18
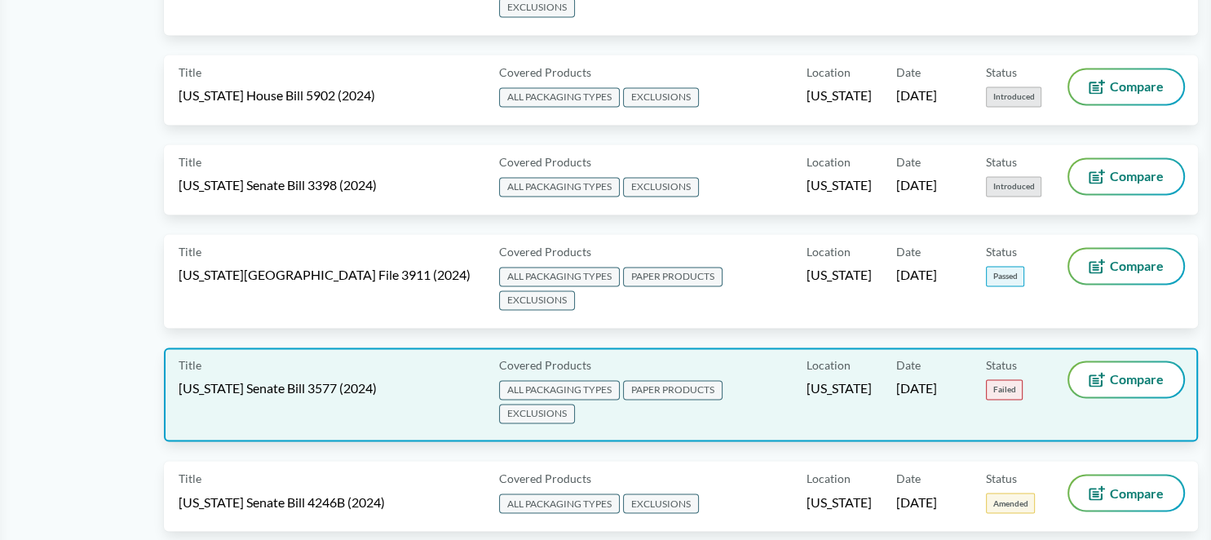
scroll to position [2497, 0]
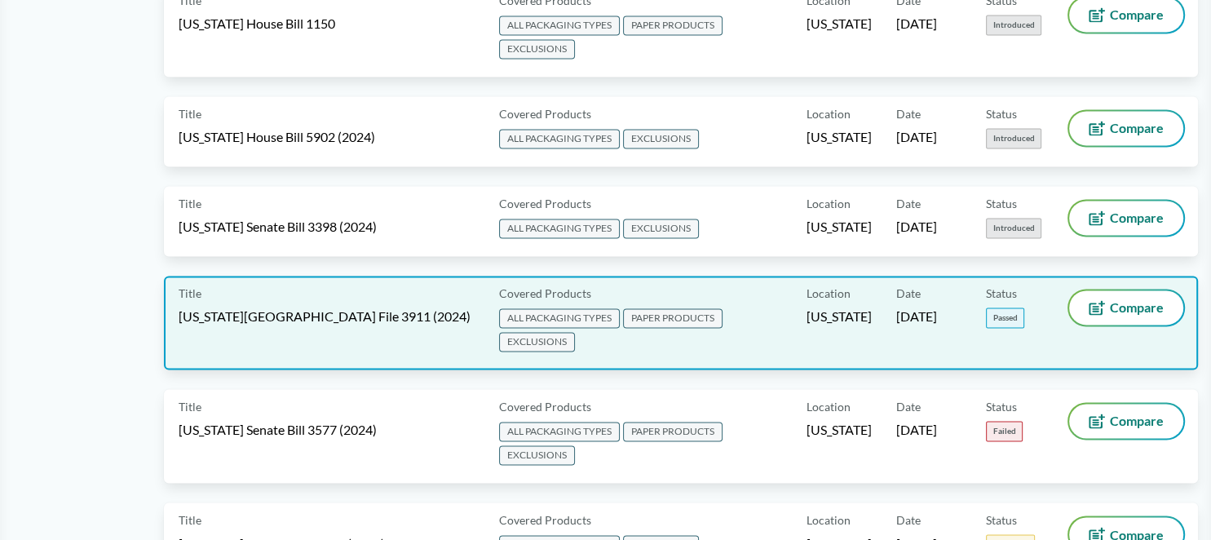
click at [387, 292] on div "Title [US_STATE][GEOGRAPHIC_DATA] File 3911 (2024)" at bounding box center [336, 322] width 314 height 64
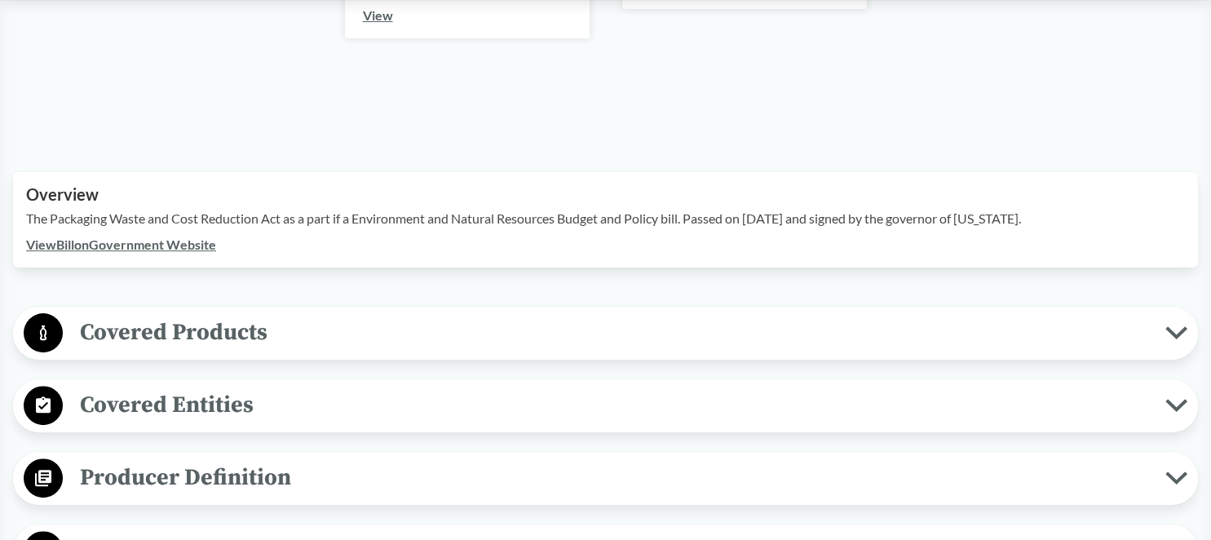
scroll to position [431, 0]
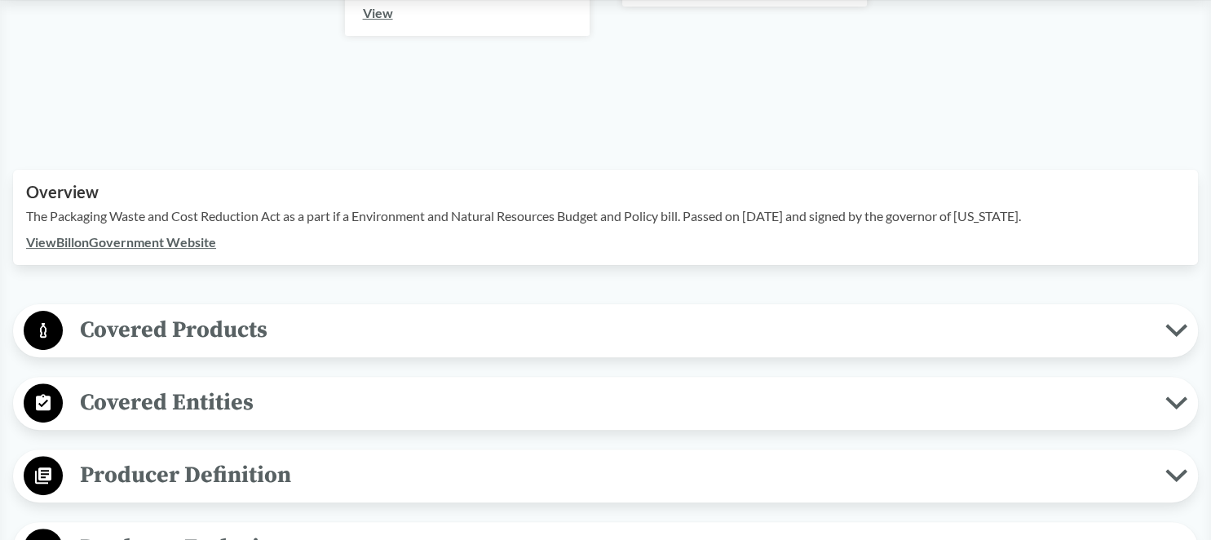
click at [313, 311] on span "Covered Products" at bounding box center [614, 329] width 1102 height 37
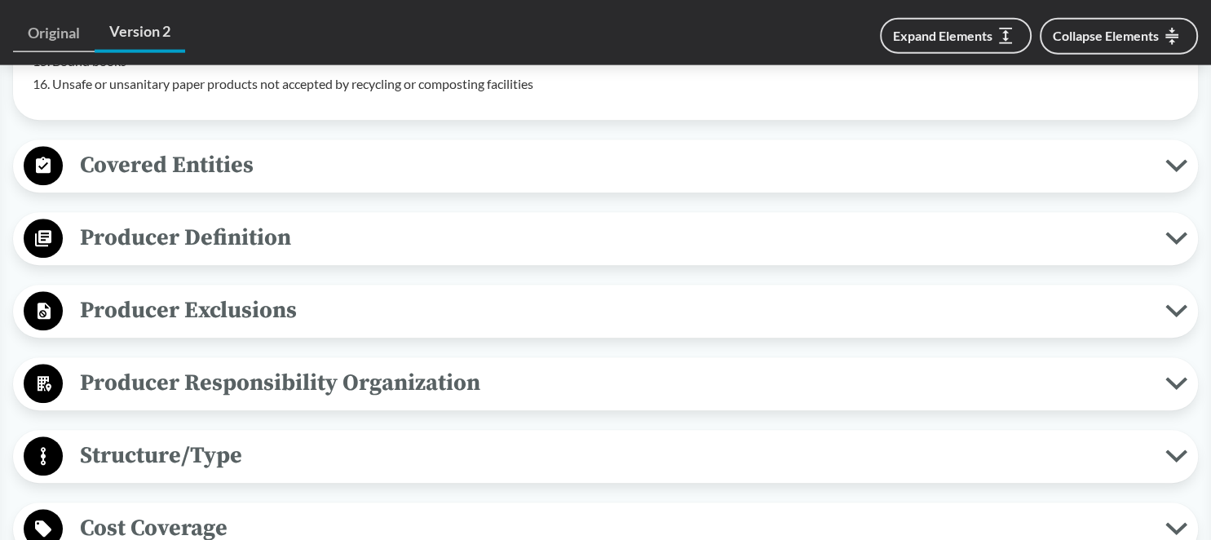
scroll to position [1377, 0]
click at [210, 291] on span "Producer Exclusions" at bounding box center [614, 309] width 1102 height 37
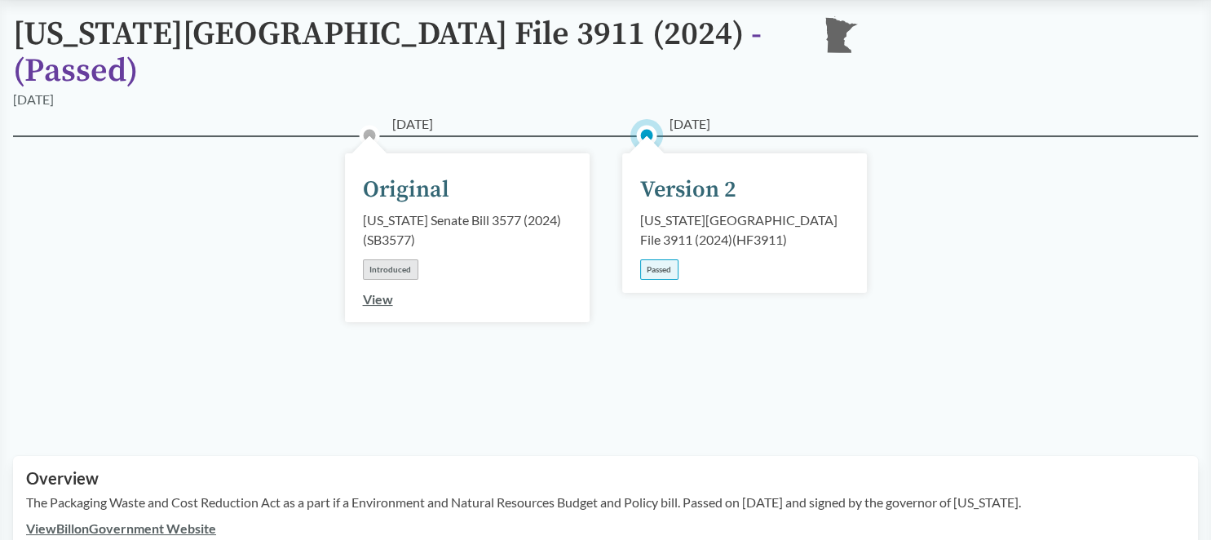
scroll to position [0, 0]
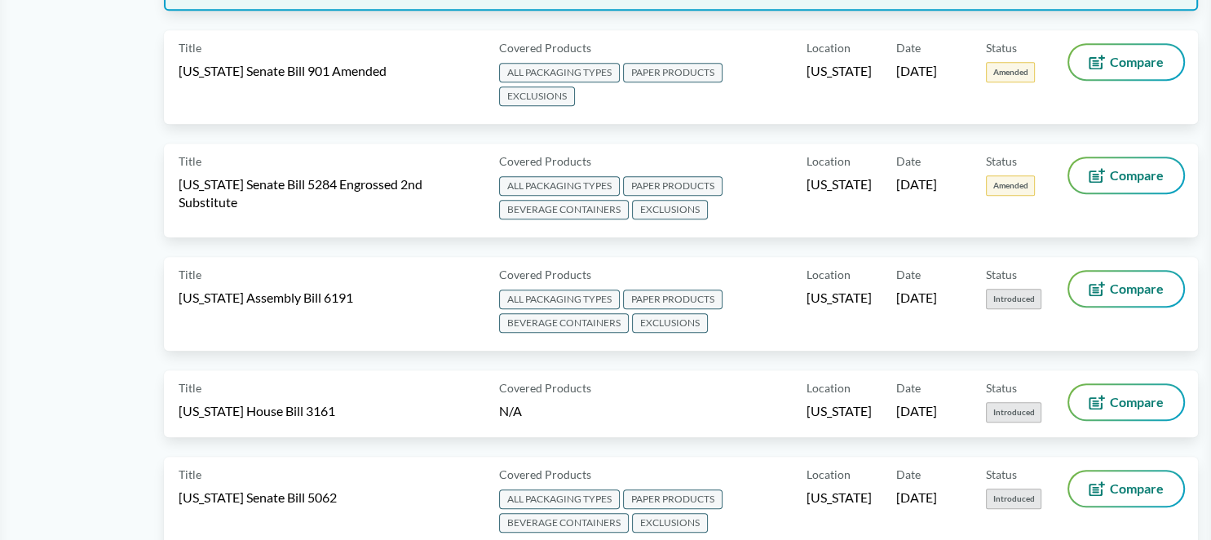
scroll to position [1033, 0]
